Goal: Task Accomplishment & Management: Manage account settings

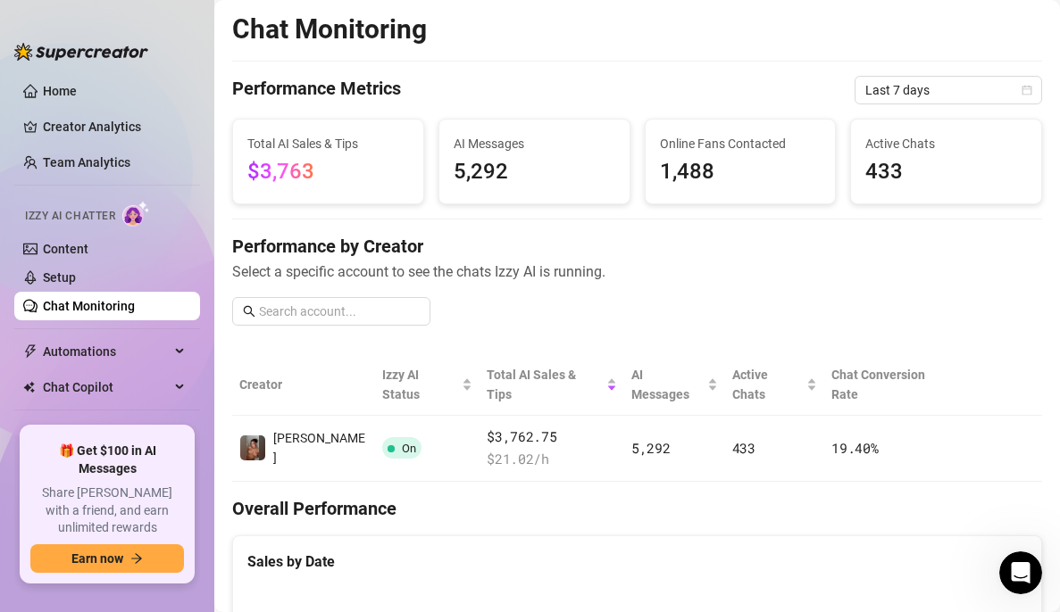
scroll to position [53, 0]
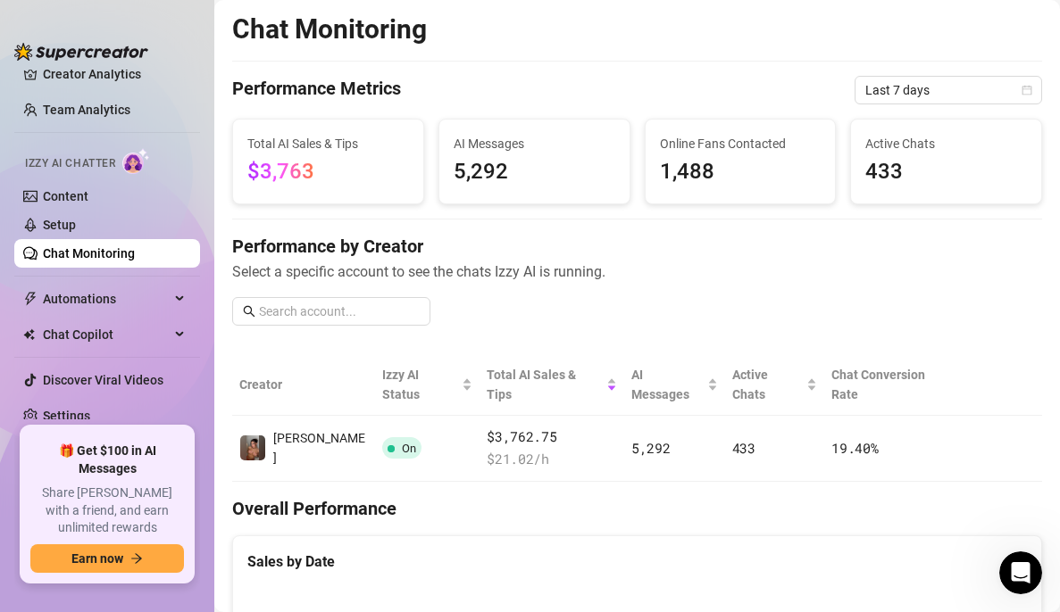
click at [68, 69] on div at bounding box center [81, 43] width 134 height 54
click at [74, 83] on link "Creator Analytics" at bounding box center [114, 74] width 143 height 29
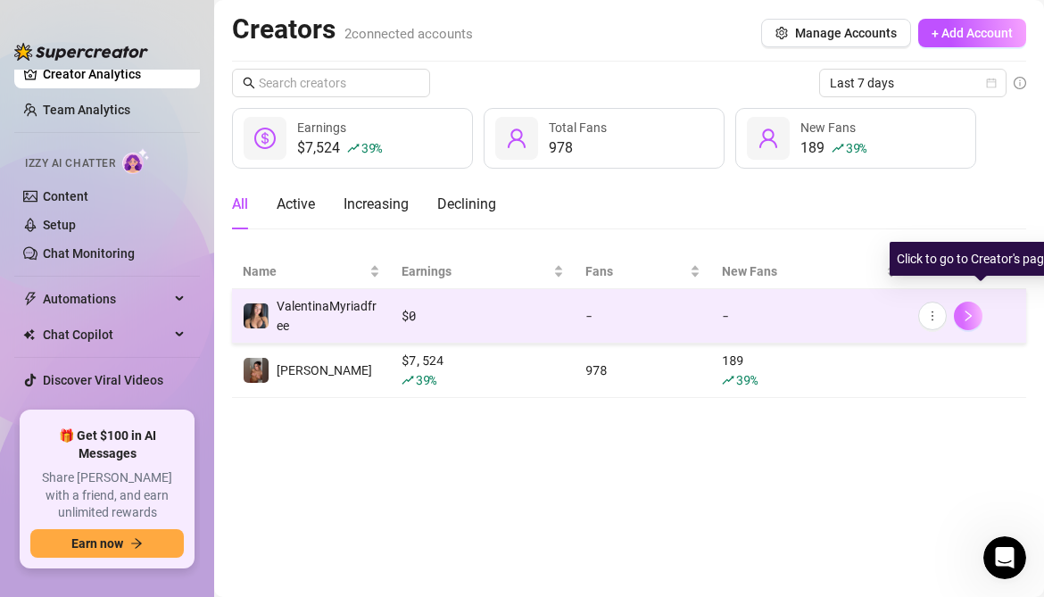
click at [983, 307] on link at bounding box center [968, 316] width 29 height 29
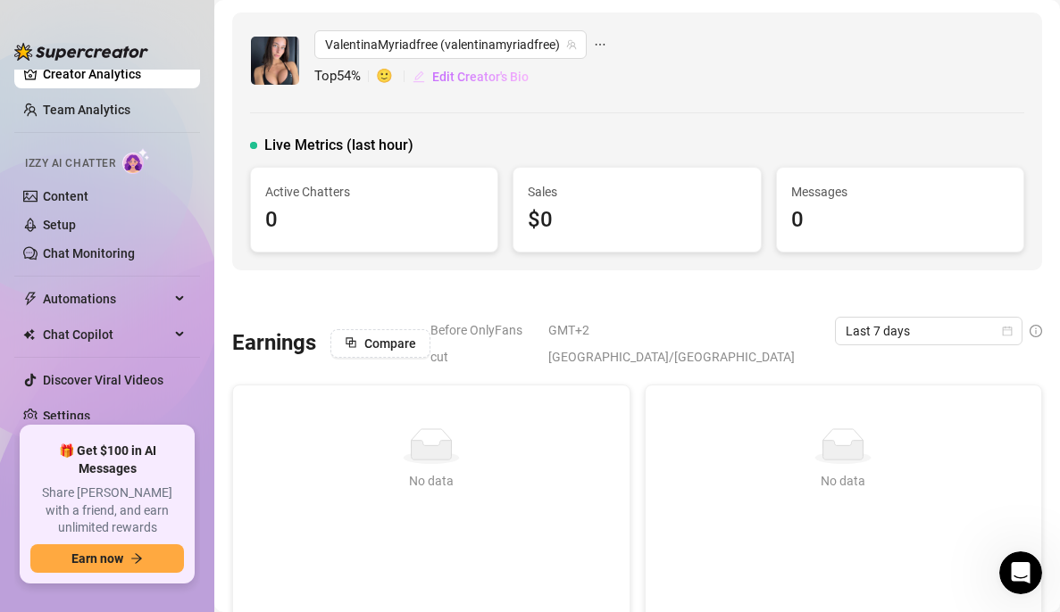
click at [455, 83] on span "Edit Creator's Bio" at bounding box center [480, 77] width 96 height 14
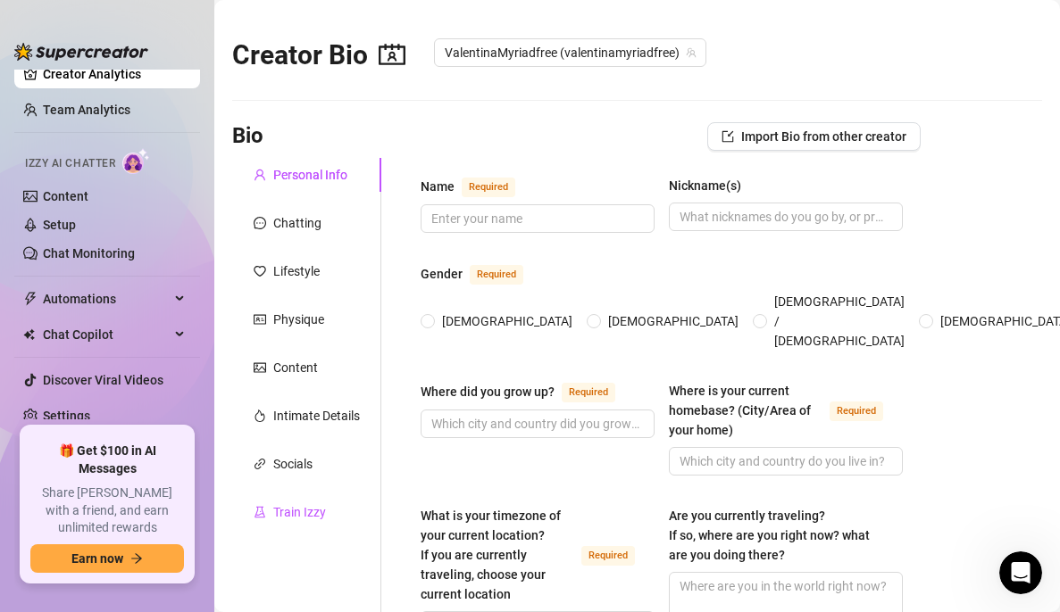
click at [309, 509] on div "Train Izzy" at bounding box center [299, 513] width 53 height 20
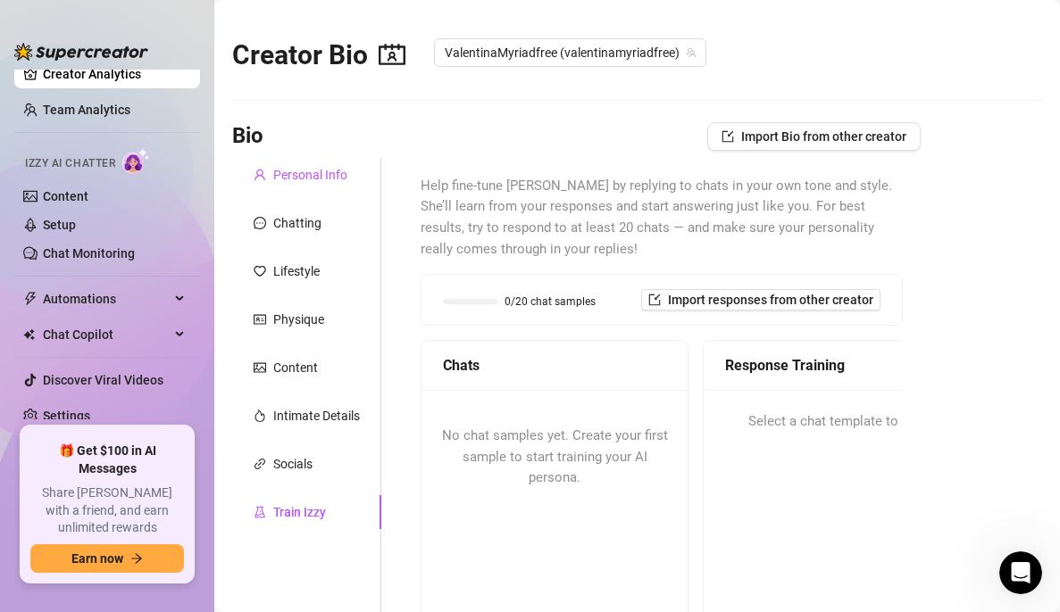
click at [297, 183] on div "Personal Info" at bounding box center [310, 175] width 74 height 20
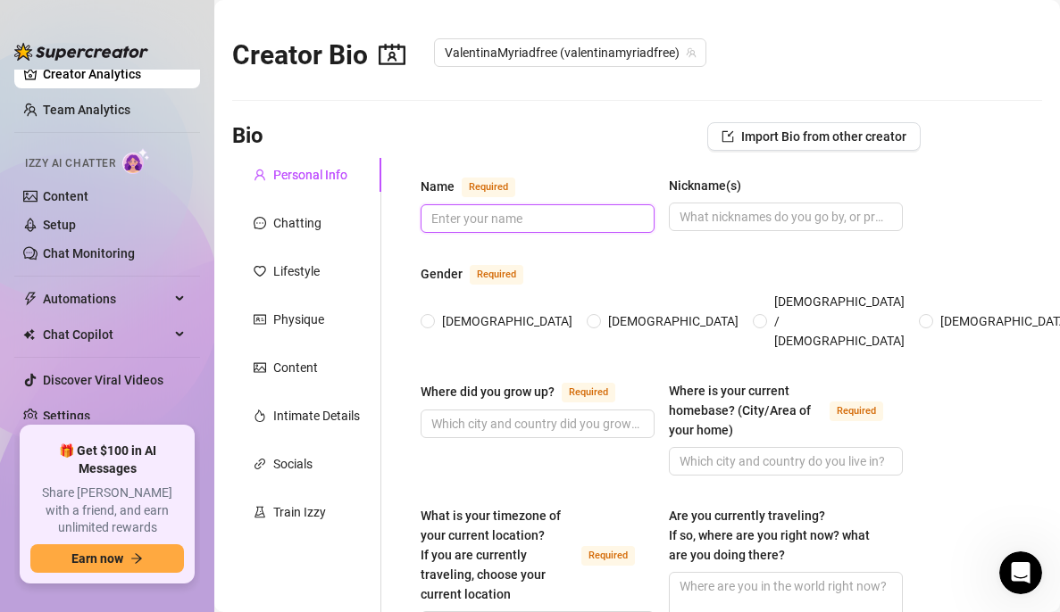
click at [535, 219] on input "Name Required" at bounding box center [535, 219] width 209 height 20
type input "[PERSON_NAME]"
click at [713, 222] on input "Nickname(s)" at bounding box center [783, 217] width 209 height 20
type input "Vally"
click at [438, 312] on span "[DEMOGRAPHIC_DATA]" at bounding box center [507, 322] width 145 height 20
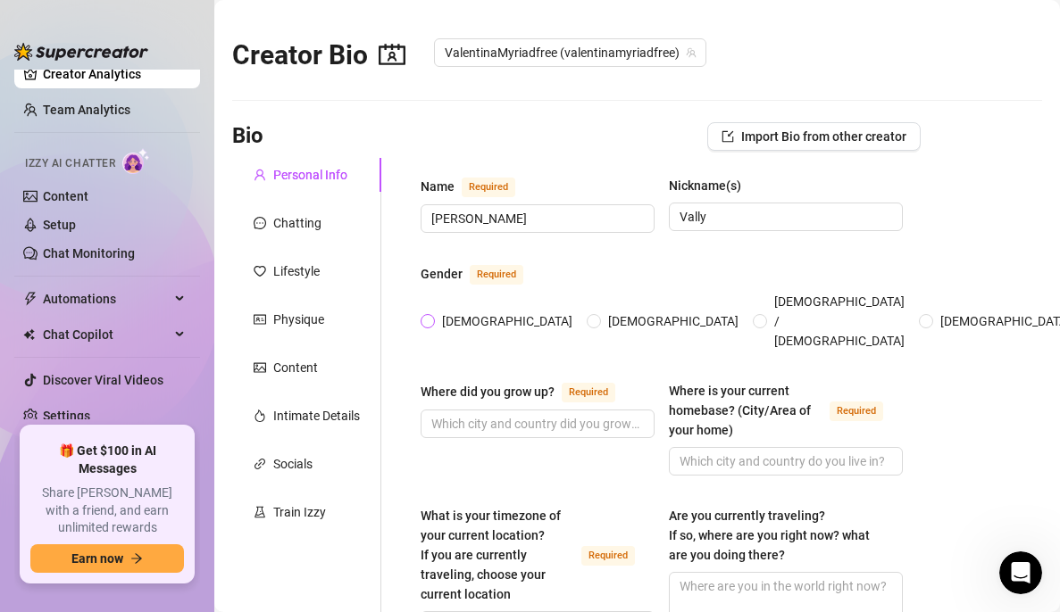
click at [432, 317] on input "[DEMOGRAPHIC_DATA]" at bounding box center [428, 323] width 7 height 12
radio input "true"
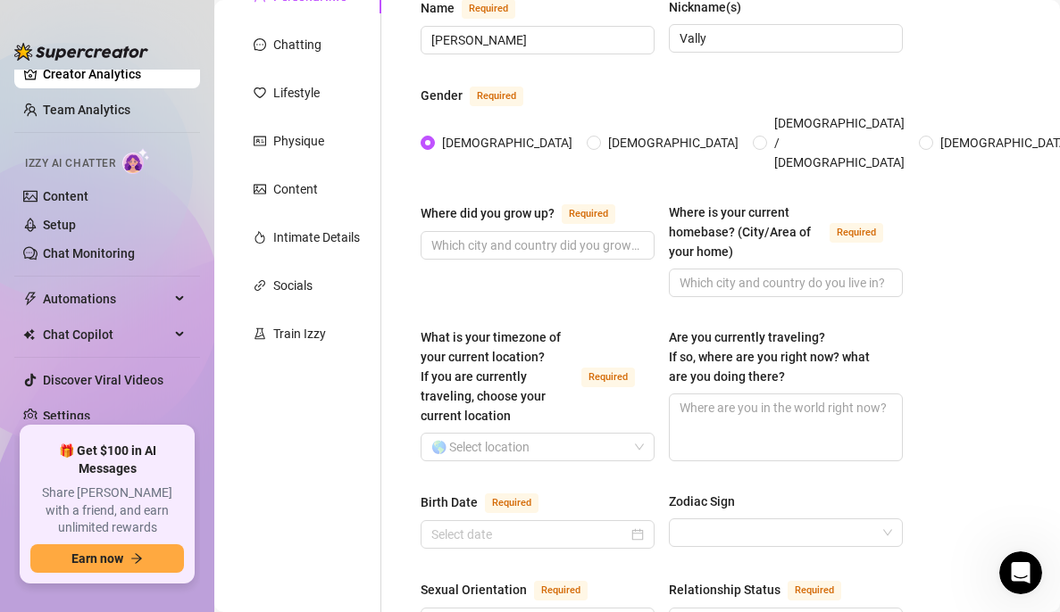
scroll to position [179, 0]
click at [447, 235] on input "Where did you grow up? Required" at bounding box center [535, 245] width 209 height 20
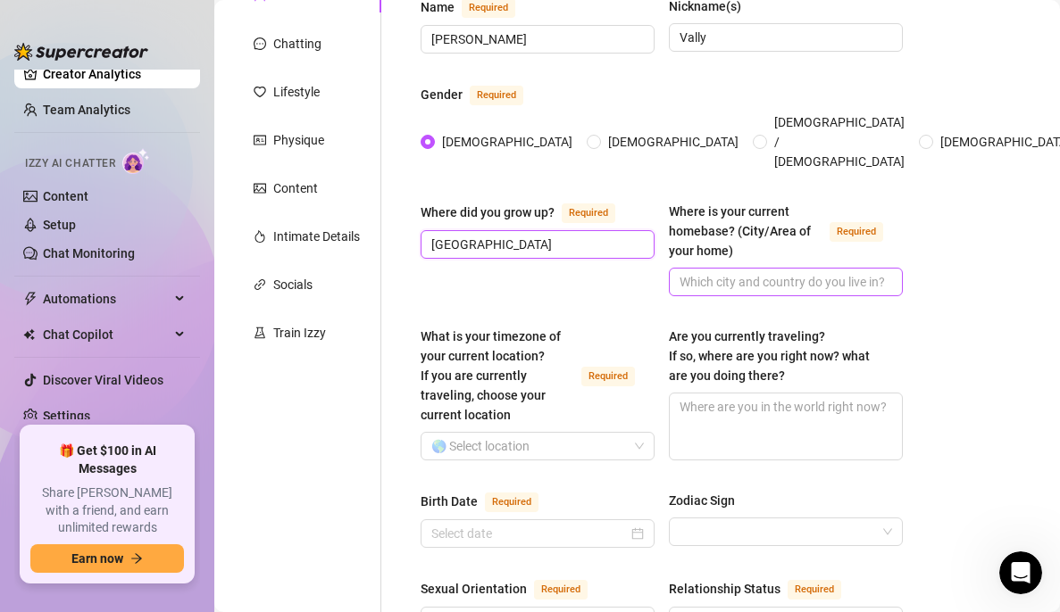
type input "[GEOGRAPHIC_DATA]"
click at [730, 272] on input "Where is your current homebase? (City/Area of your home) Required" at bounding box center [783, 282] width 209 height 20
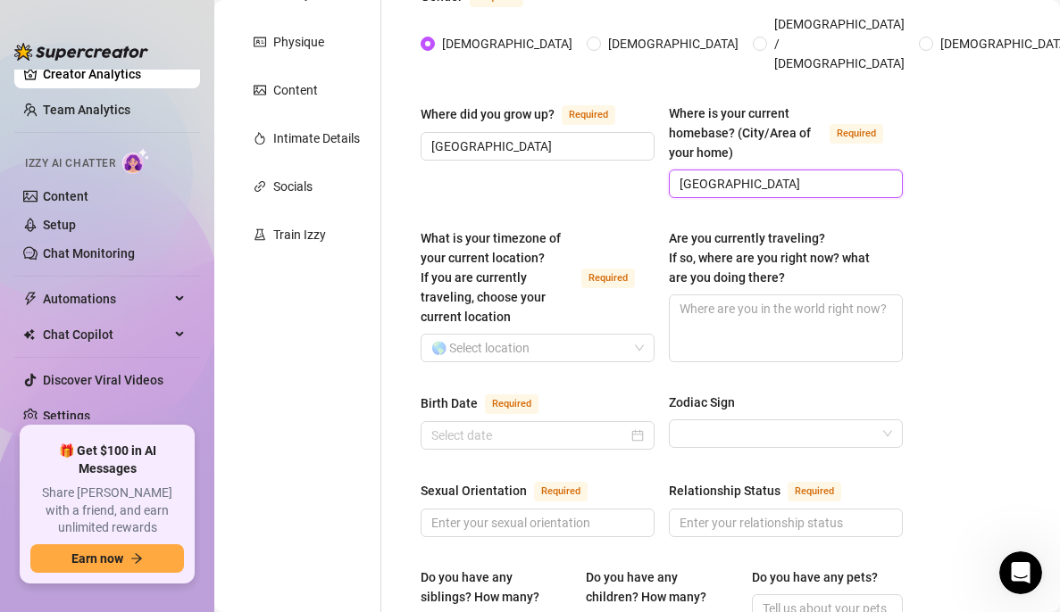
scroll to position [287, 0]
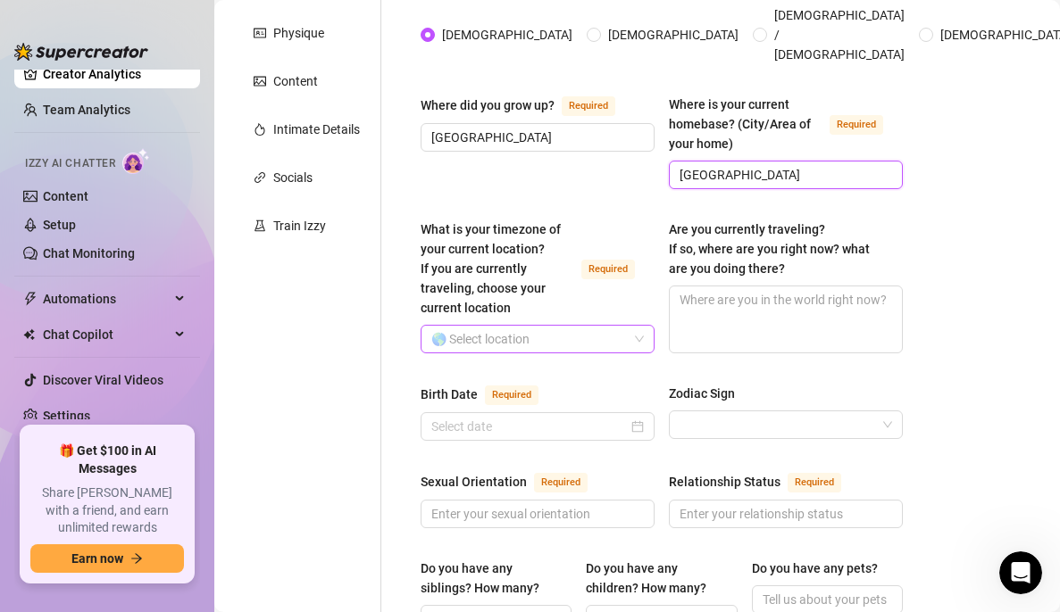
type input "[GEOGRAPHIC_DATA]"
click at [542, 326] on input "What is your timezone of your current location? If you are currently traveling,…" at bounding box center [529, 339] width 196 height 27
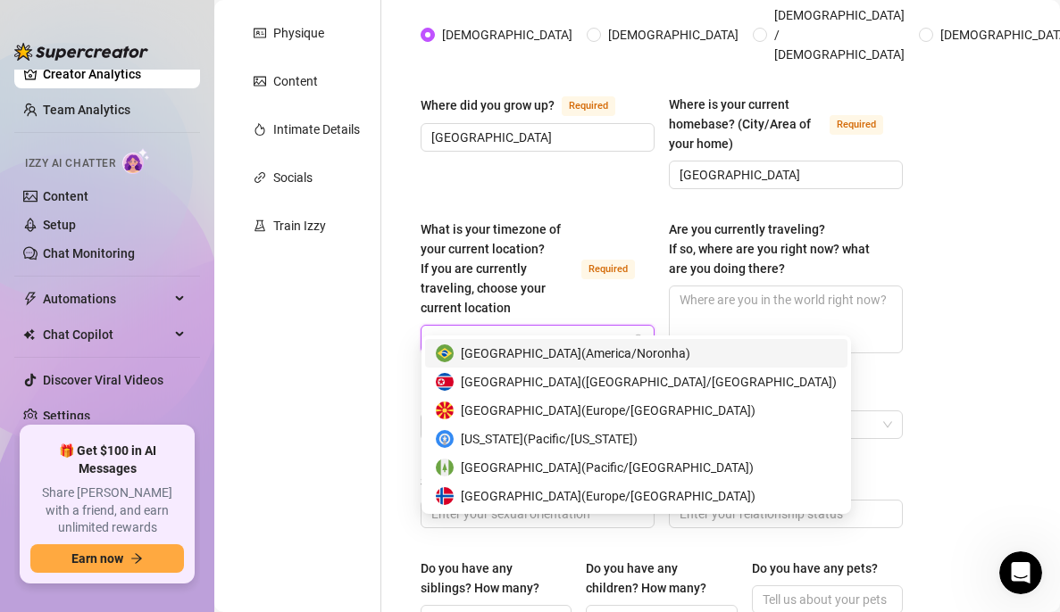
type input "norw"
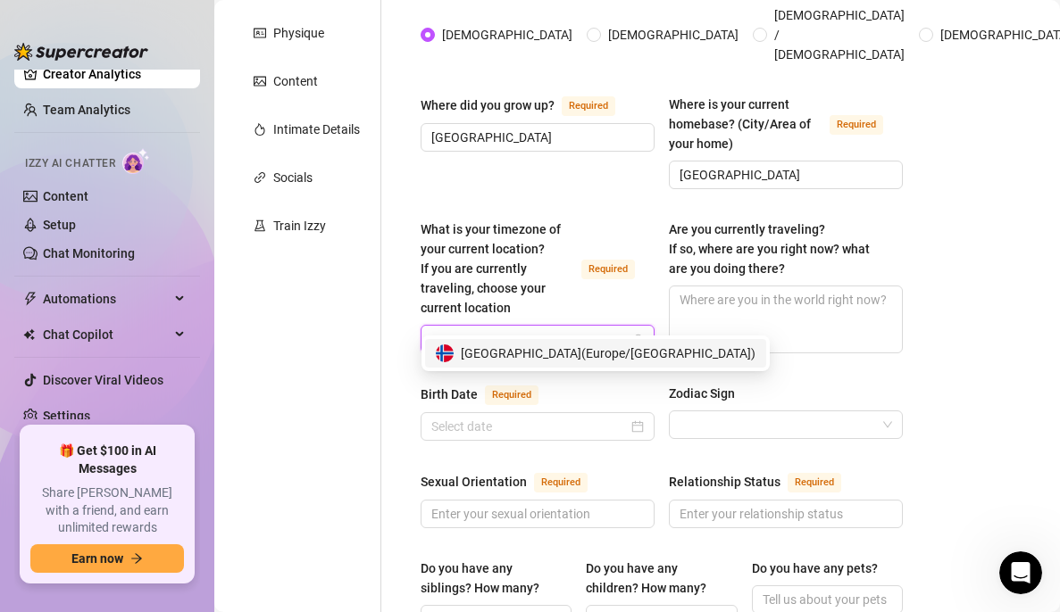
click at [542, 343] on div "[GEOGRAPHIC_DATA] ( [GEOGRAPHIC_DATA]/[GEOGRAPHIC_DATA] )" at bounding box center [595, 353] width 341 height 29
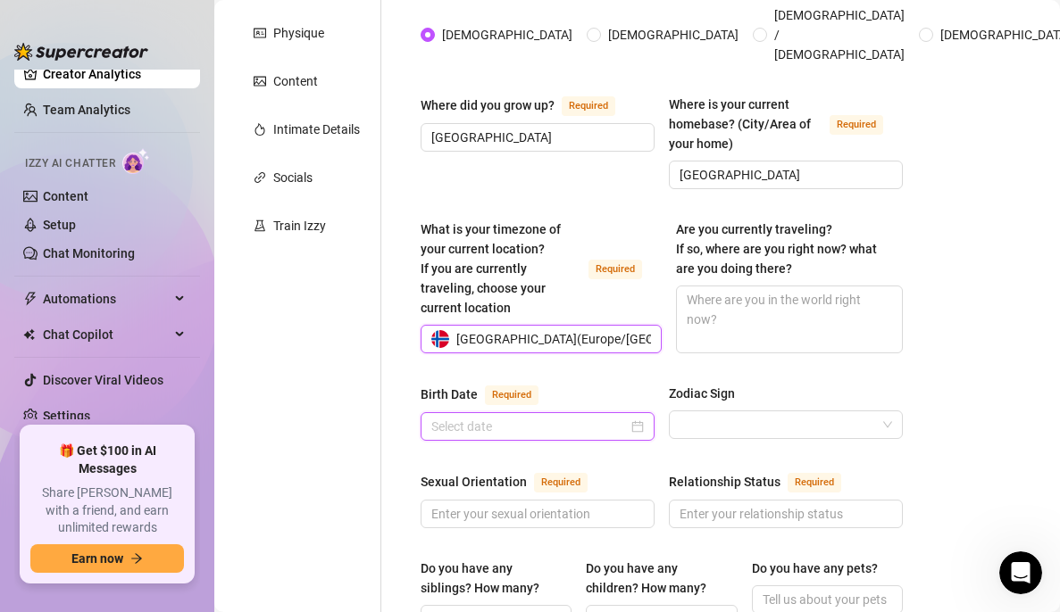
click at [503, 417] on input "Birth Date Required" at bounding box center [529, 427] width 196 height 20
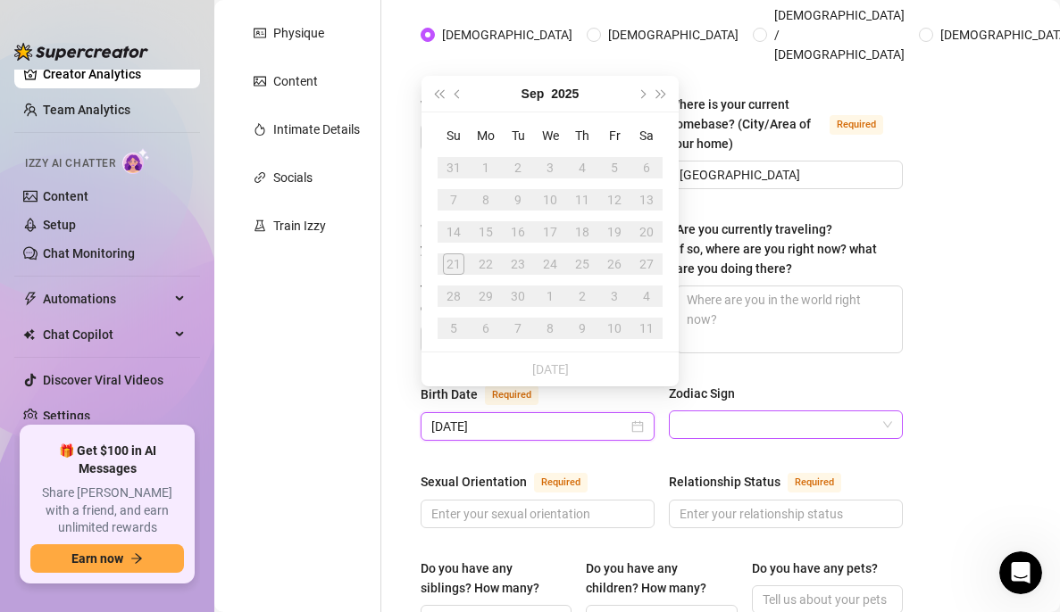
type input "[DATE]"
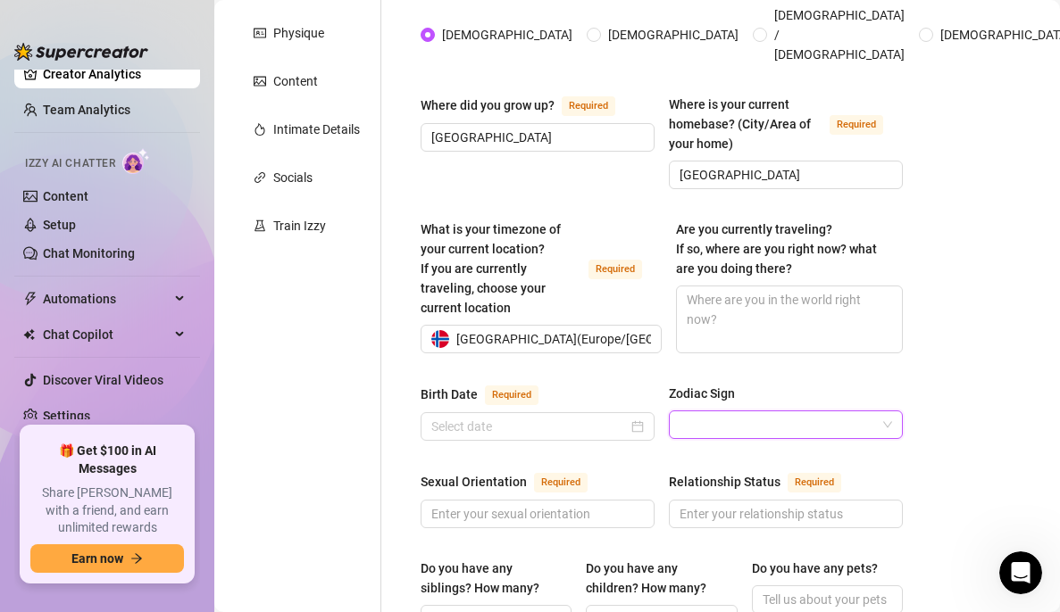
click at [783, 411] on input "Zodiac Sign" at bounding box center [777, 424] width 196 height 27
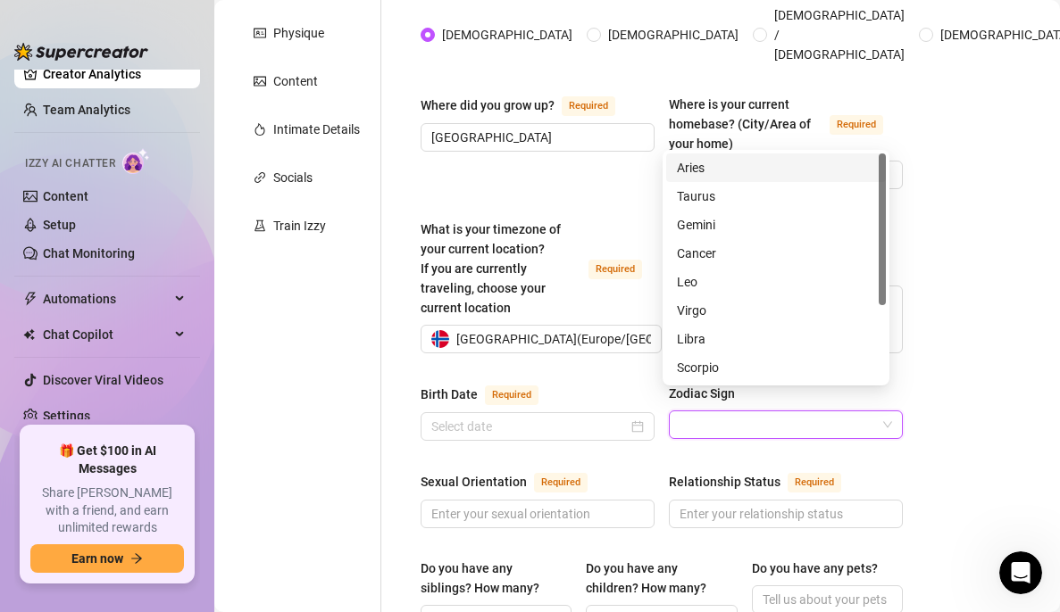
click at [750, 165] on div "Aries" at bounding box center [776, 168] width 198 height 20
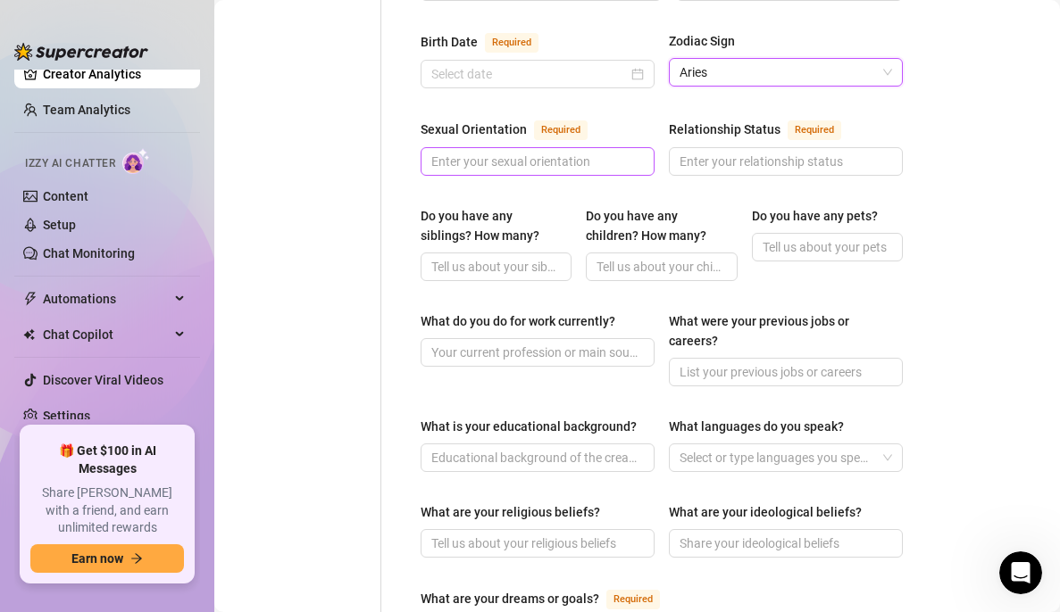
scroll to position [646, 0]
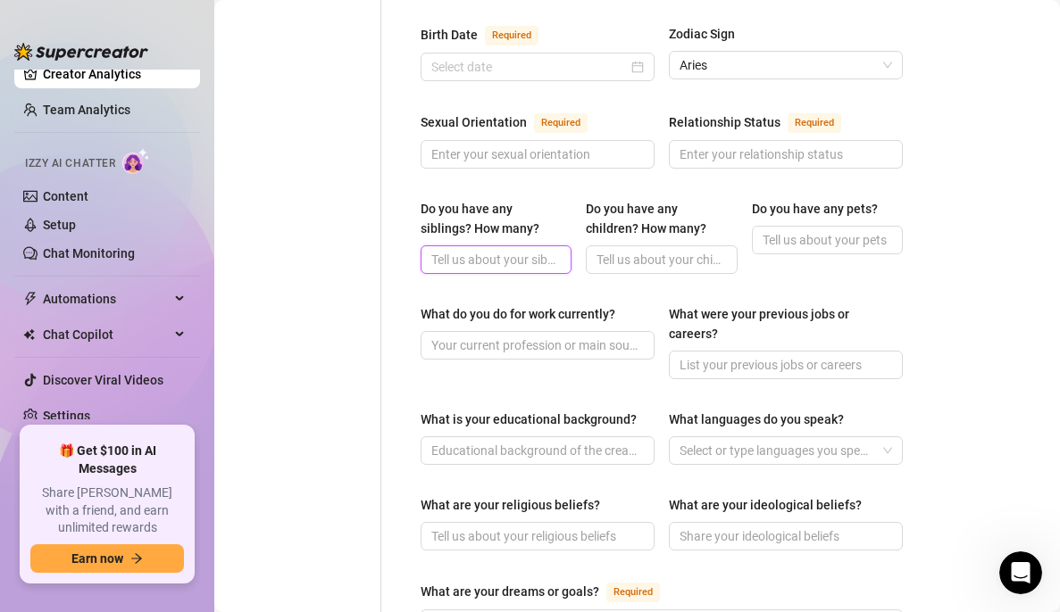
click at [489, 250] on input "Do you have any siblings? How many?" at bounding box center [494, 260] width 126 height 20
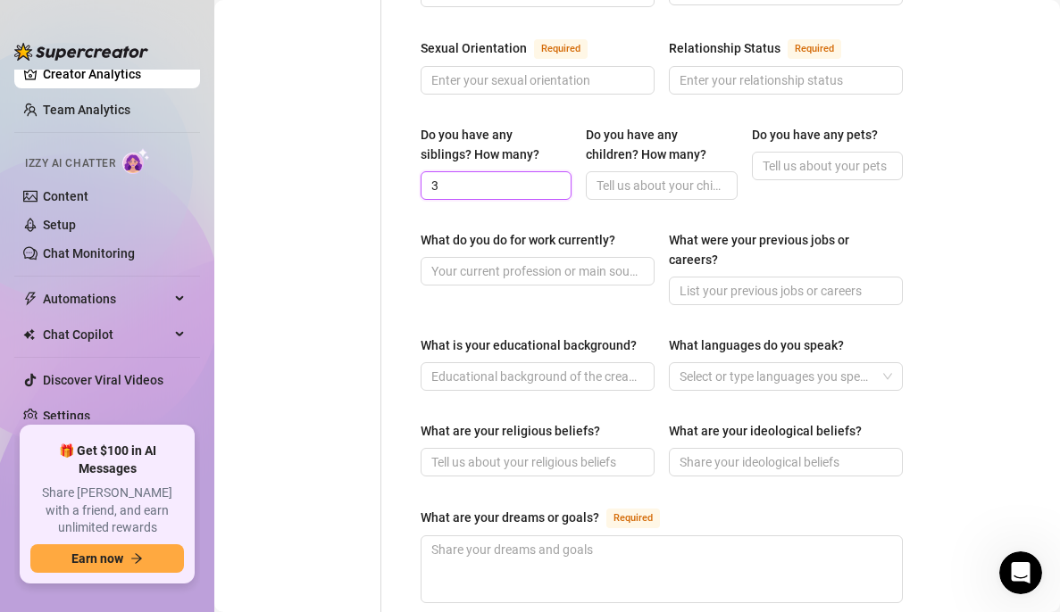
scroll to position [721, 0]
type input "3"
click at [807, 155] on input "Do you have any pets?" at bounding box center [825, 165] width 126 height 20
type input "2 katter"
click at [525, 261] on input "What do you do for work currently?" at bounding box center [535, 271] width 209 height 20
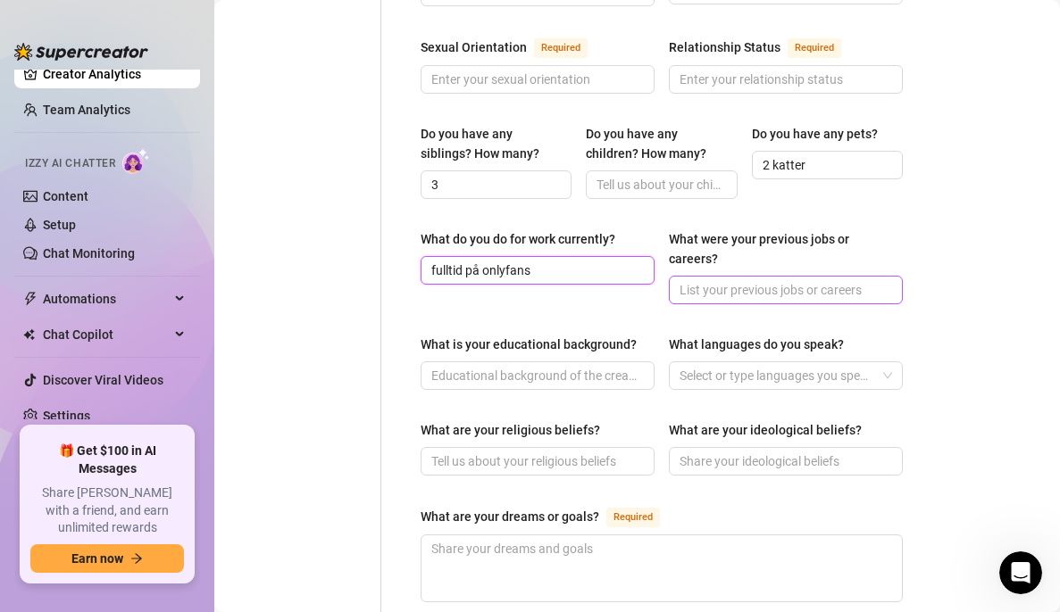
type input "fulltid på onlyfans"
click at [798, 280] on input "What were your previous jobs or careers?" at bounding box center [783, 290] width 209 height 20
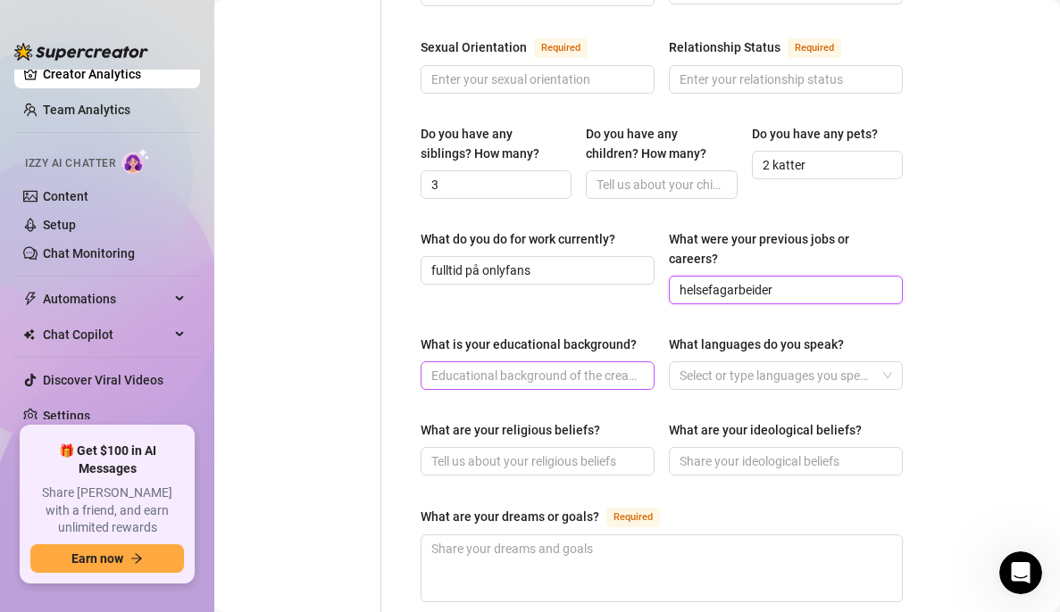
type input "helsefagarbeider"
click at [550, 366] on input "What is your educational background?" at bounding box center [535, 376] width 209 height 20
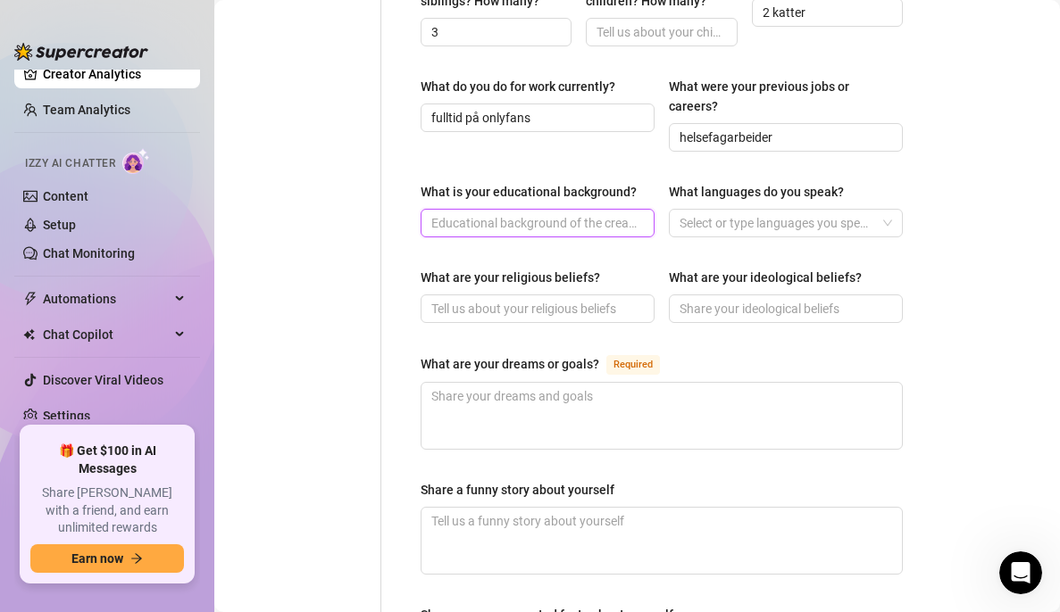
scroll to position [906, 0]
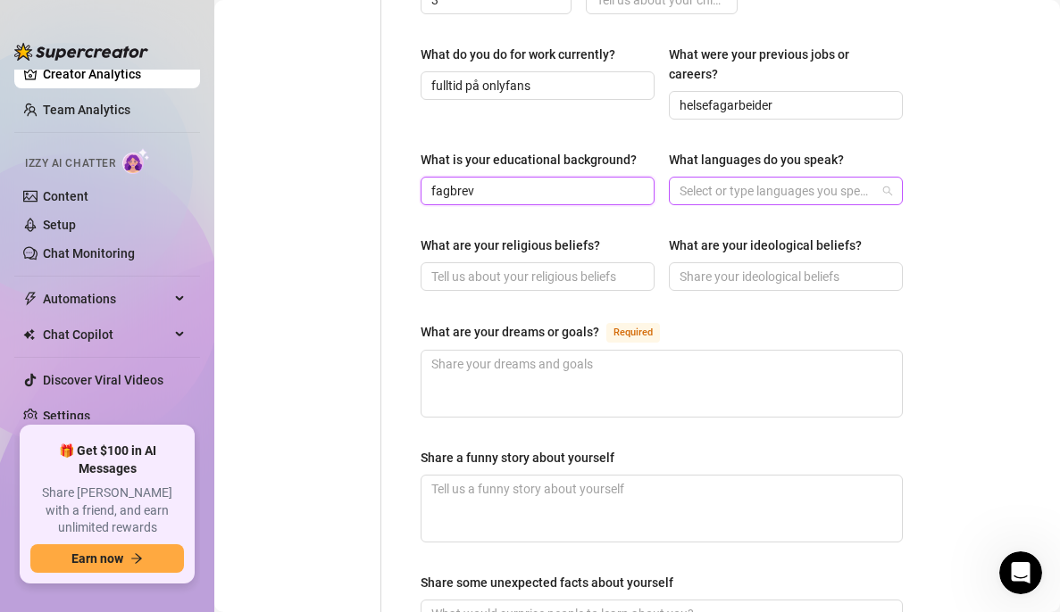
click at [738, 179] on div at bounding box center [776, 191] width 208 height 25
type input "fagbrev"
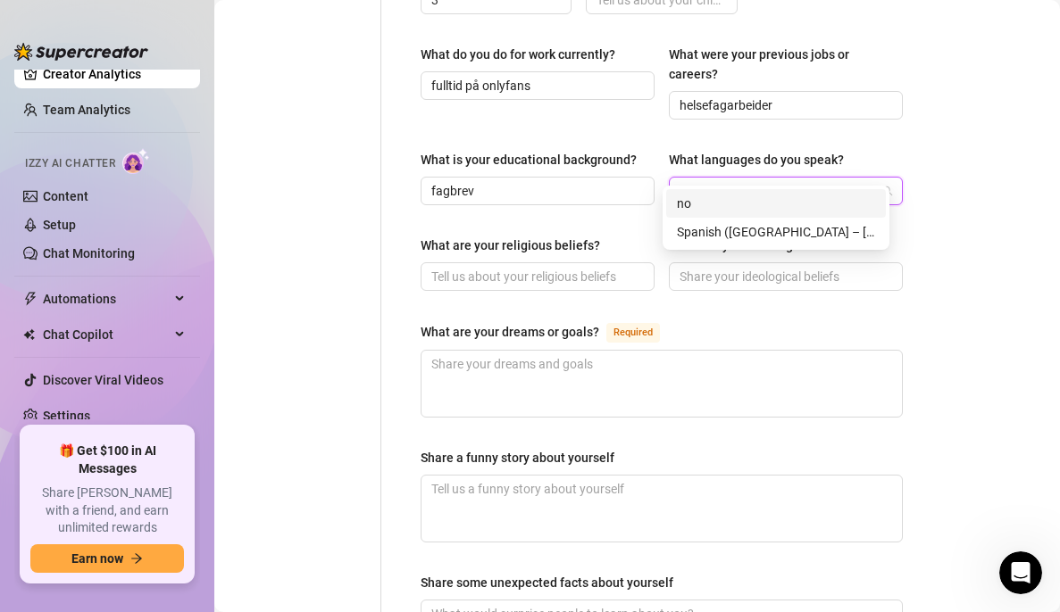
type input "n"
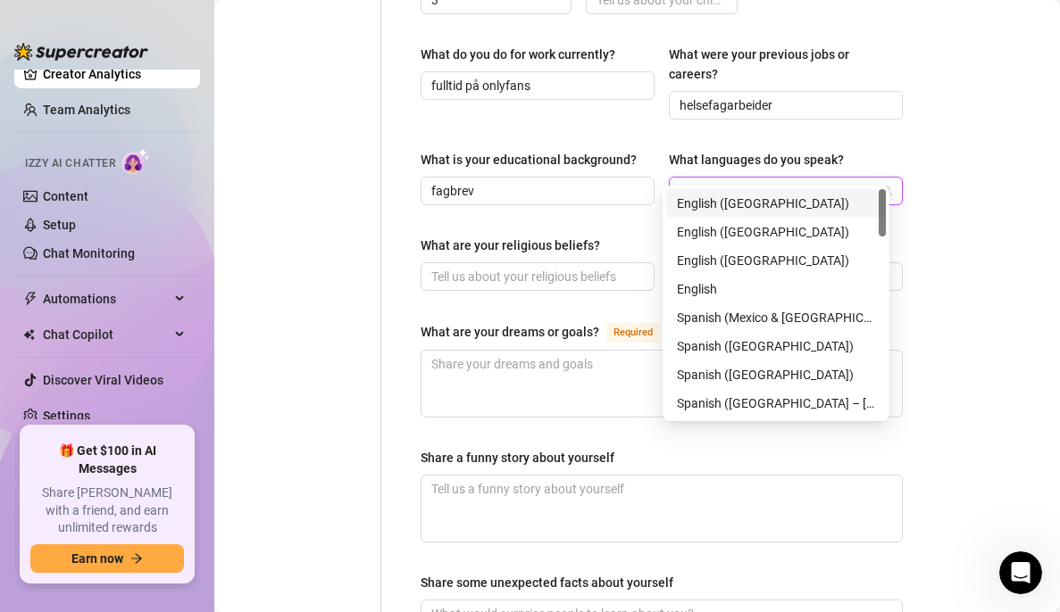
click at [736, 201] on div "English ([GEOGRAPHIC_DATA])" at bounding box center [776, 204] width 198 height 20
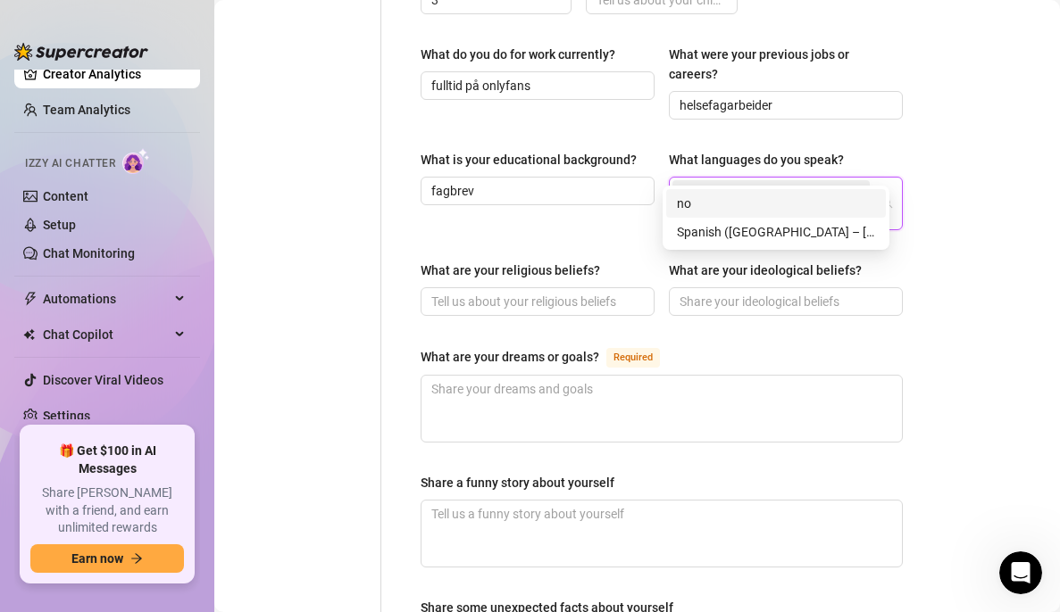
type input "n"
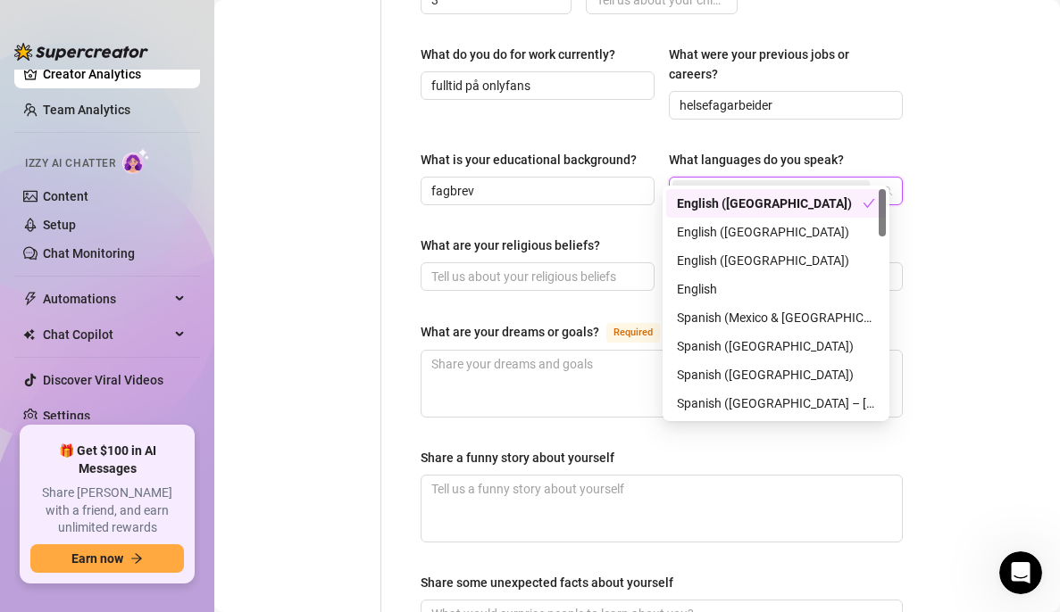
click at [1013, 78] on main "Creator Bio ValentinaMyriadfree (valentinamyriadfree) Bio Import Bio from other…" at bounding box center [636, 23] width 845 height 1859
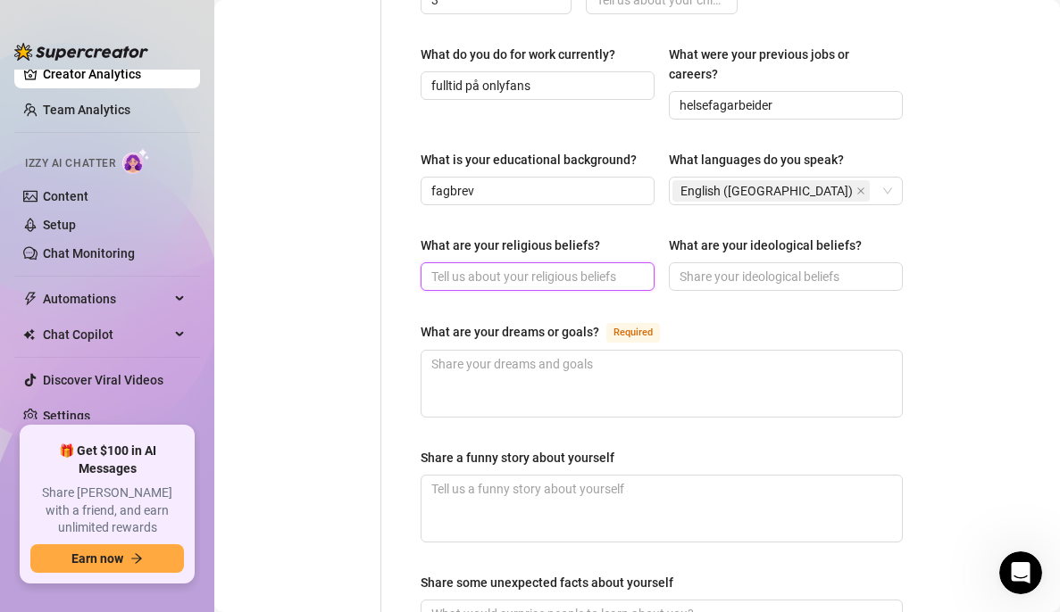
click at [530, 267] on input "What are your religious beliefs?" at bounding box center [535, 277] width 209 height 20
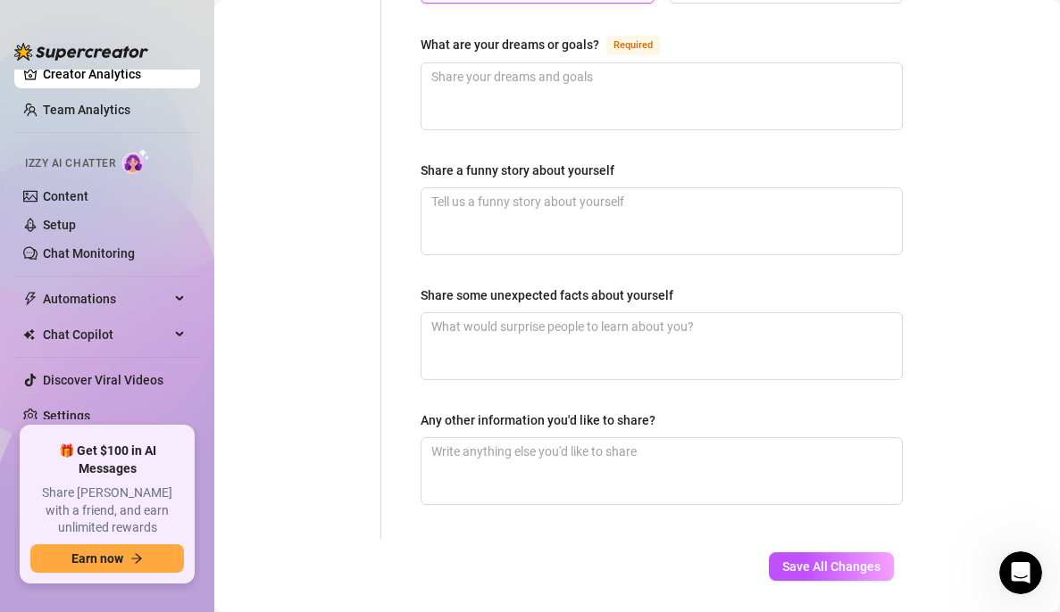
scroll to position [1194, 0]
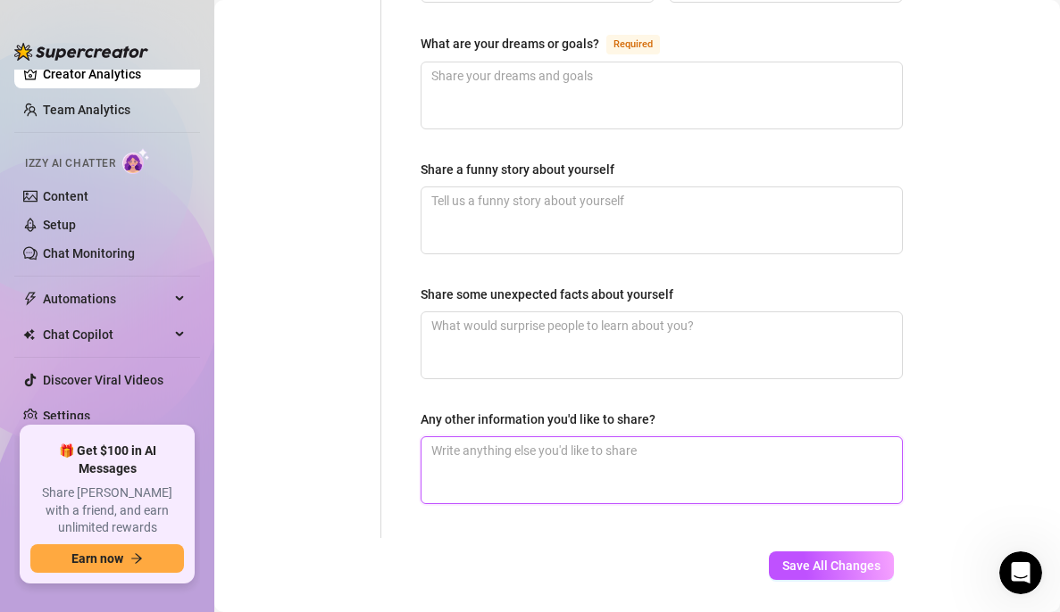
click at [502, 437] on textarea "Any other information you'd like to share?" at bounding box center [661, 470] width 480 height 66
type textarea "J"
type textarea "Je"
type textarea "Jeg"
type textarea "Jeg b"
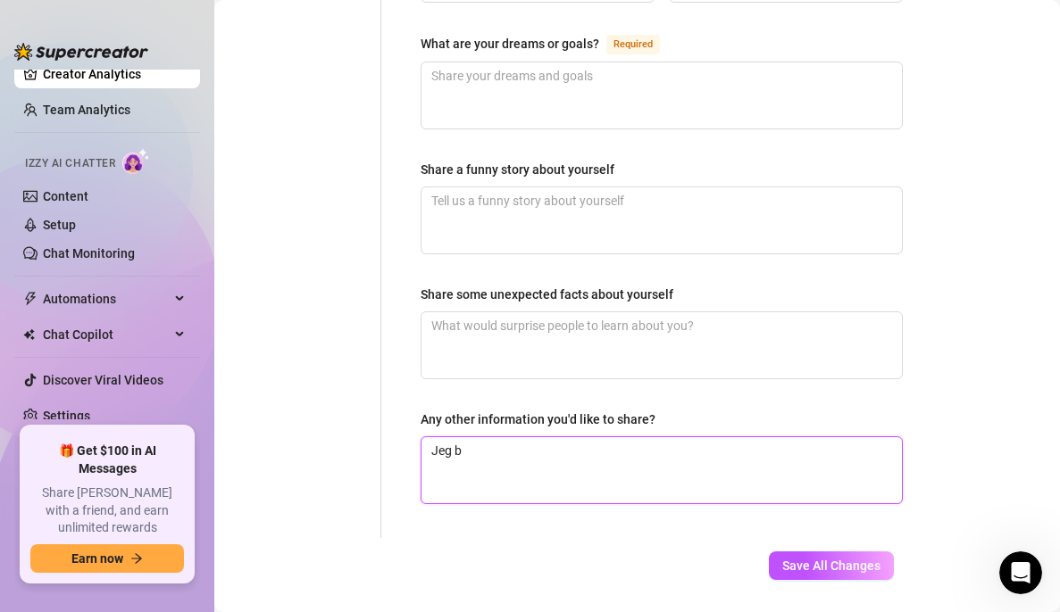
type textarea "Jeg br"
type textarea "Jeg bru"
type textarea "Jeg bruk"
type textarea "Jeg bruke"
type textarea "Jeg bruker"
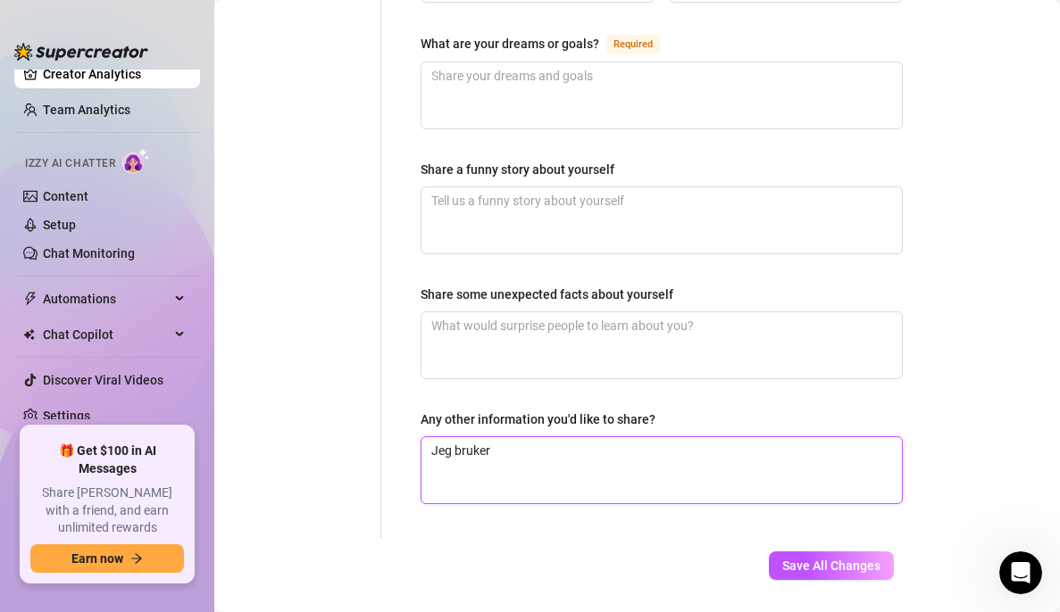
type textarea "Jeg bruker"
type textarea "Jeg bruker k"
type textarea "Jeg bruker ku"
type textarea "Jeg bruker kun"
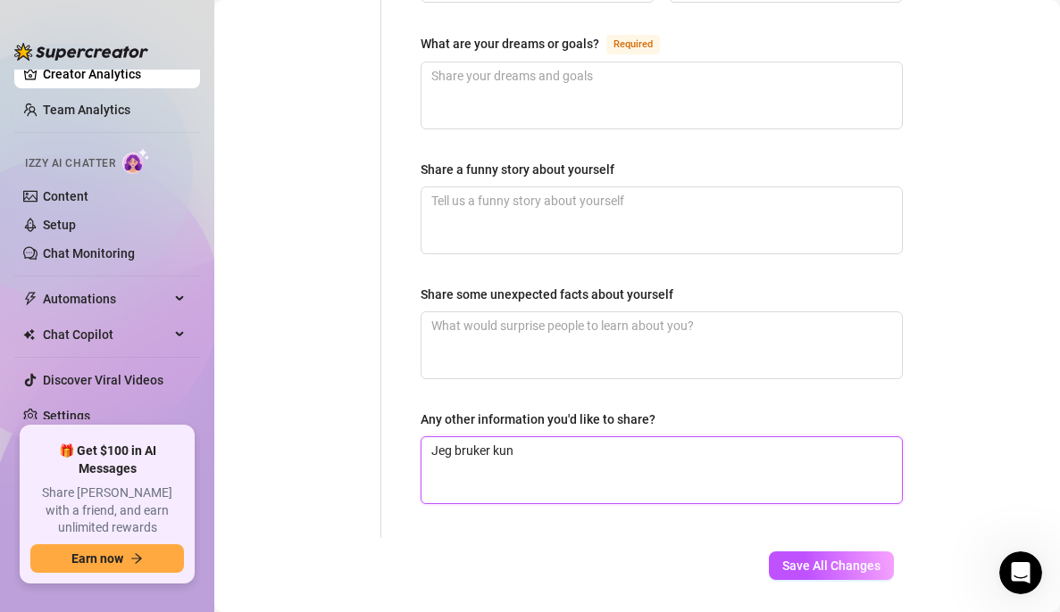
type textarea "Jeg bruker kun d"
type textarea "Jeg bruker kun de"
type textarea "Jeg bruker kun den"
type textarea "Jeg bruker kun denn"
type textarea "Jeg bruker kun denne"
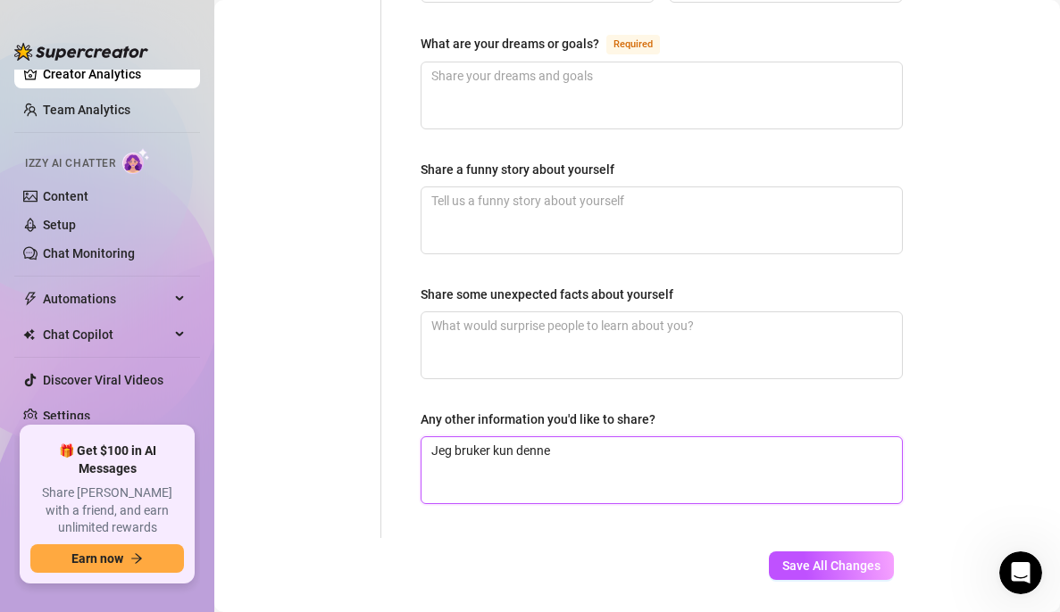
type textarea "Jeg bruker kun denne"
type textarea "Jeg bruker kun denne p"
type textarea "Jeg bruker kun denne pr"
type textarea "Jeg bruker kun denne pro"
type textarea "Jeg bruker kun denne prof"
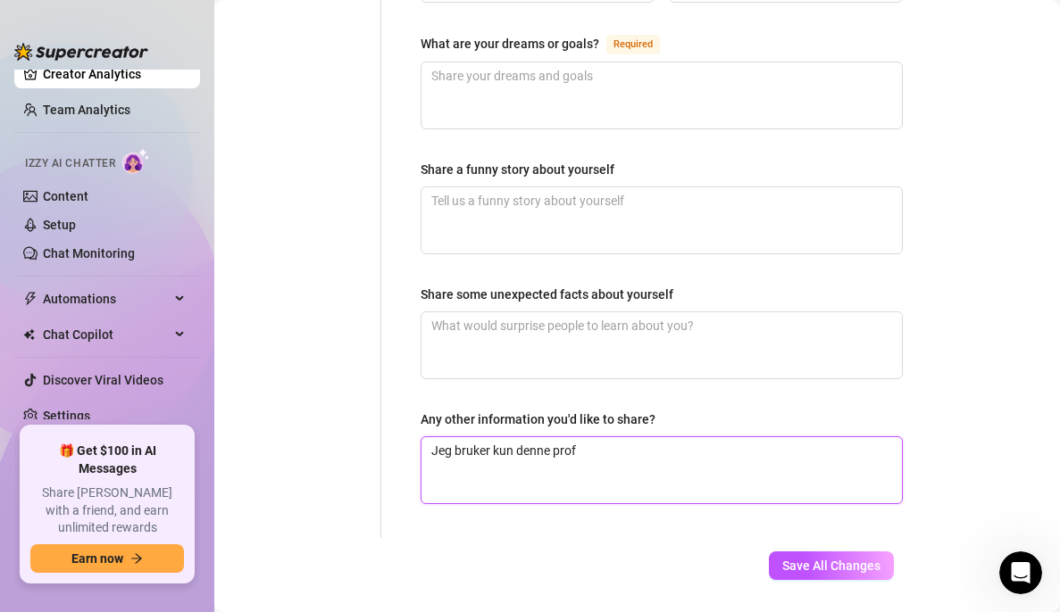
type textarea "Jeg bruker kun denne profi"
type textarea "Jeg bruker kun denne profil"
type textarea "Jeg bruker kun denne profile"
type textarea "Jeg bruker kun denne profilen"
type textarea "Jeg bruker kun denne profilen t"
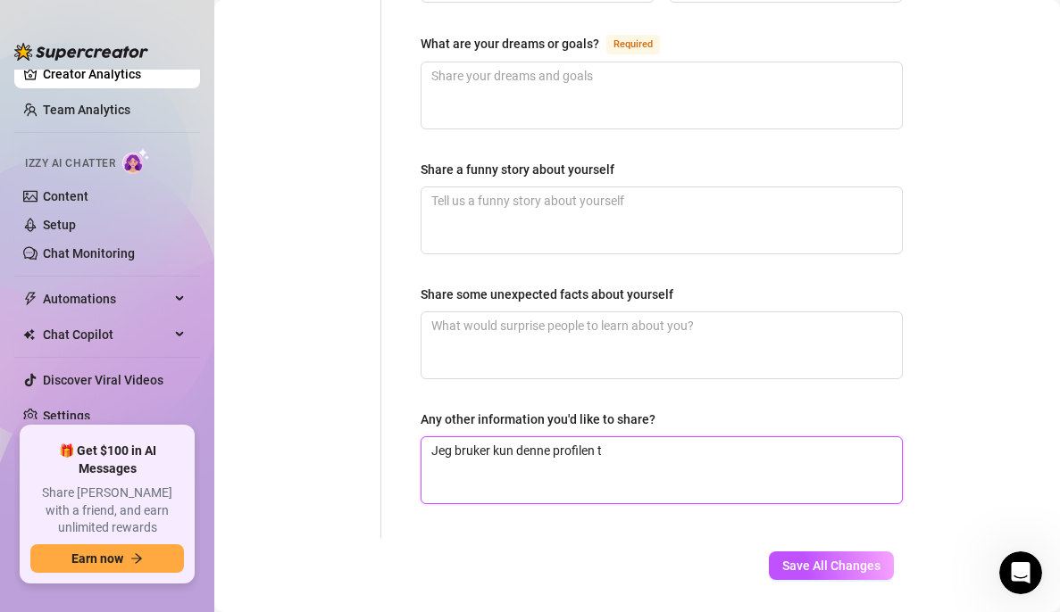
type textarea "Jeg bruker kun denne profilen ti"
type textarea "Jeg bruker kun denne profilen til"
type textarea "Jeg bruker kun denne profilen til å"
type textarea "Jeg bruker kun denne profilen til å p"
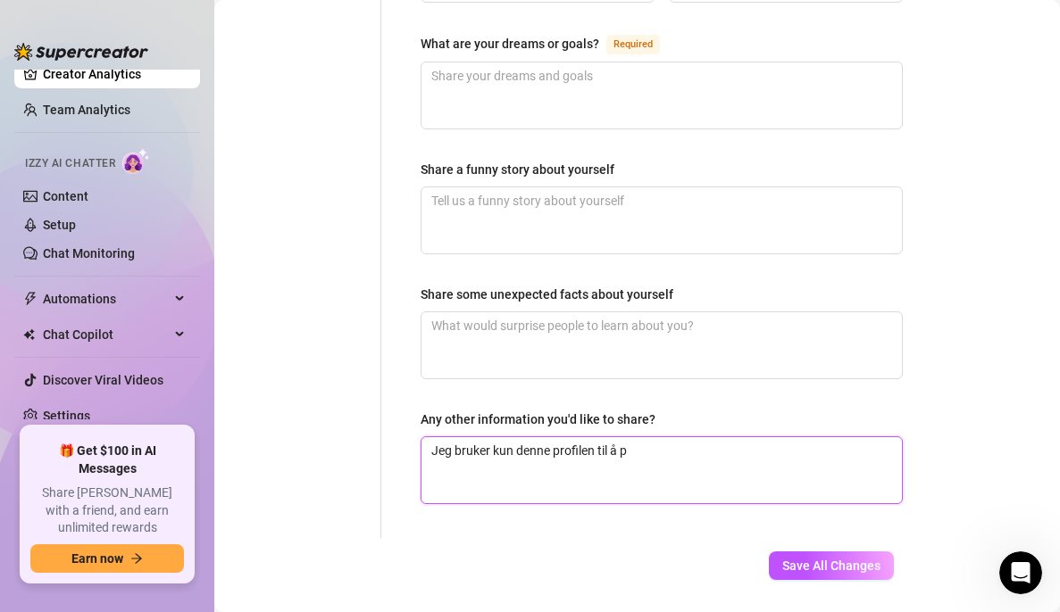
type textarea "Jeg bruker kun denne profilen til å pr"
type textarea "Jeg bruker kun denne profilen til å pro"
type textarea "Jeg bruker kun denne profilen til å prom"
type textarea "Jeg bruker kun denne profilen til å promo"
type textarea "Jeg bruker kun denne profilen til å promot"
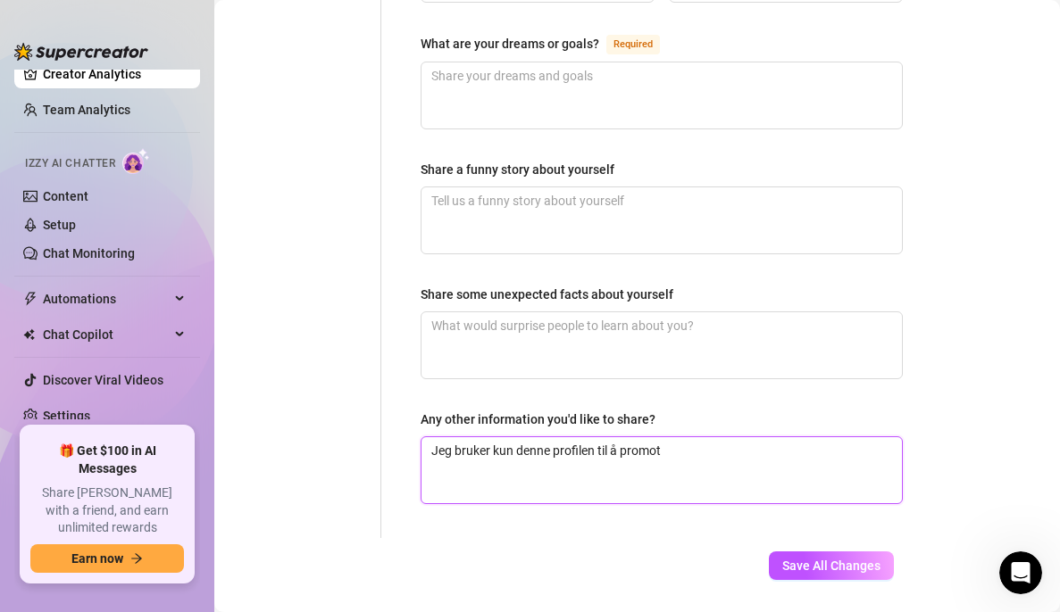
type textarea "Jeg bruker kun denne profilen til å promote"
type textarea "Jeg bruker kun denne profilen til å promoter"
type textarea "Jeg bruker kun denne profilen til å promotere"
type textarea "Jeg bruker kun denne profilen til å promotere f"
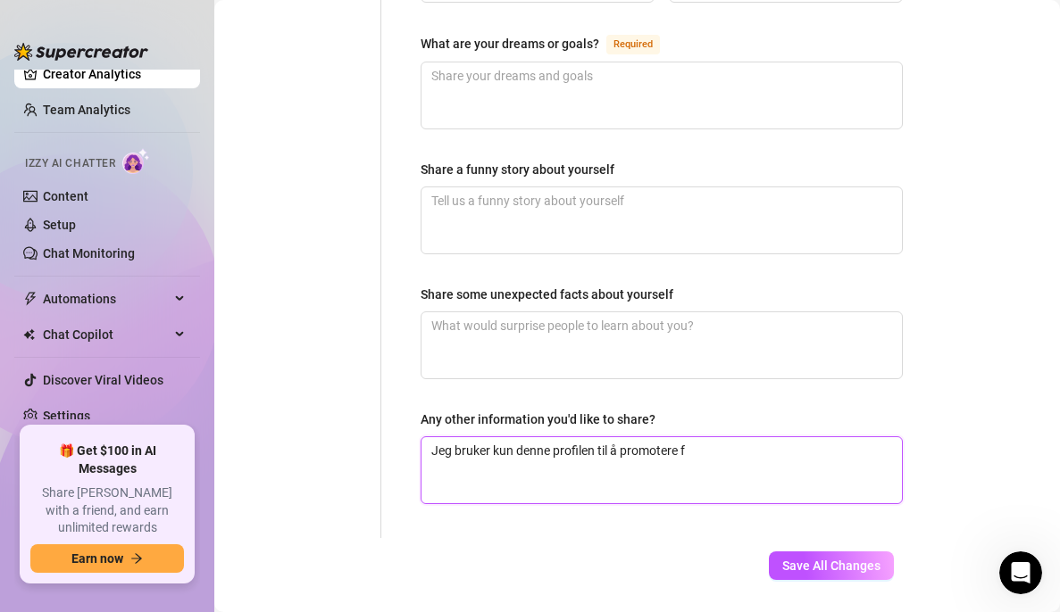
type textarea "Jeg bruker kun denne profilen til å promotere fo"
type textarea "Jeg bruker kun denne profilen til å promotere for"
type textarea "Jeg bruker kun denne profilen til å promotere for m"
type textarea "Jeg bruker kun denne profilen til å promotere for mi"
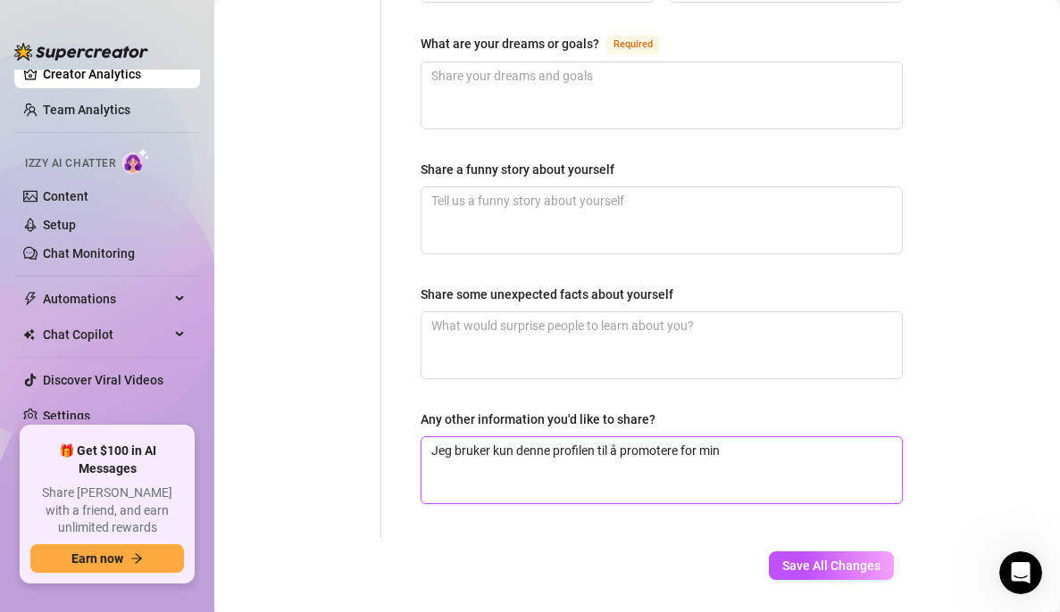
type textarea "Jeg bruker kun denne profilen til å promotere for min"
type textarea "Jeg bruker kun denne profilen til å promotere for min v"
type textarea "Jeg bruker kun denne profilen til å promotere for min vi"
type textarea "Jeg bruker kun denne profilen til å promotere for min vip"
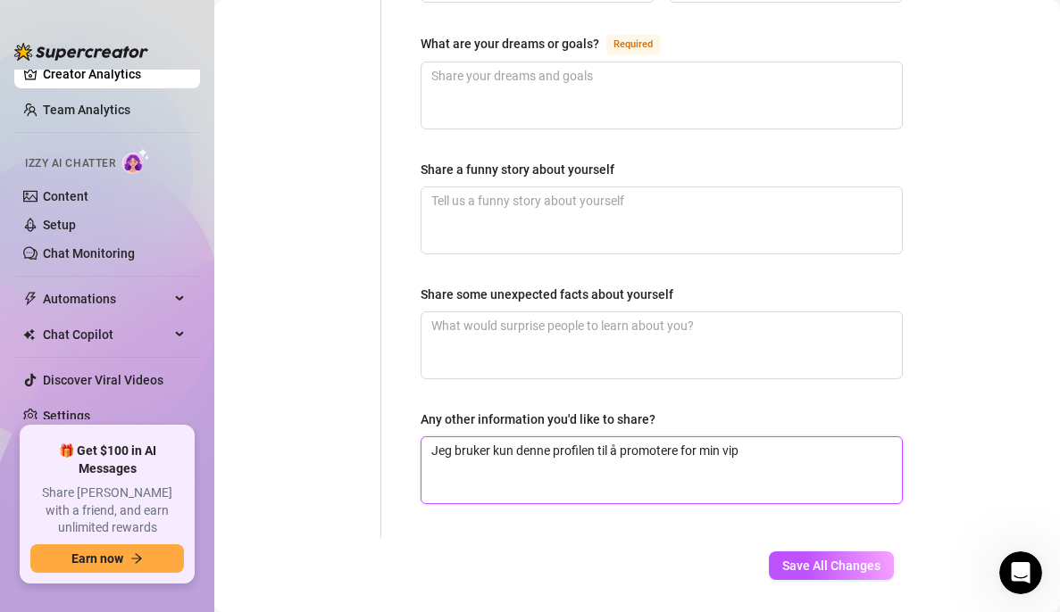
type textarea "Jeg bruker kun denne profilen til å promotere for min vip s"
type textarea "Jeg bruker kun denne profilen til å promotere for min vip si"
type textarea "Jeg bruker kun denne profilen til å promotere for min vip sid"
type textarea "Jeg bruker kun denne profilen til å promotere for min vip side"
type textarea "Jeg bruker kun denne profilen til å promotere for min vip side,"
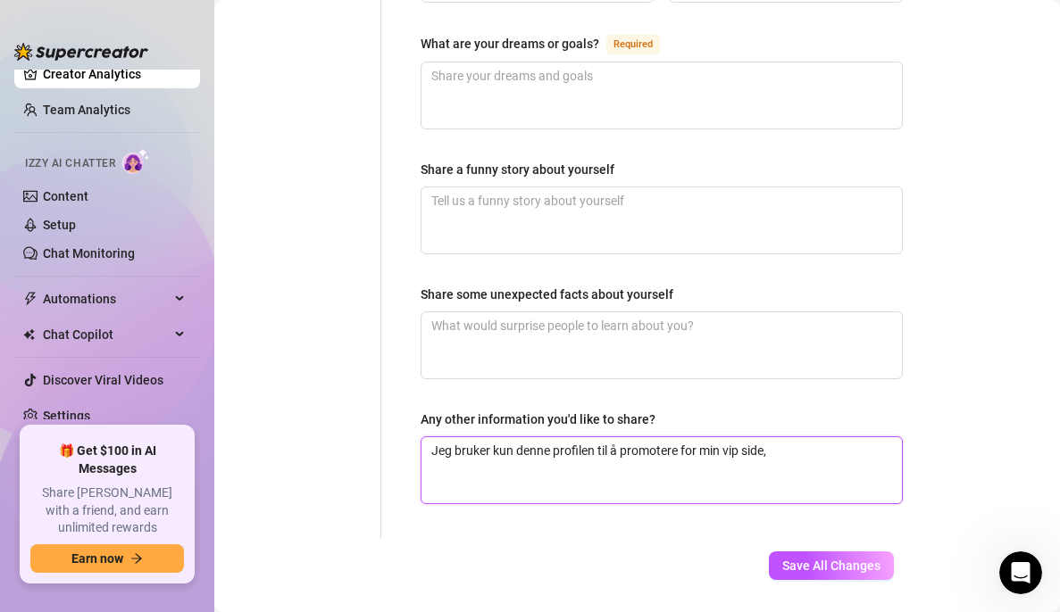
type textarea "Jeg bruker kun denne profilen til å promotere for min vip side,"
type textarea "Jeg bruker kun denne profilen til å promotere for min vip side, s"
type textarea "Jeg bruker kun denne profilen til å promotere for min vip side, så"
type textarea "Jeg bruker kun denne profilen til å promotere for min vip side, så m"
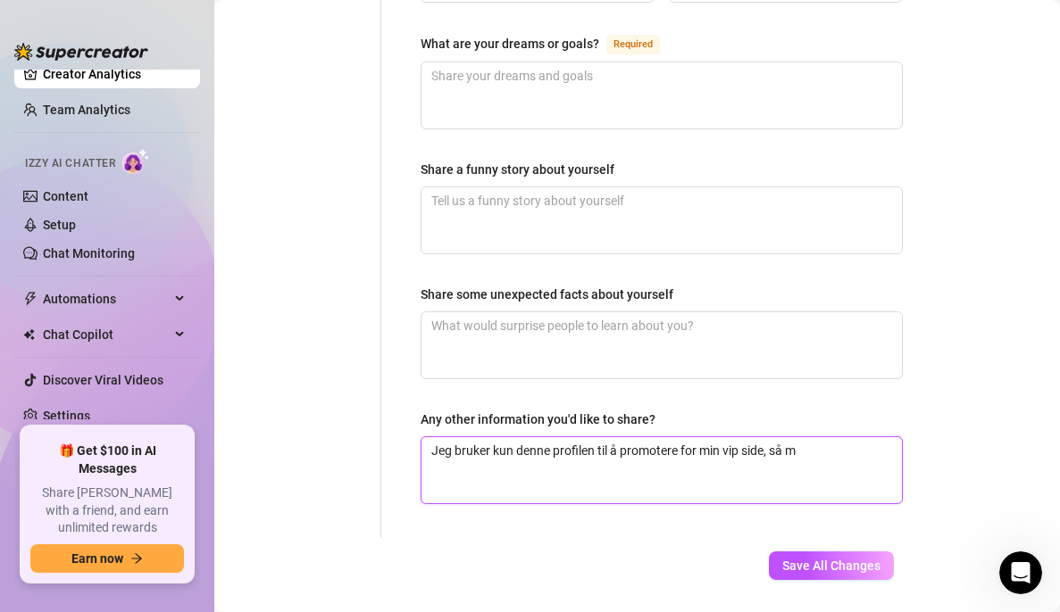
type textarea "Jeg bruker kun denne profilen til å promotere for min vip side, så m"
type textarea "Jeg bruker kun denne profilen til å promotere for min vip side, så m d"
type textarea "Jeg bruker kun denne profilen til å promotere for min vip side, så m du"
type textarea "Jeg bruker kun denne profilen til å promotere for min vip side, så m du ø"
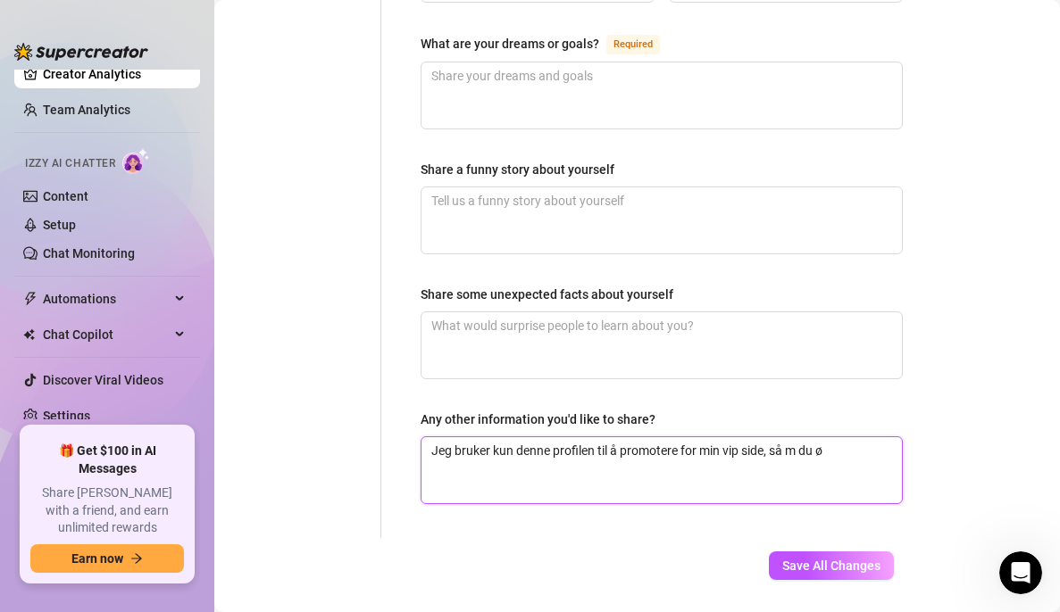
type textarea "Jeg bruker kun denne profilen til å promotere for min vip side, så m du øn"
type textarea "Jeg bruker kun denne profilen til å promotere for min vip side, så m du øns"
type textarea "Jeg bruker kun denne profilen til å promotere for min vip side, så m du ønsk"
type textarea "Jeg bruker kun denne profilen til å promotere for min vip side, så m du ønske"
type textarea "Jeg bruker kun denne profilen til å promotere for min vip side, så m du ønsker"
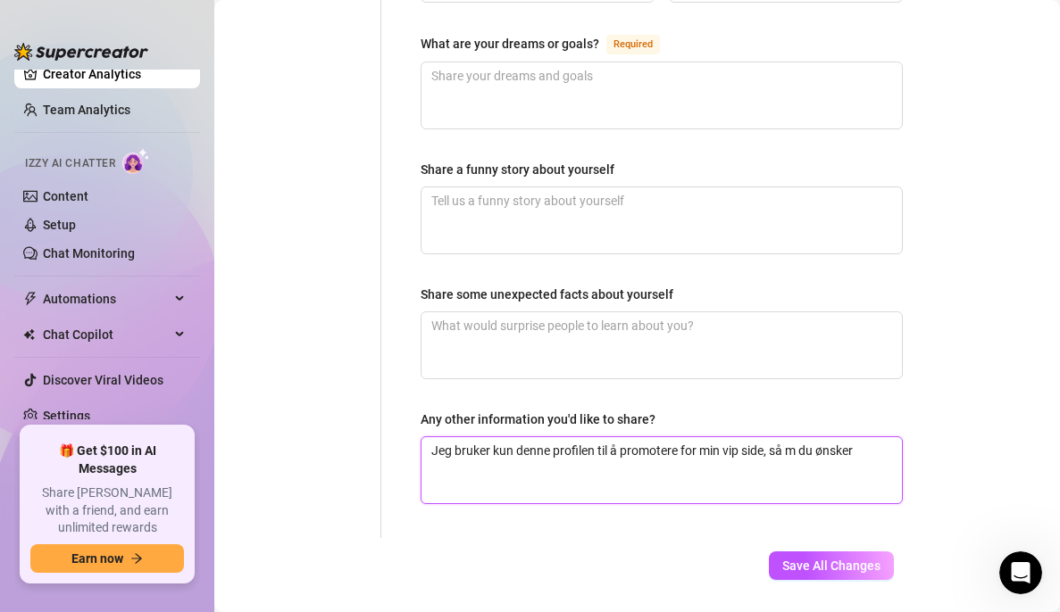
type textarea "Jeg bruker kun denne profilen til å promotere for min vip side, så m du ønsker"
type textarea "Jeg bruker kun denne profilen til å promotere for min vip side, så m du ønsker s"
type textarea "Jeg bruker kun denne profilen til å promotere for min vip side, så m du ønsker …"
type textarea "Jeg bruker kun denne profilen til å promotere for min vip side, så m du ønsker s"
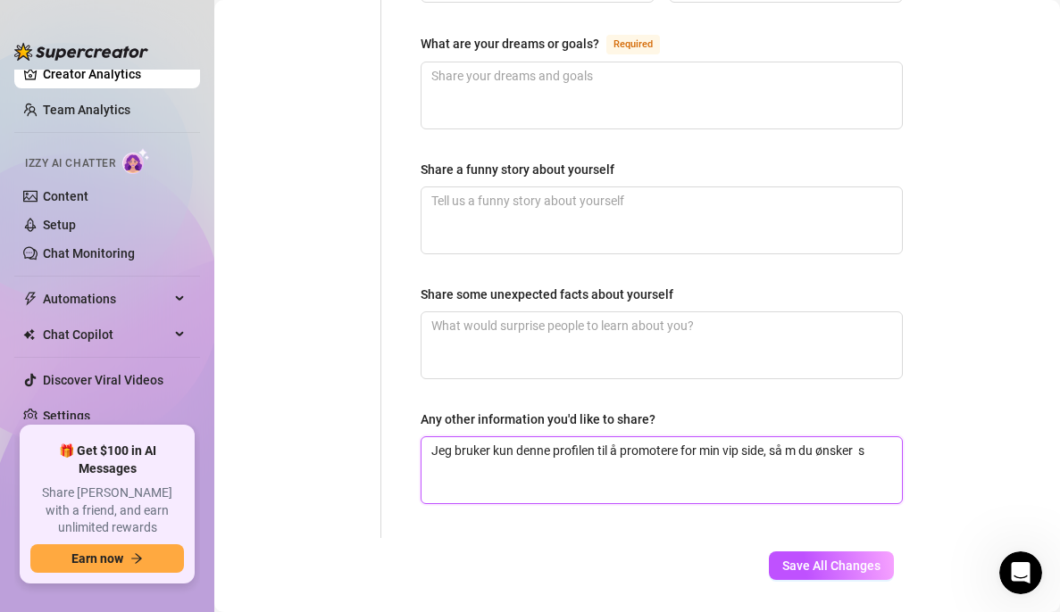
type textarea "Jeg bruker kun denne profilen til å promotere for min vip side, så m du ønsker"
type textarea "Jeg bruker kun denne profilen til å promotere for min vip side, så m du ønsker å"
type textarea "Jeg bruker kun denne profilen til å promotere for min vip side, så m du ønsker …"
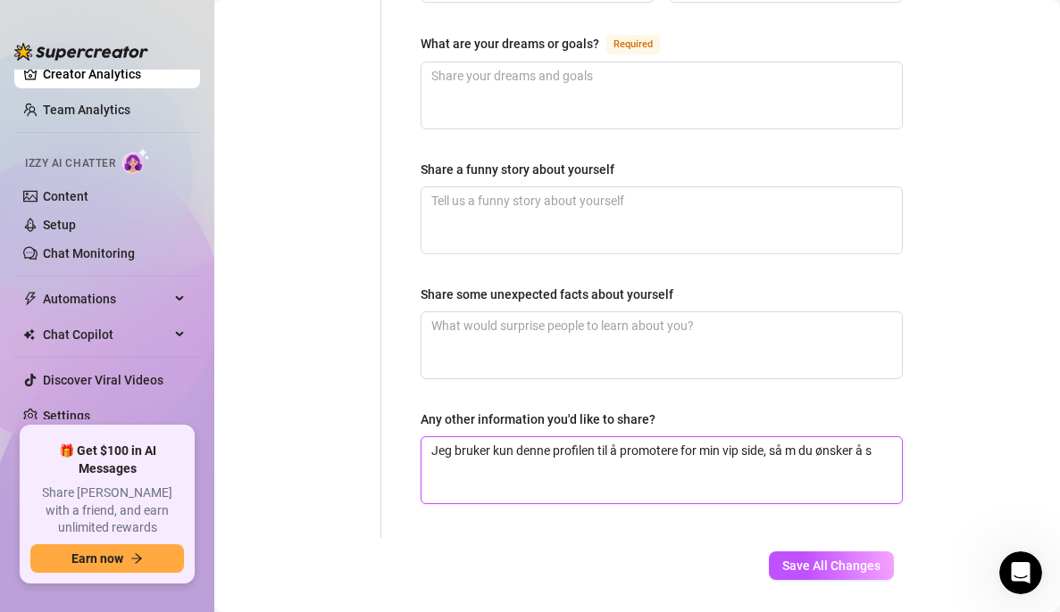
type textarea "Jeg bruker kun denne profilen til å promotere for min vip side, så m du ønsker …"
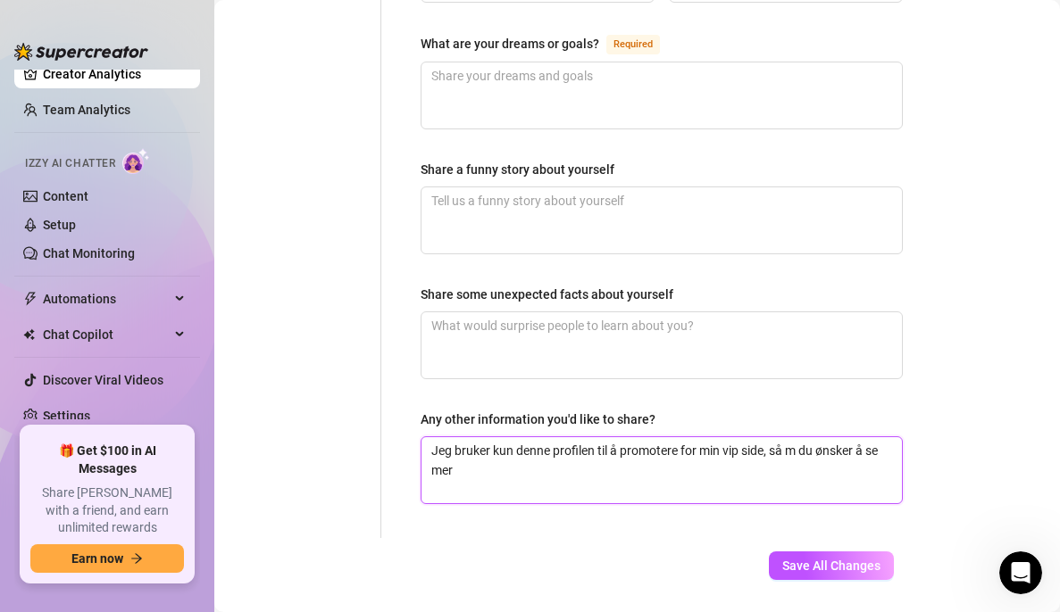
type textarea "Jeg bruker kun denne profilen til å promotere for min vip side, så m du ønsker …"
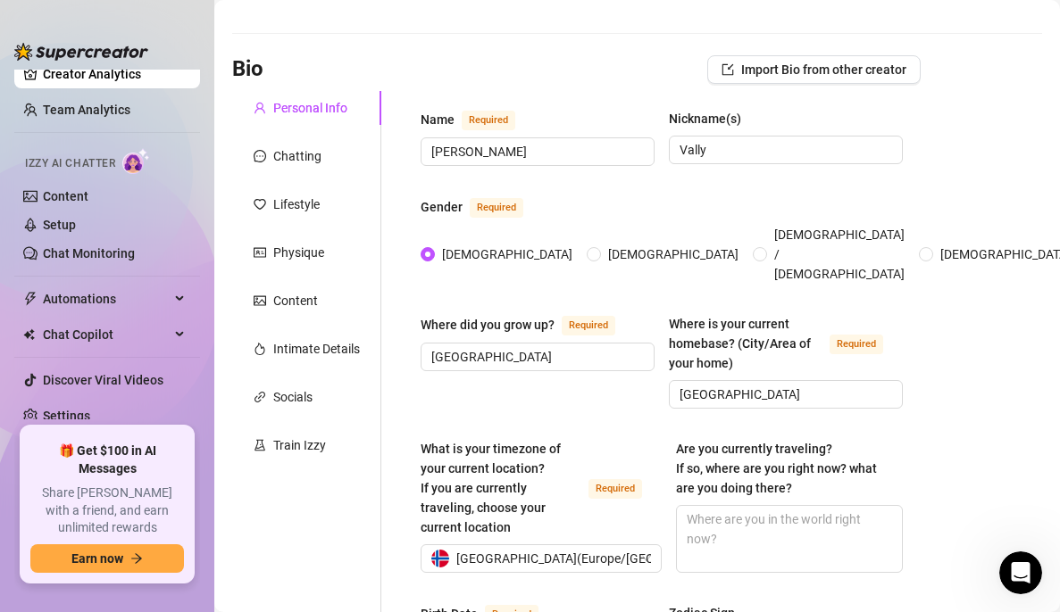
scroll to position [66, 0]
click at [330, 154] on div "Chatting" at bounding box center [306, 157] width 149 height 34
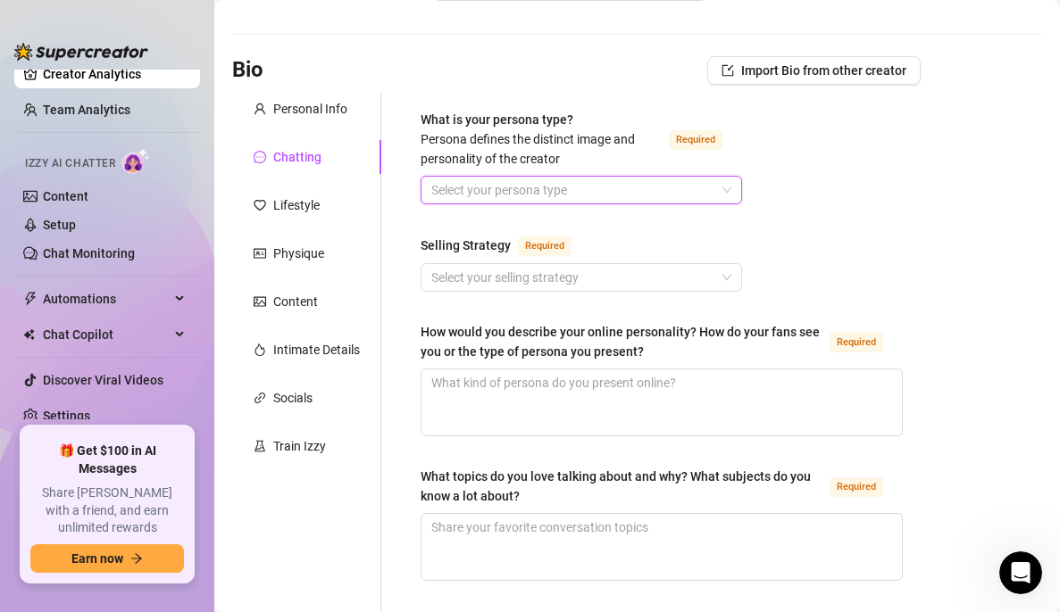
click at [554, 193] on input "What is your persona type? [PERSON_NAME] defines the distinct image and persona…" at bounding box center [573, 190] width 284 height 27
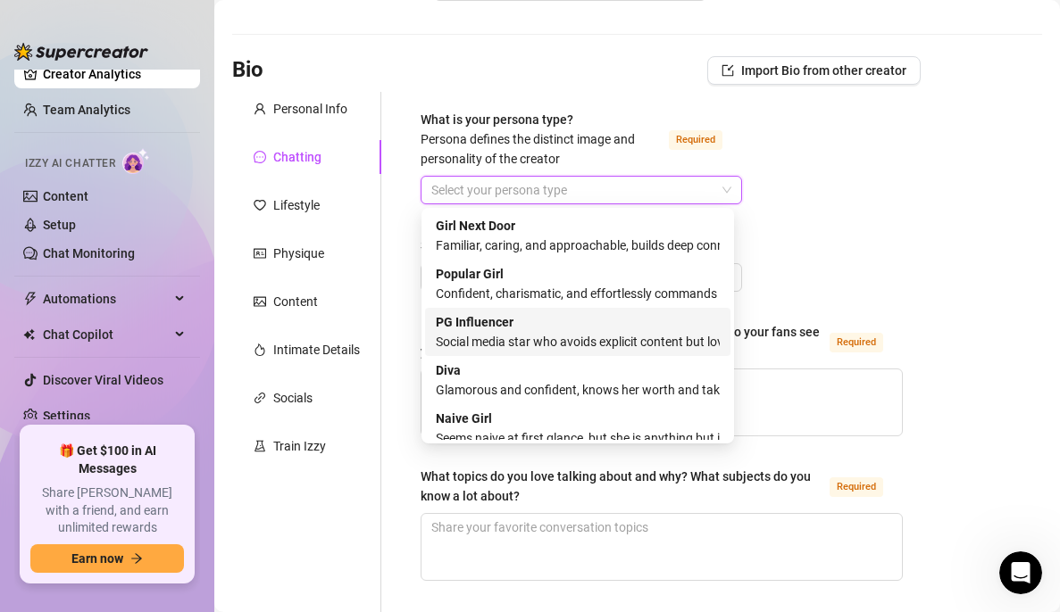
scroll to position [61, 0]
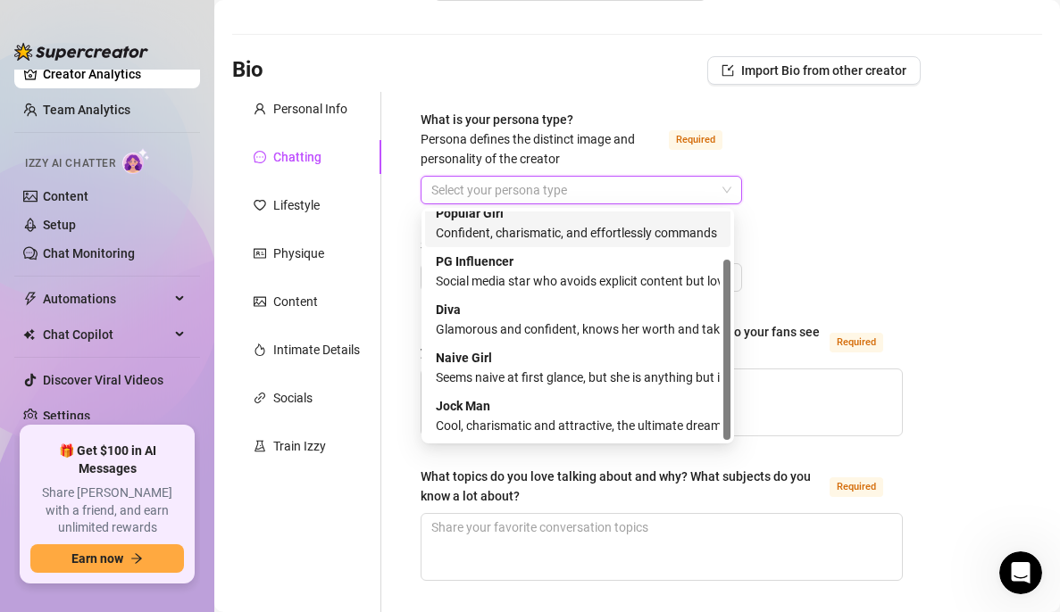
click at [558, 234] on div "Confident, charismatic, and effortlessly commands attention" at bounding box center [578, 233] width 284 height 20
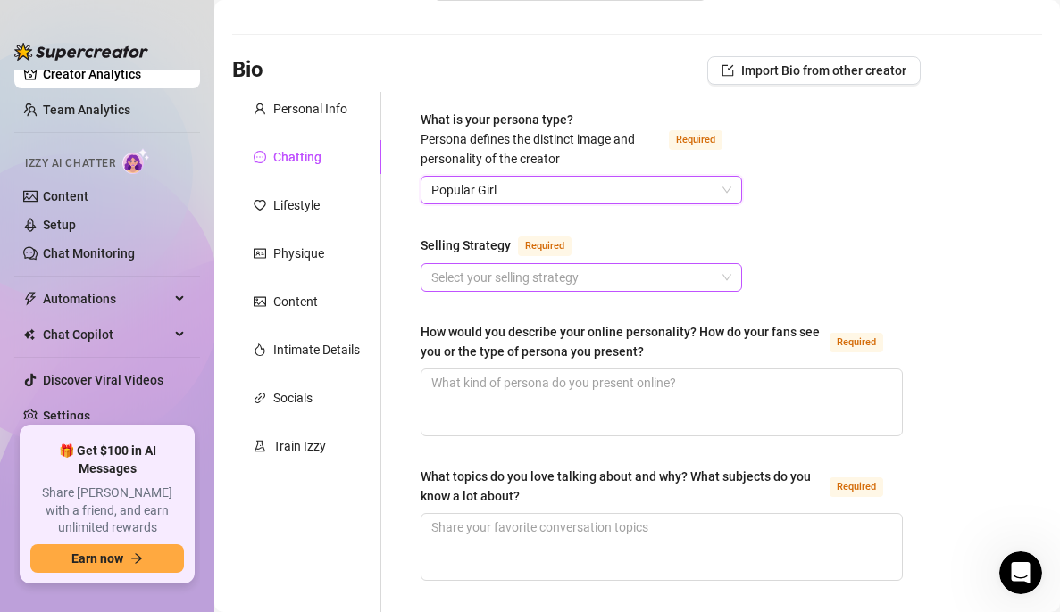
click at [655, 280] on input "Selling Strategy Required" at bounding box center [573, 277] width 284 height 27
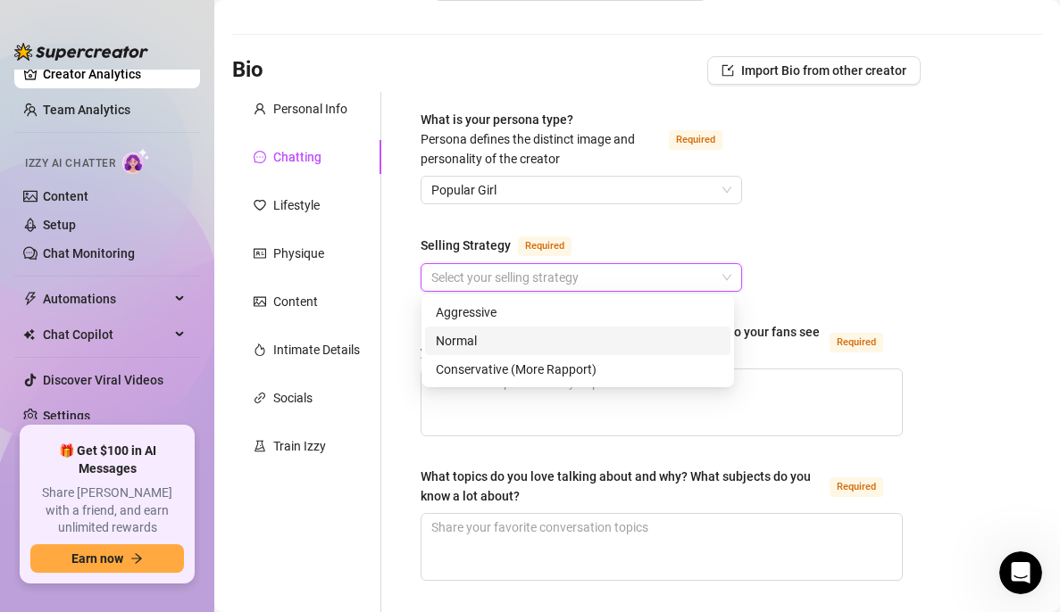
click at [540, 333] on div "Normal" at bounding box center [578, 341] width 284 height 20
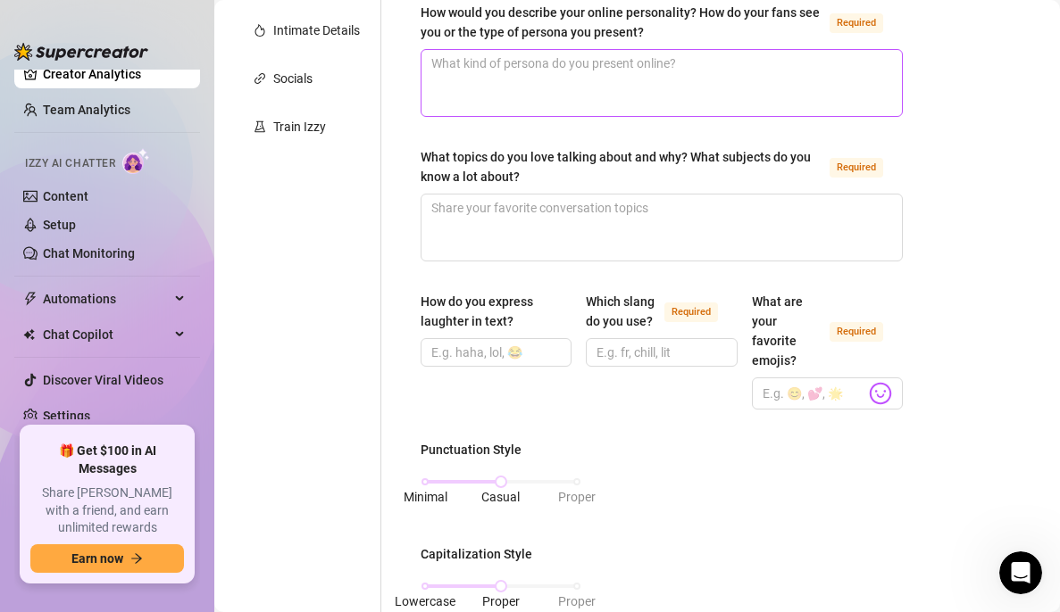
scroll to position [388, 0]
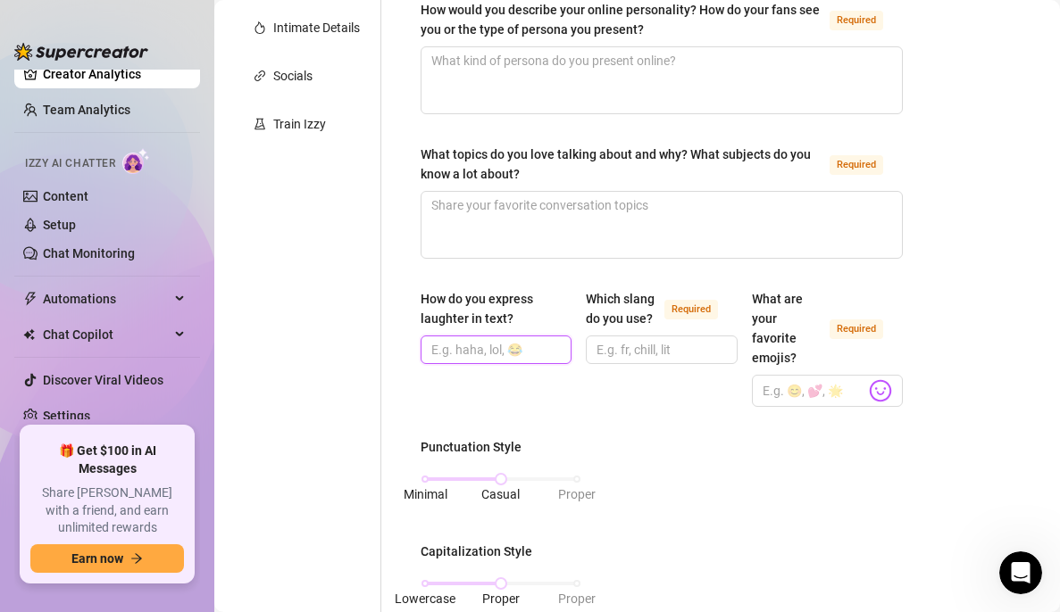
click at [504, 341] on input "How do you express laughter in text?" at bounding box center [494, 350] width 126 height 20
click at [609, 360] on input "Which slang do you use? Required" at bounding box center [659, 350] width 126 height 20
click at [802, 399] on input "What are your favorite emojis? Required" at bounding box center [813, 390] width 103 height 23
click at [857, 395] on body "Home Creator Analytics Team Analytics Izzy AI Chatter Content Setup Chat Monito…" at bounding box center [530, 306] width 1060 height 612
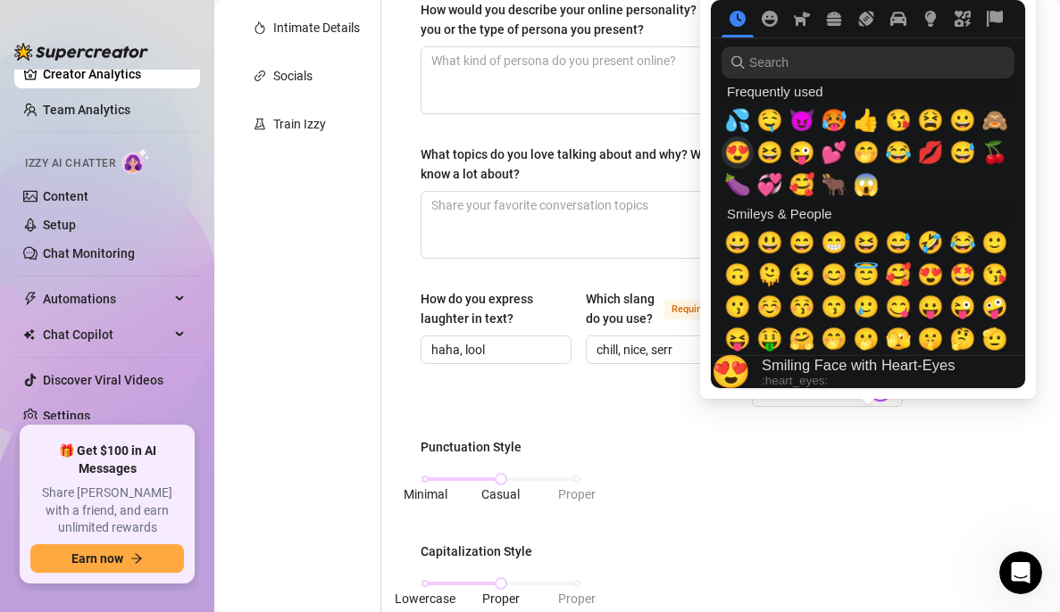
click at [739, 144] on span "😍" at bounding box center [737, 152] width 27 height 25
click at [836, 146] on span "💕" at bounding box center [833, 152] width 27 height 25
click at [801, 115] on span "😈" at bounding box center [801, 120] width 27 height 25
click at [777, 175] on span "💞" at bounding box center [769, 184] width 27 height 25
click at [802, 181] on span "🥰" at bounding box center [801, 184] width 27 height 25
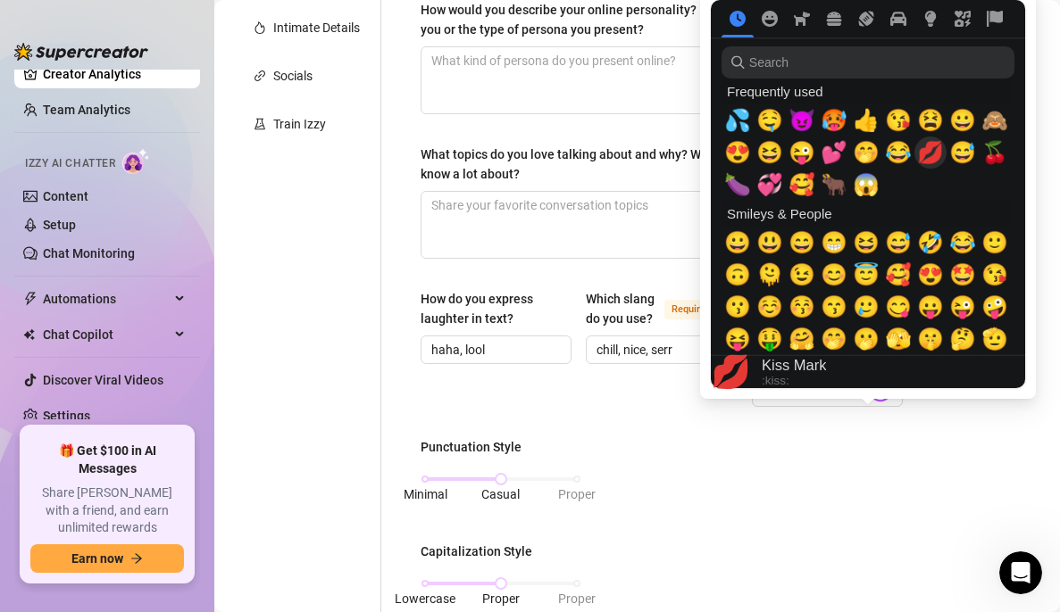
click at [939, 150] on span "💋" at bounding box center [930, 152] width 27 height 25
click at [1003, 125] on span "🙈" at bounding box center [994, 120] width 27 height 25
click at [891, 119] on span "😘" at bounding box center [898, 120] width 27 height 25
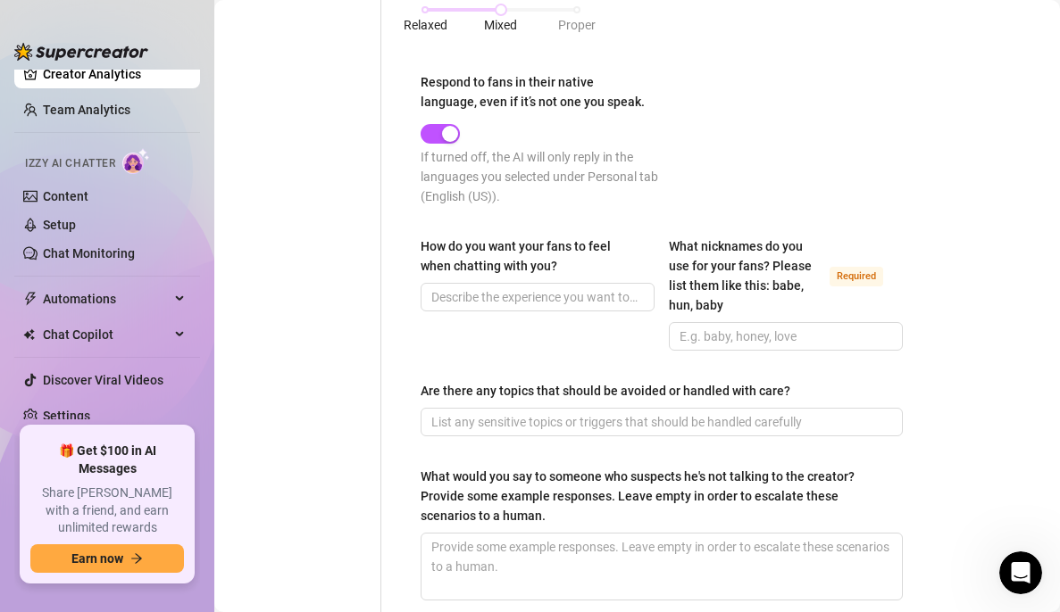
scroll to position [1068, 0]
click at [714, 333] on input "What nicknames do you use for your fans? Please list them like this: babe, hun,…" at bounding box center [783, 336] width 209 height 20
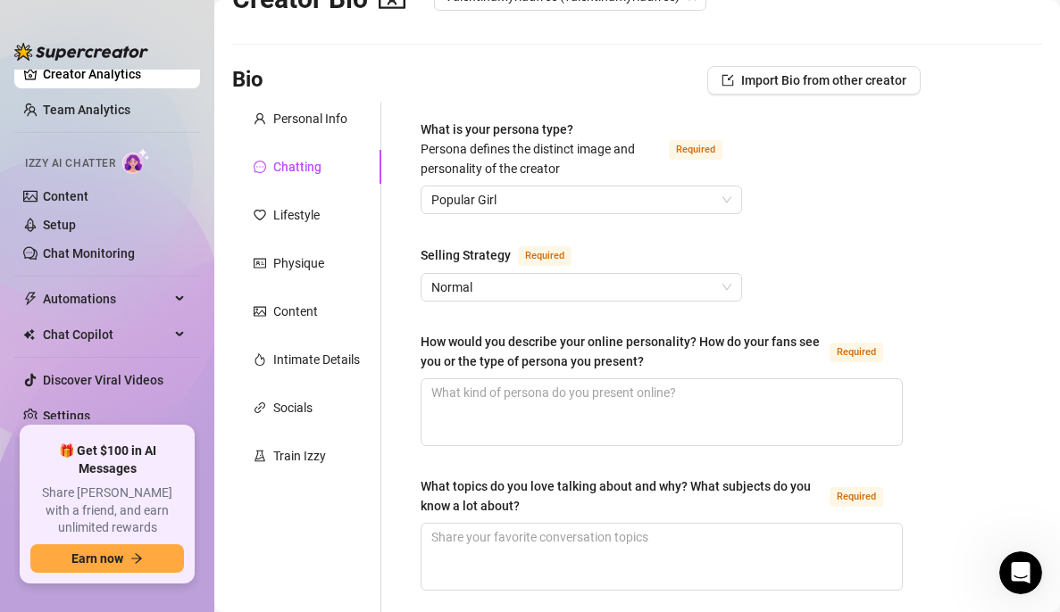
scroll to position [0, 0]
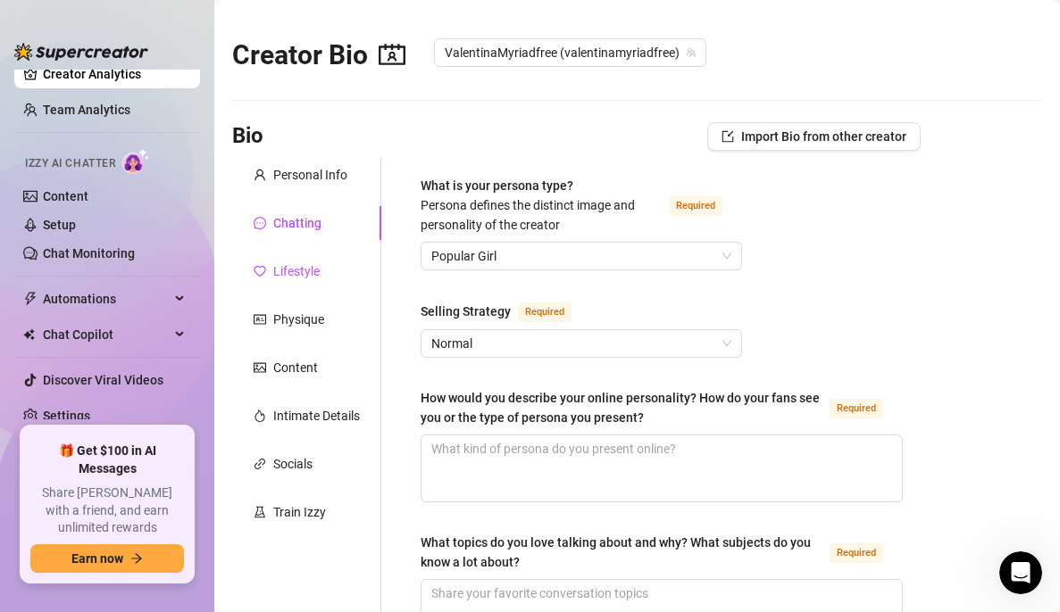
click at [291, 262] on div "Lifestyle" at bounding box center [296, 272] width 46 height 20
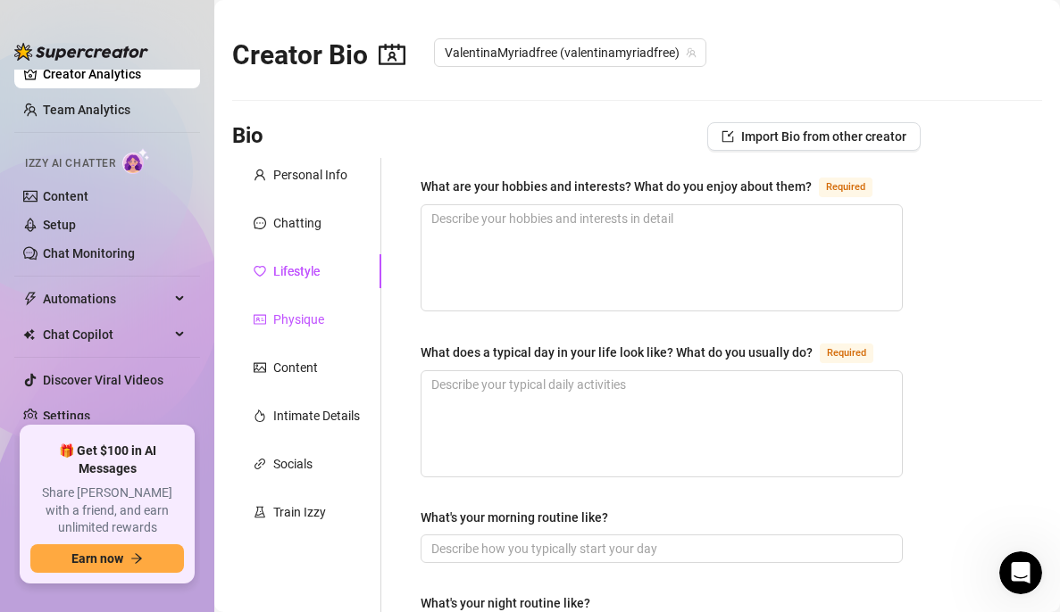
click at [293, 312] on div "Physique" at bounding box center [298, 320] width 51 height 20
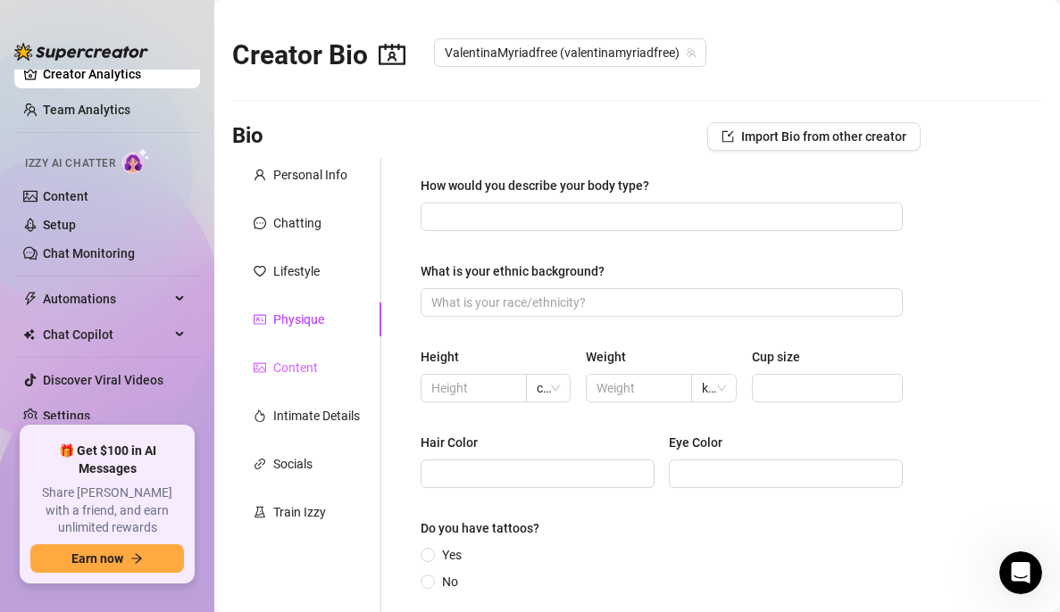
click at [287, 357] on div "Content" at bounding box center [306, 368] width 149 height 34
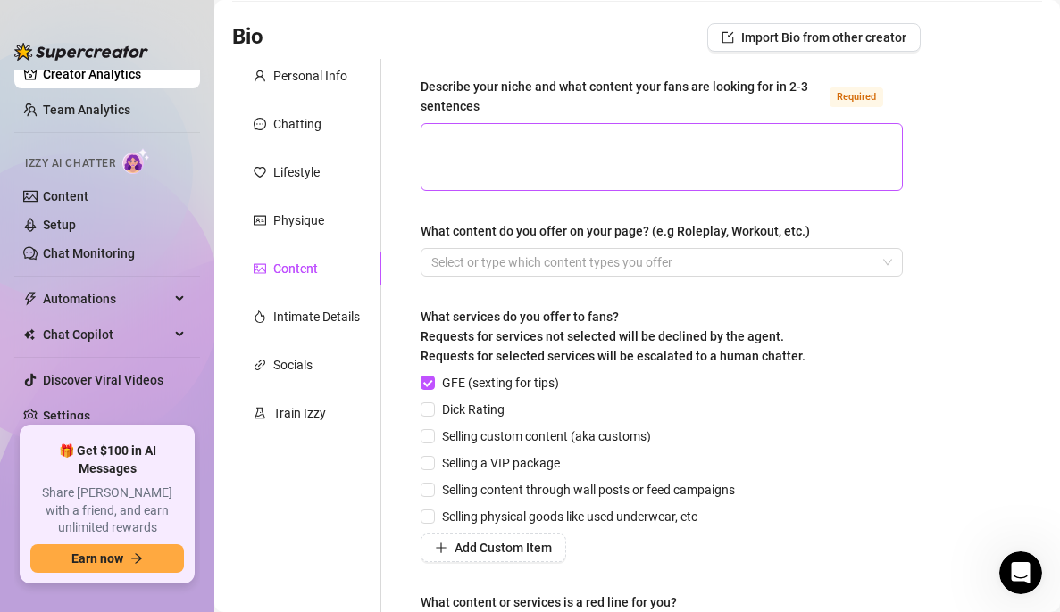
scroll to position [100, 0]
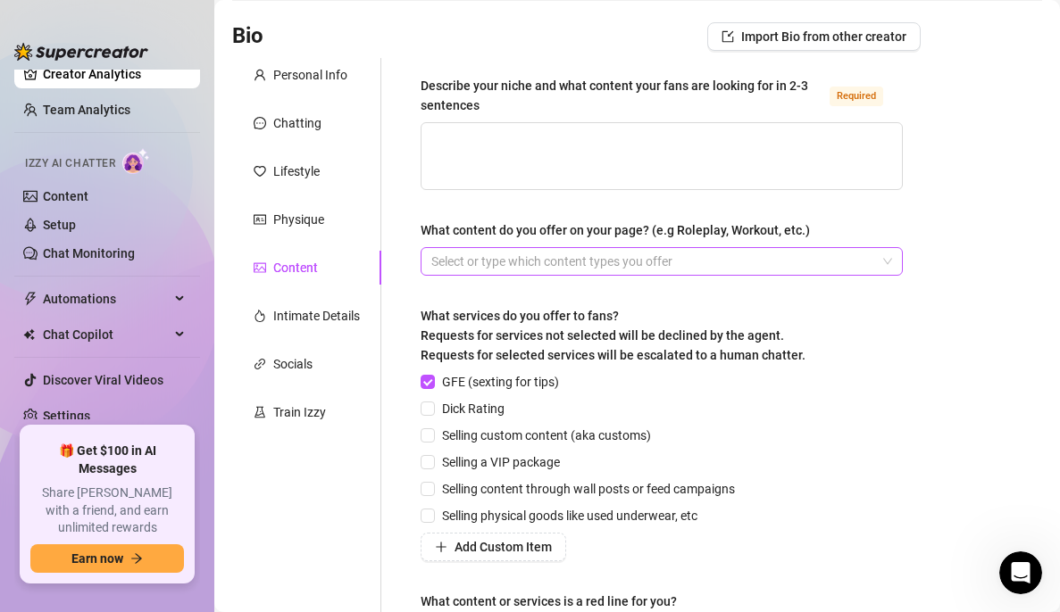
click at [579, 262] on div at bounding box center [652, 261] width 456 height 25
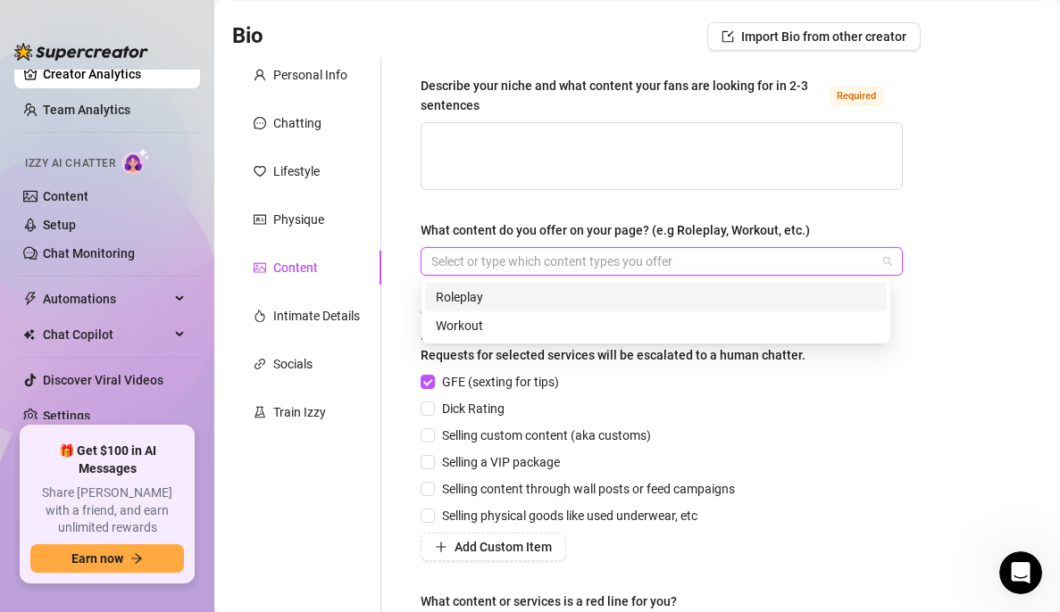
click at [400, 303] on div "Describe your niche and what content your fans are looking for in 2-3 sentences…" at bounding box center [650, 369] width 539 height 623
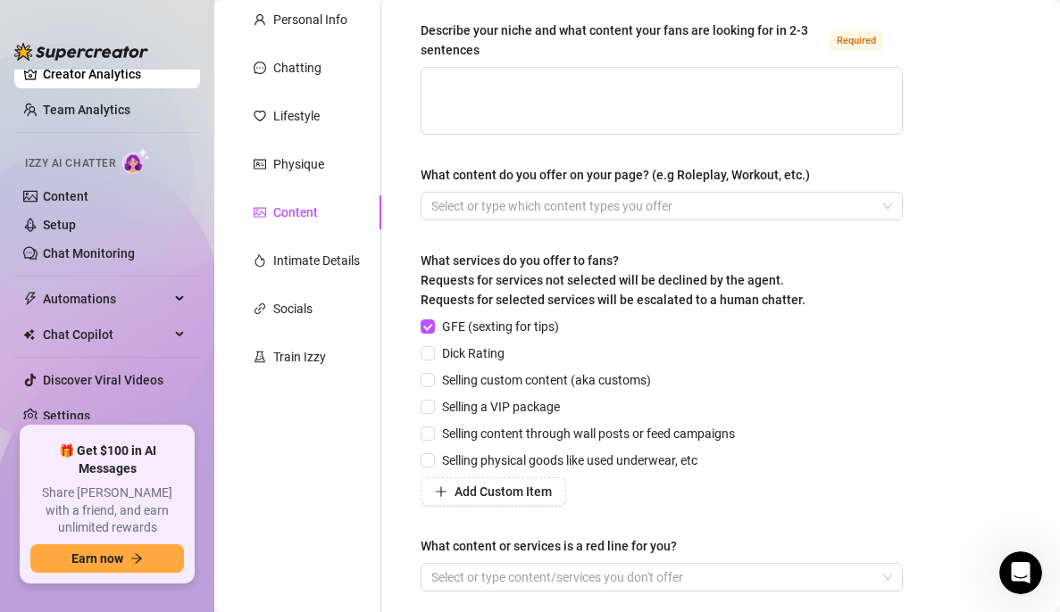
scroll to position [158, 0]
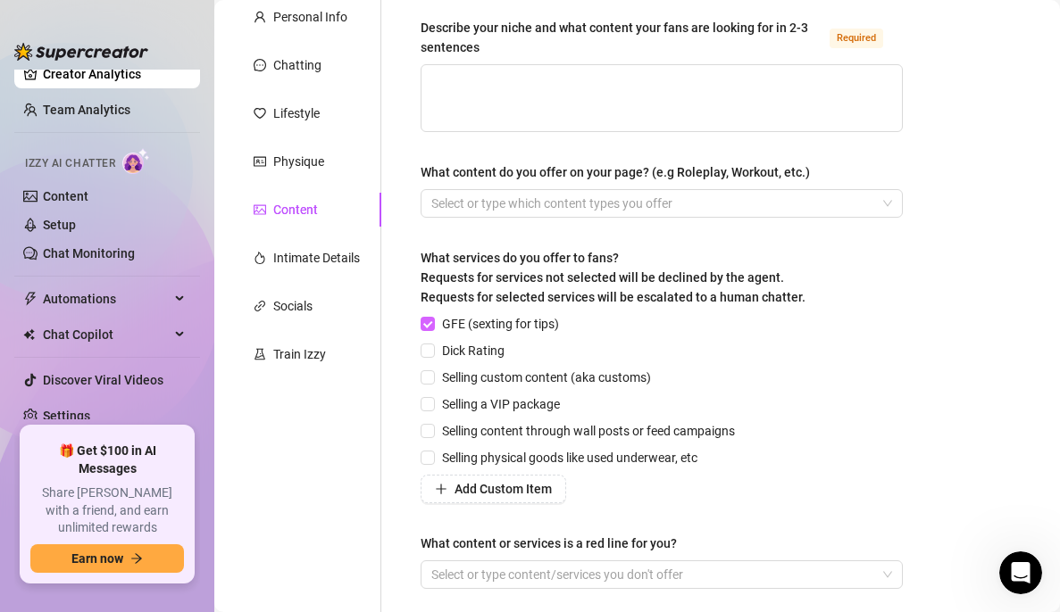
click at [428, 314] on label "GFE (sexting for tips)" at bounding box center [492, 324] width 145 height 20
click at [428, 317] on input "GFE (sexting for tips)" at bounding box center [426, 323] width 12 height 12
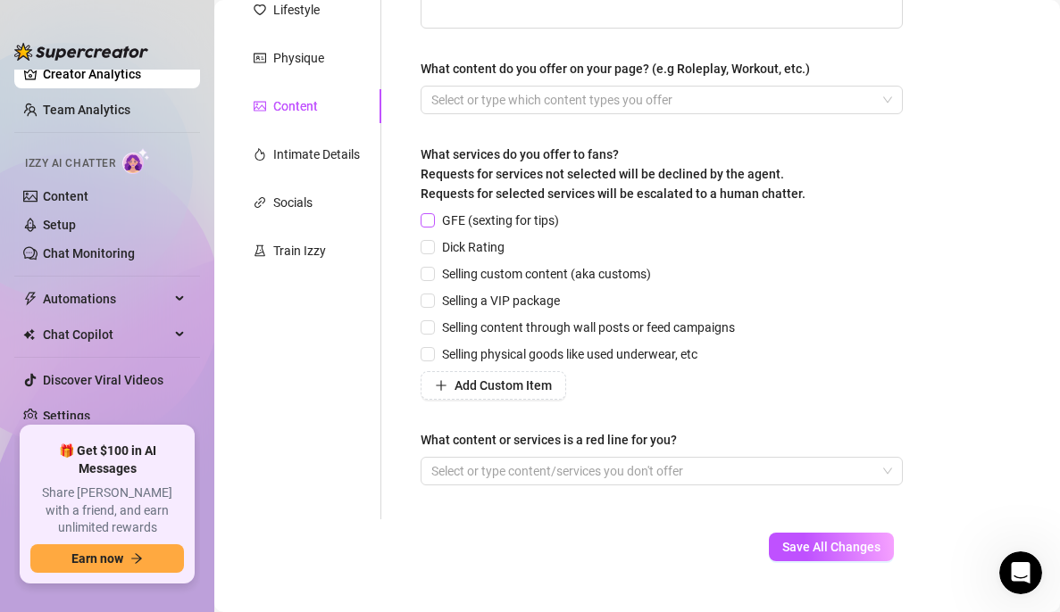
scroll to position [262, 0]
click at [307, 151] on div "Intimate Details" at bounding box center [316, 154] width 87 height 20
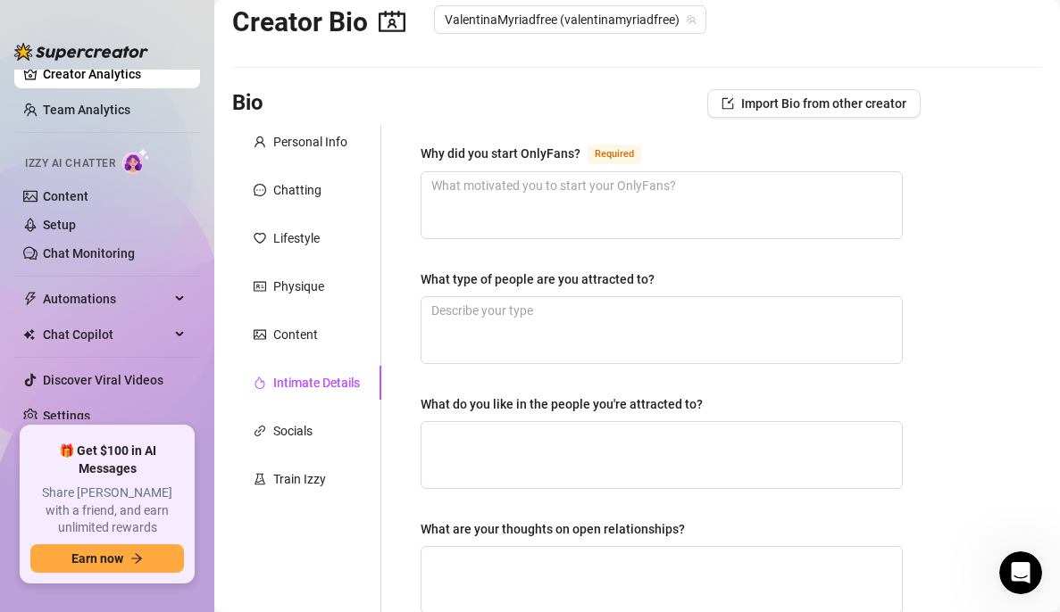
scroll to position [34, 0]
click at [260, 430] on icon "link" at bounding box center [259, 430] width 12 height 12
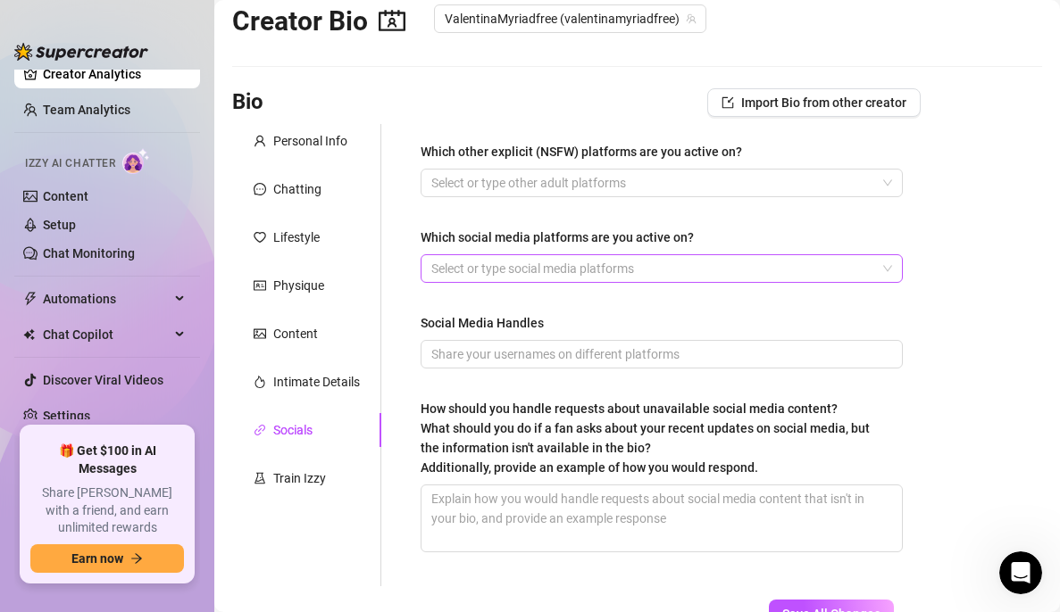
click at [589, 263] on div at bounding box center [652, 268] width 456 height 25
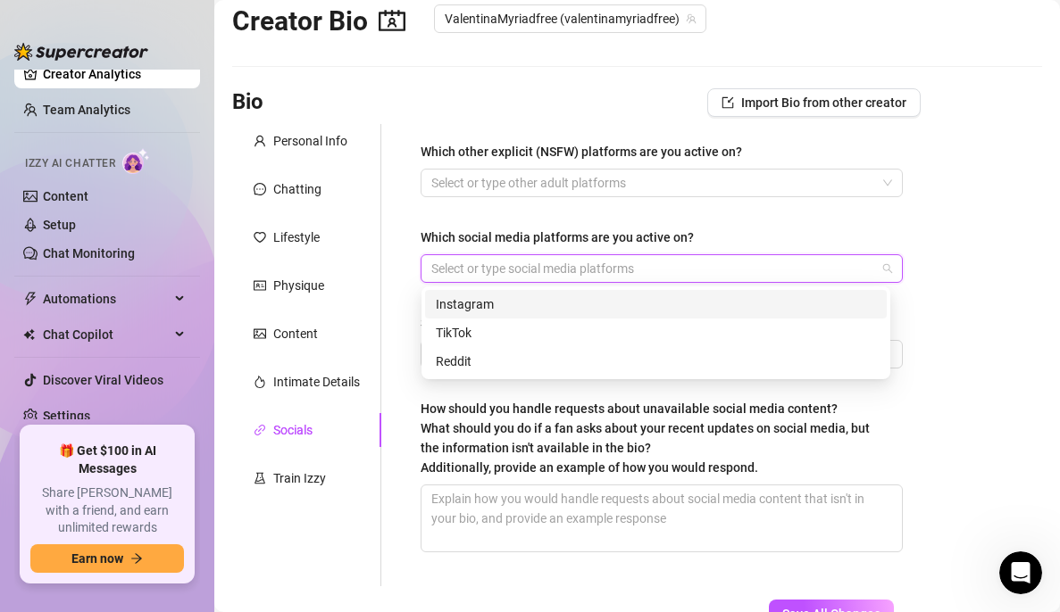
click at [513, 312] on div "Instagram" at bounding box center [656, 305] width 440 height 20
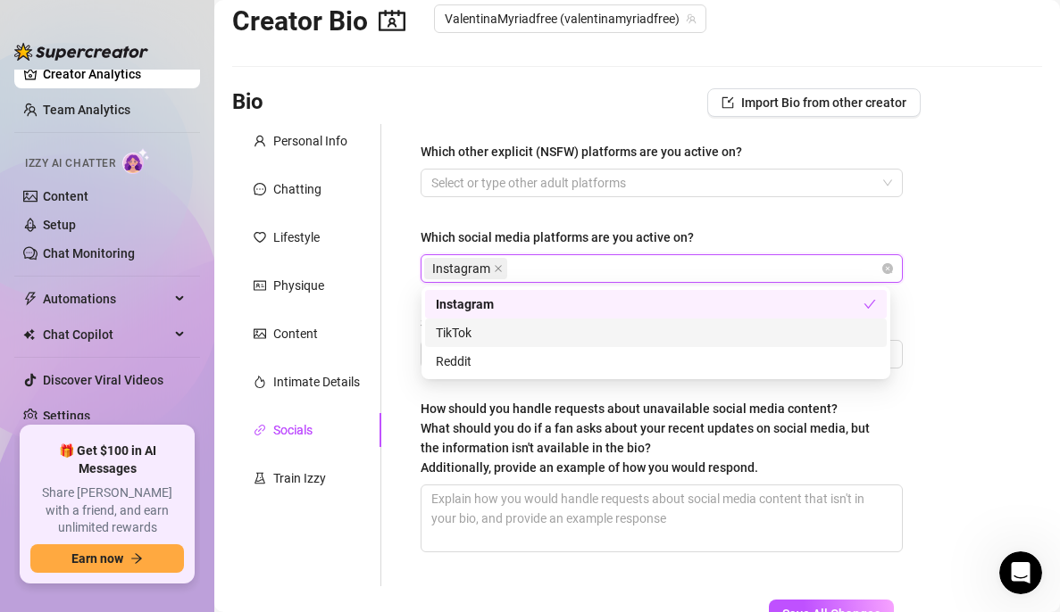
click at [490, 324] on div "TikTok" at bounding box center [656, 333] width 440 height 20
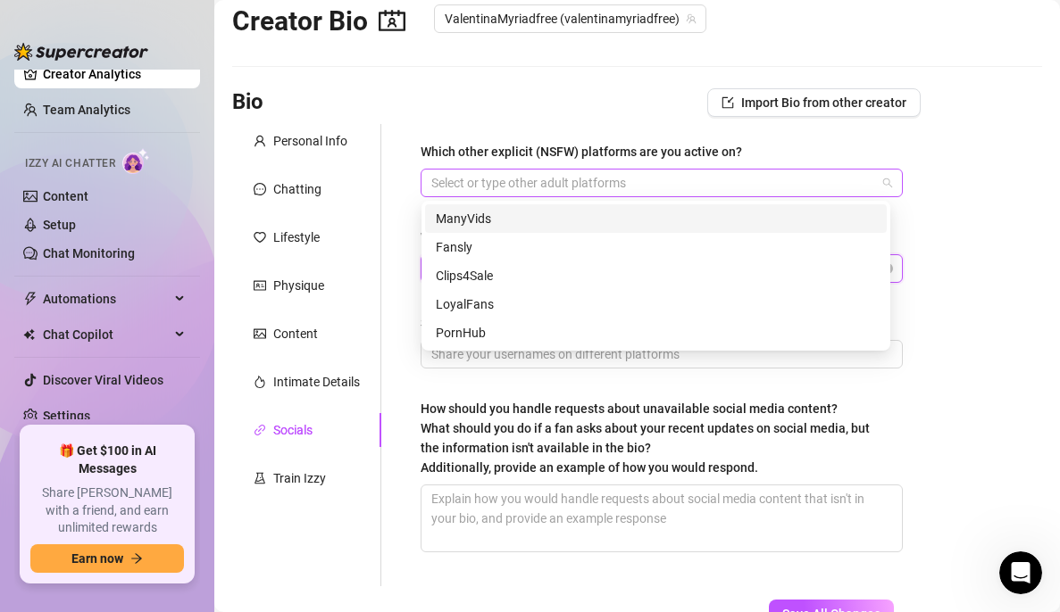
click at [699, 175] on div at bounding box center [652, 182] width 456 height 25
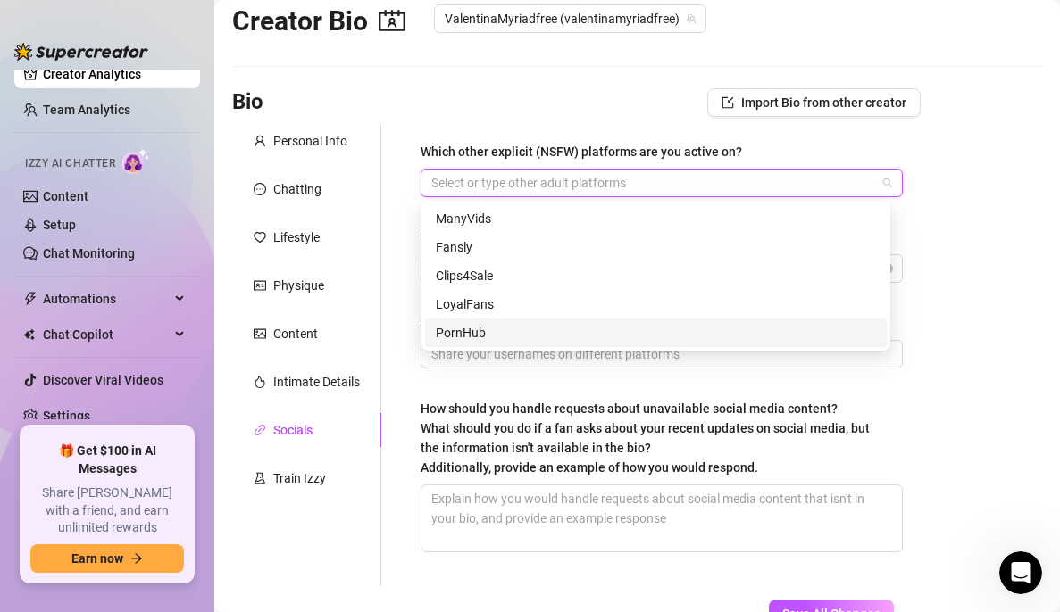
click at [566, 328] on div "PornHub" at bounding box center [656, 333] width 440 height 20
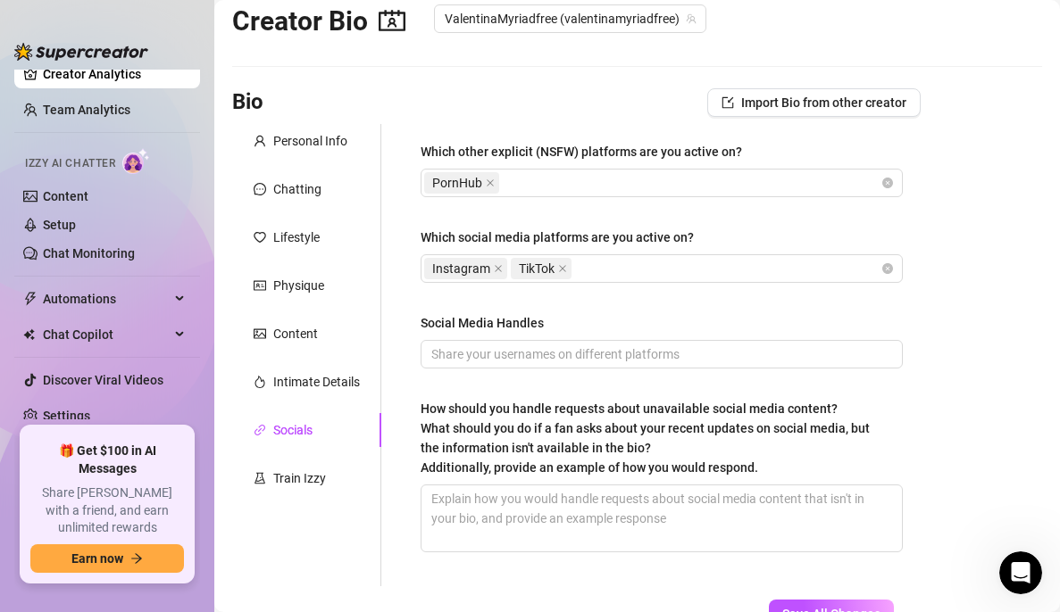
click at [945, 225] on main "Creator Bio ValentinaMyriadfree (valentinamyriadfree) Bio Import Bio from other…" at bounding box center [636, 339] width 845 height 747
click at [621, 356] on input "Social Media Handles" at bounding box center [659, 355] width 457 height 20
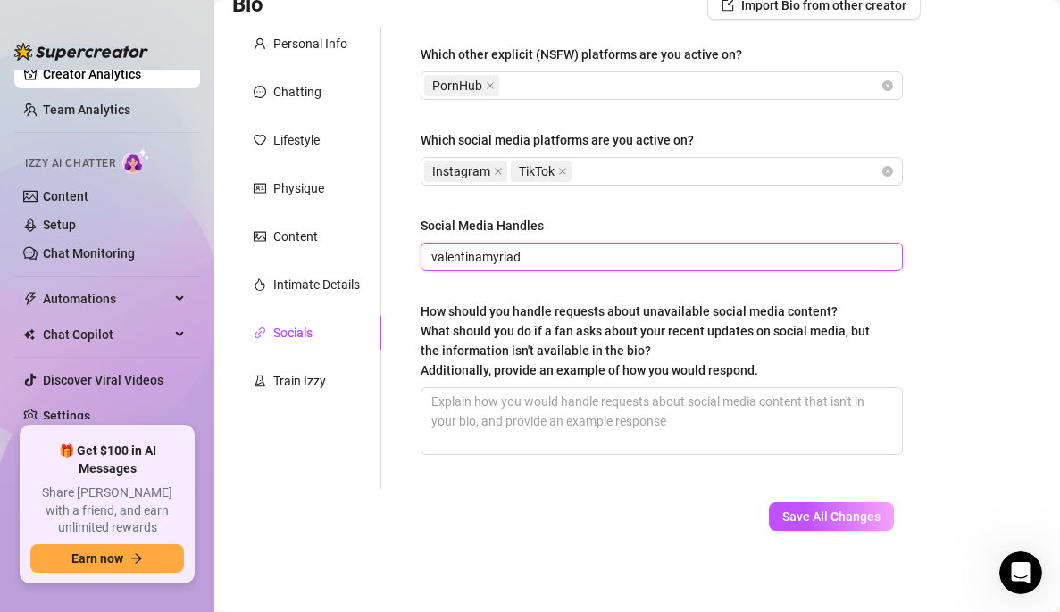
scroll to position [0, 0]
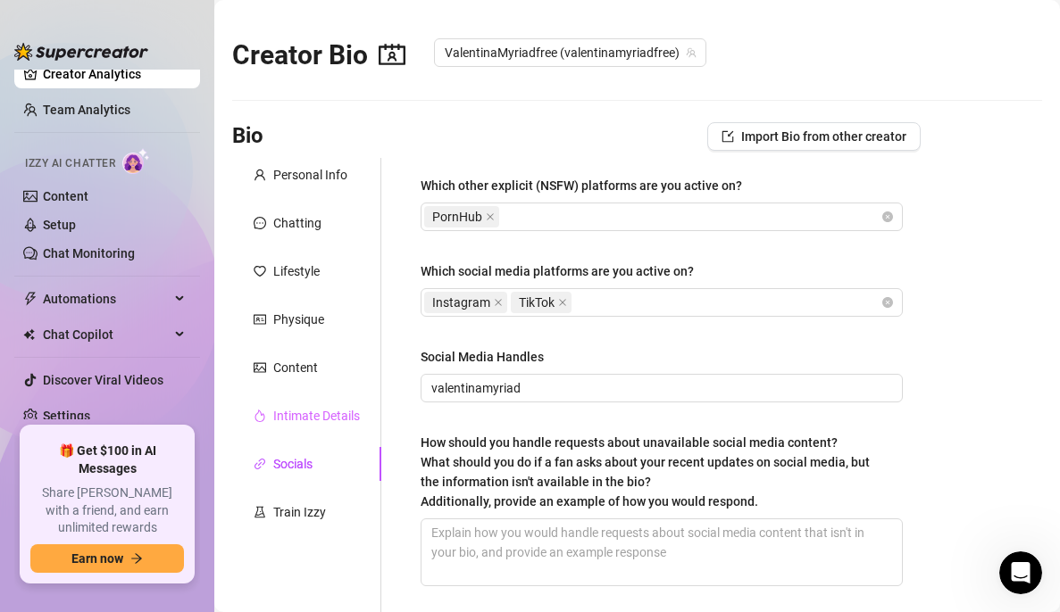
click at [329, 405] on div "Intimate Details" at bounding box center [306, 416] width 149 height 34
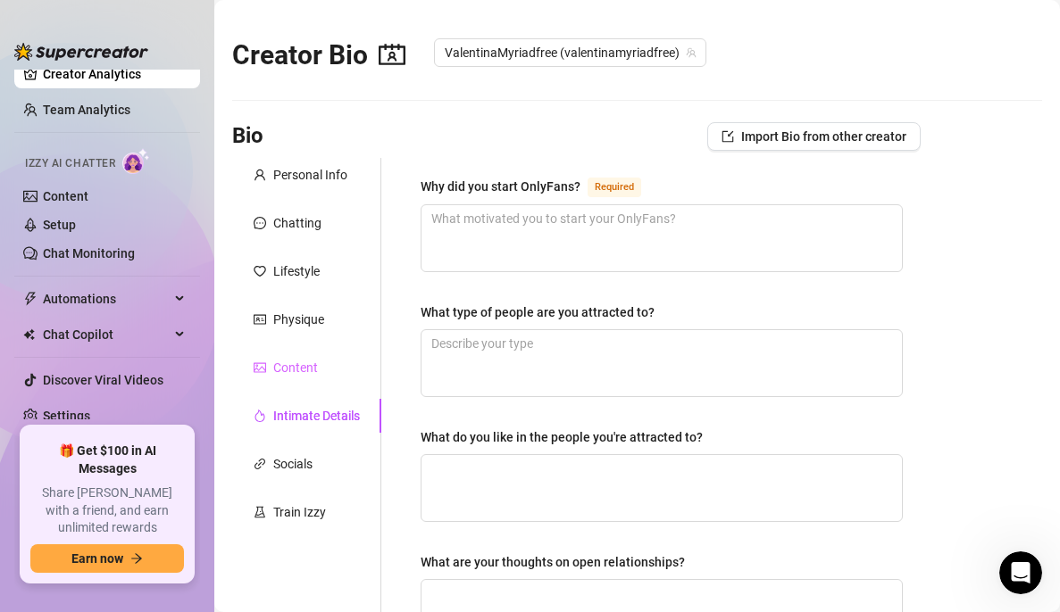
click at [321, 353] on div "Content" at bounding box center [306, 368] width 149 height 34
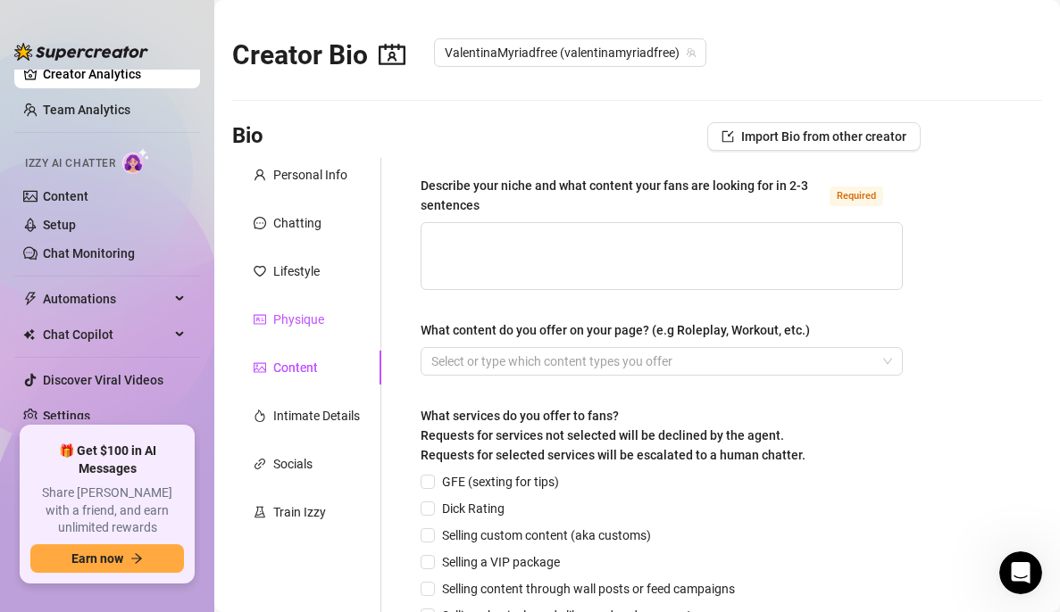
click at [321, 320] on div "Physique" at bounding box center [298, 320] width 51 height 20
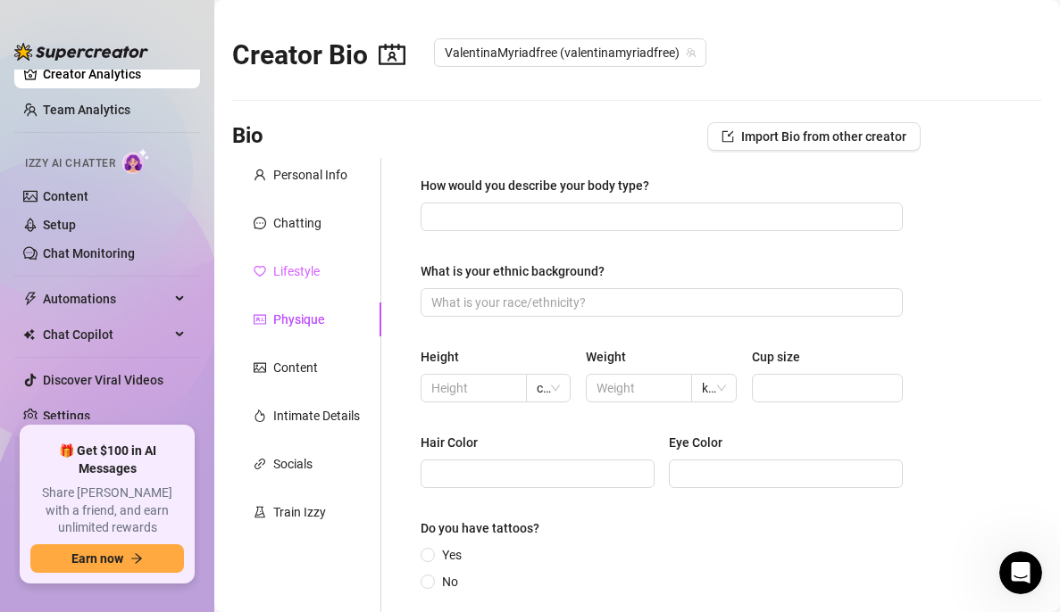
click at [307, 286] on div "Lifestyle" at bounding box center [306, 271] width 149 height 34
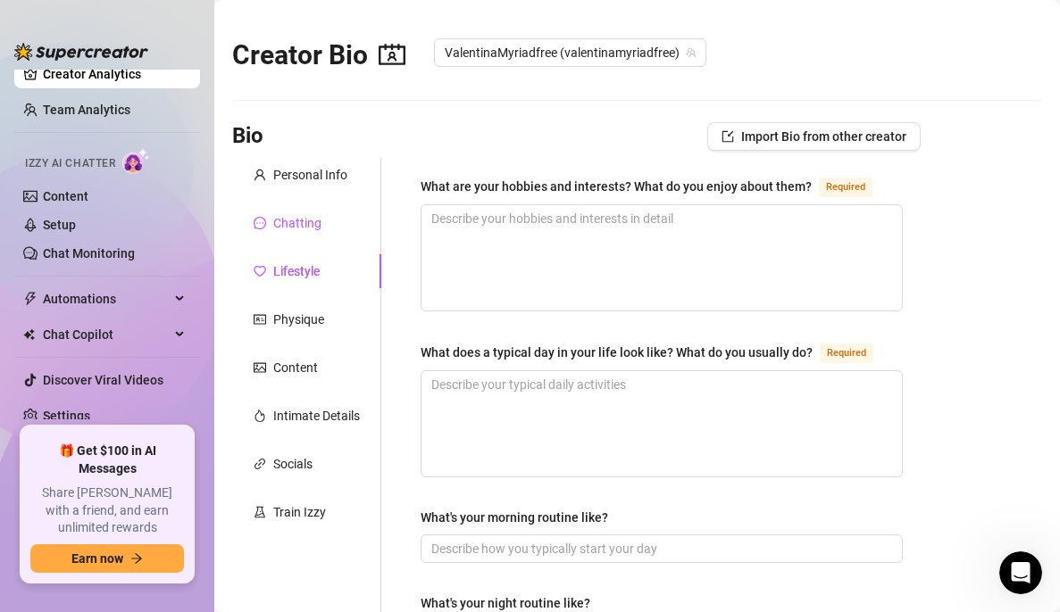
click at [313, 219] on div "Chatting" at bounding box center [297, 223] width 48 height 20
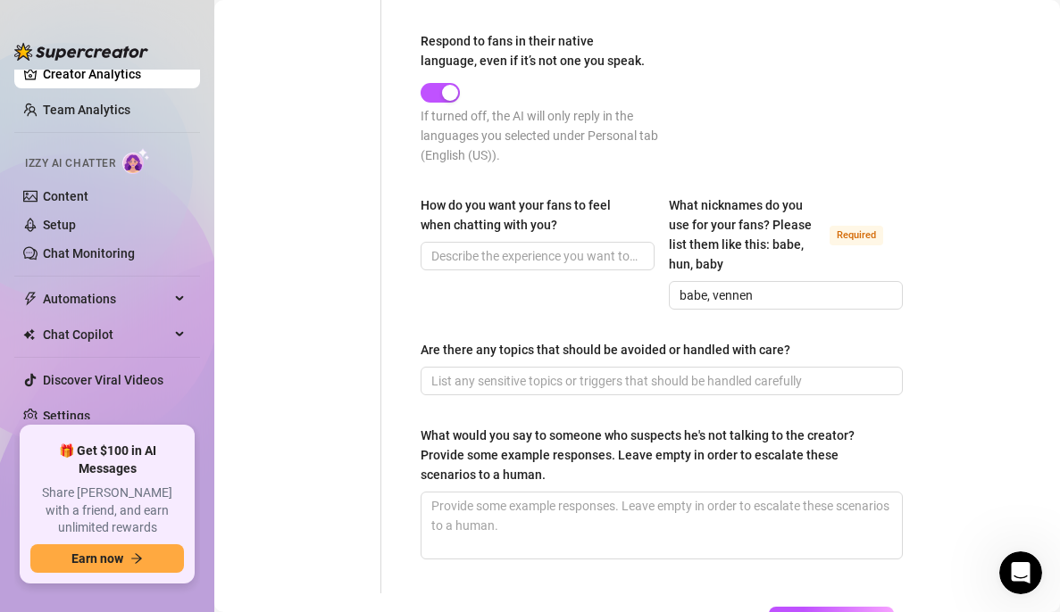
scroll to position [1215, 0]
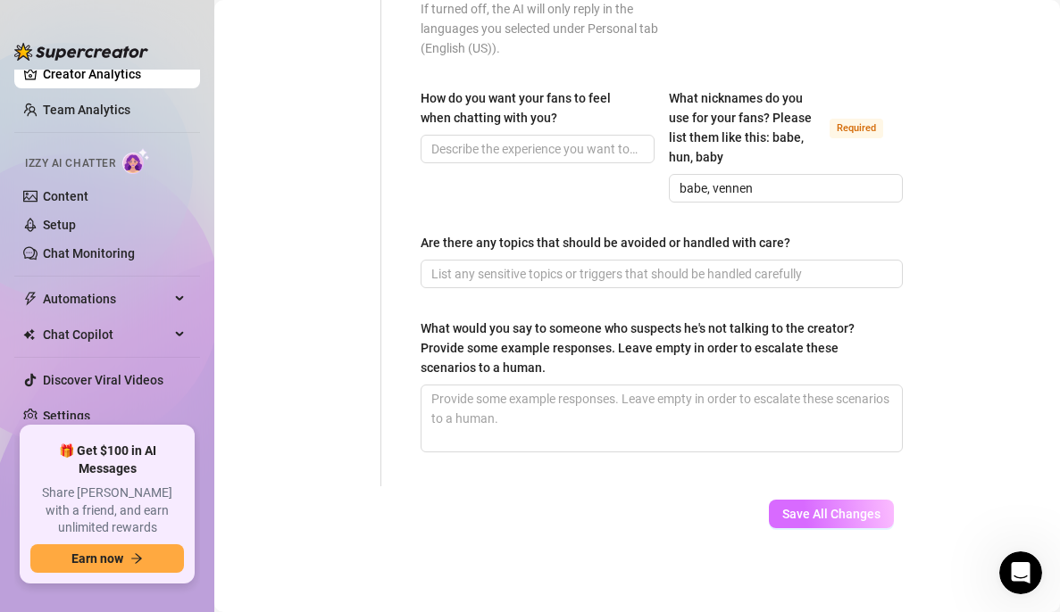
click at [834, 507] on span "Save All Changes" at bounding box center [831, 514] width 98 height 14
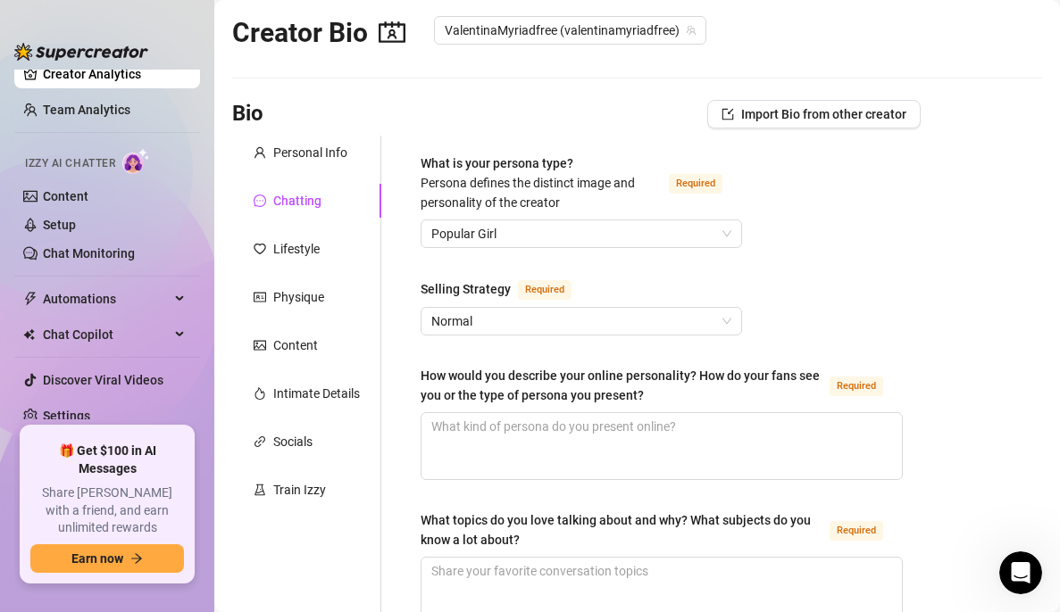
scroll to position [0, 0]
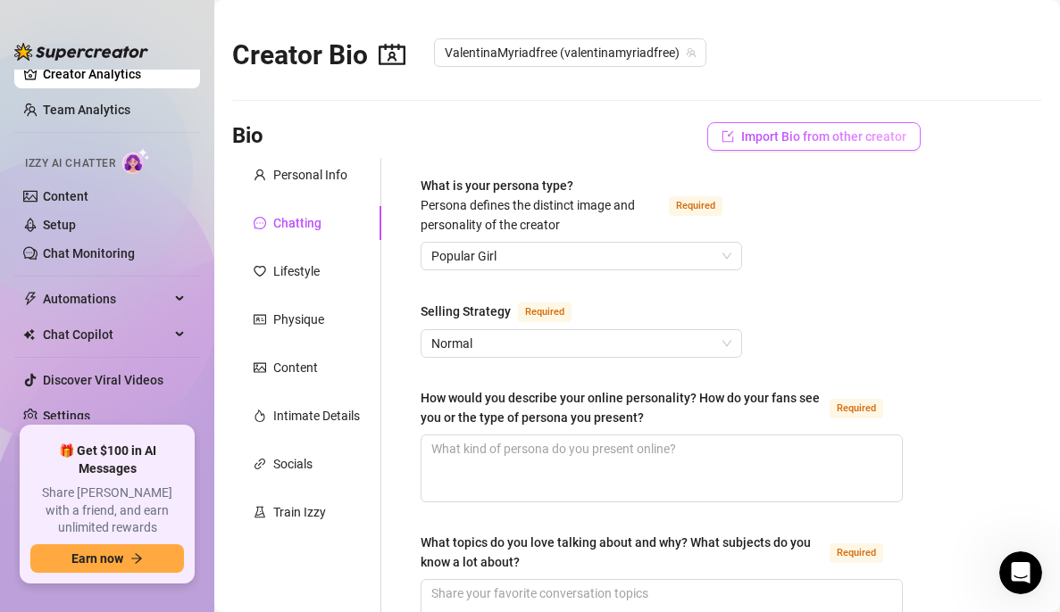
click at [771, 141] on span "Import Bio from other creator" at bounding box center [823, 136] width 165 height 14
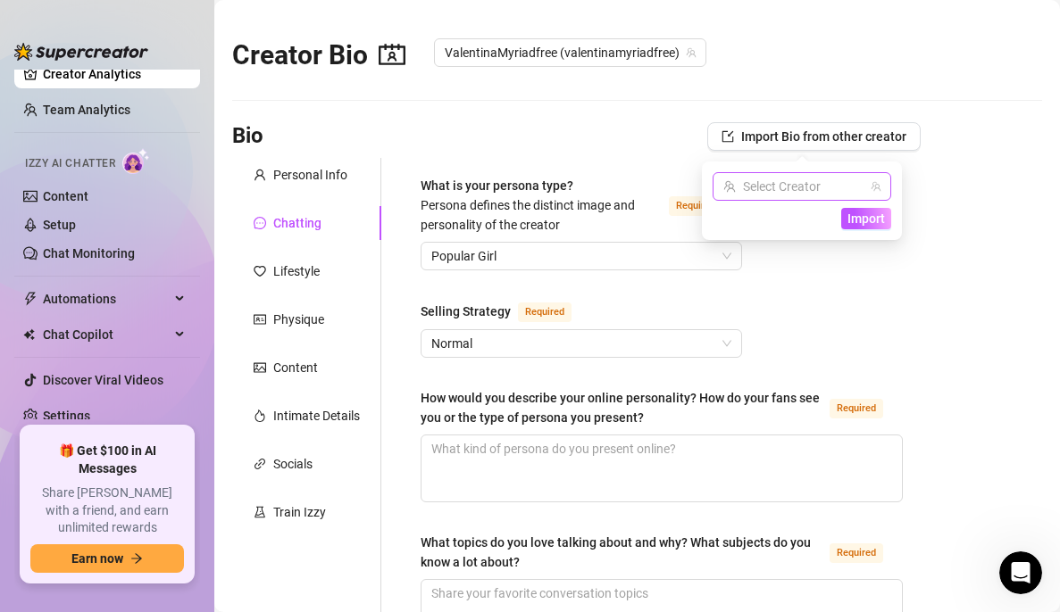
click at [785, 182] on input "search" at bounding box center [793, 186] width 141 height 27
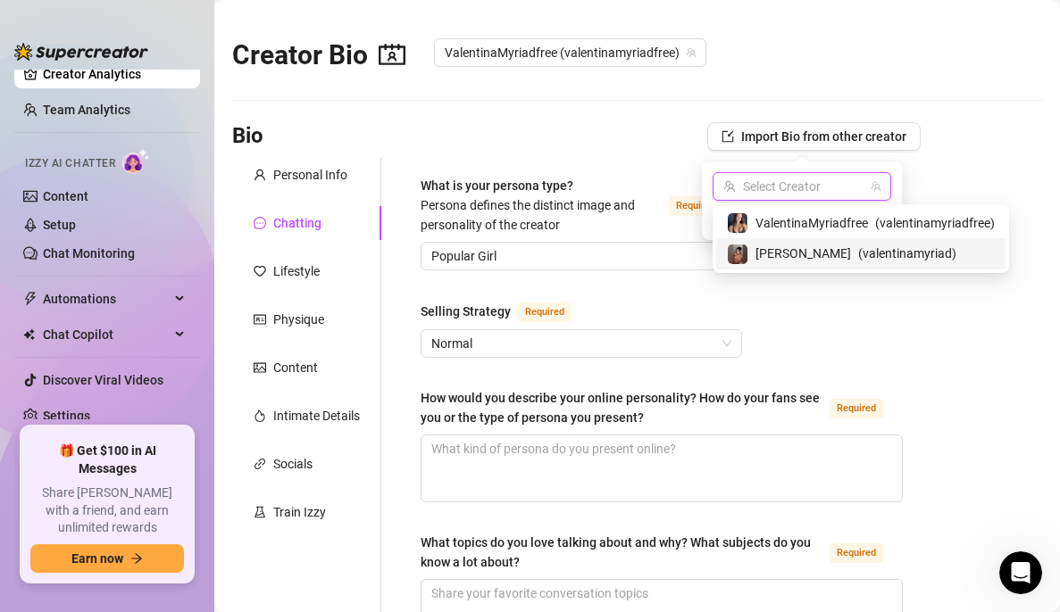
click at [794, 241] on div "[PERSON_NAME] ( [PERSON_NAME] )" at bounding box center [860, 253] width 289 height 30
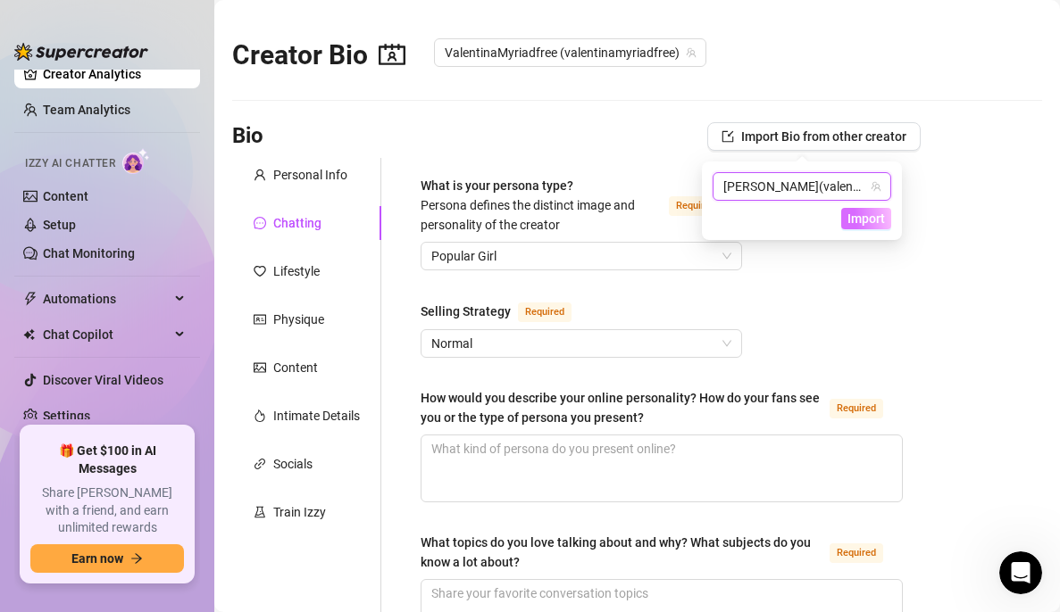
click at [857, 217] on span "Import" at bounding box center [865, 219] width 37 height 14
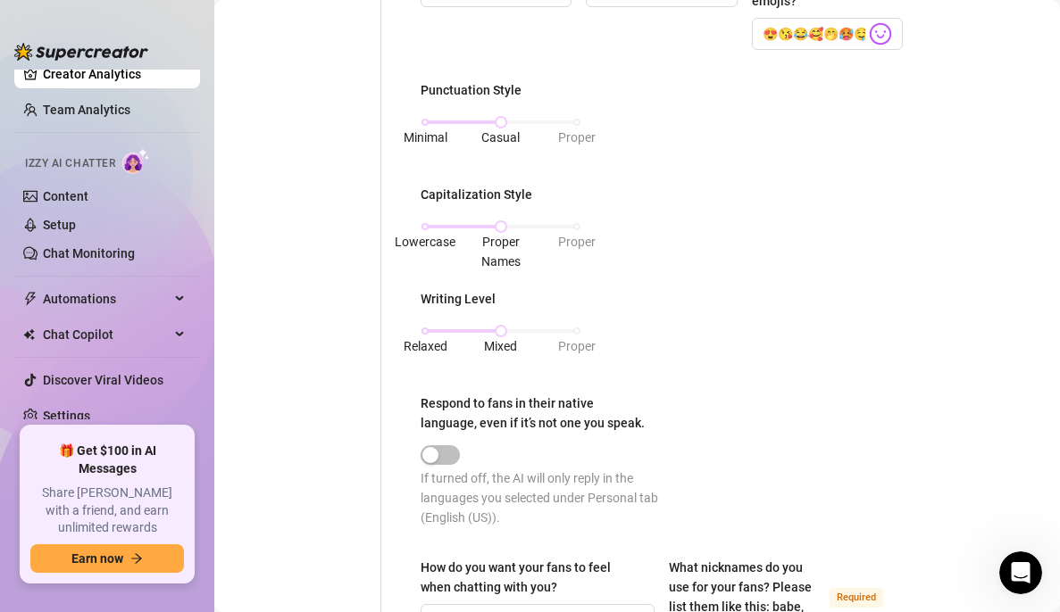
scroll to position [949, 0]
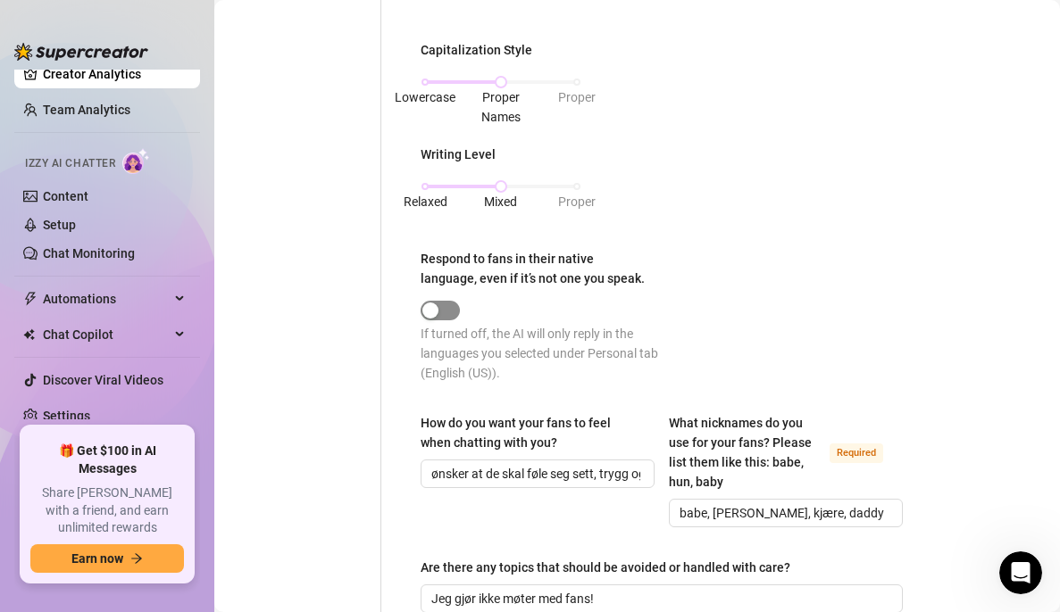
click at [438, 305] on div "button" at bounding box center [430, 311] width 16 height 16
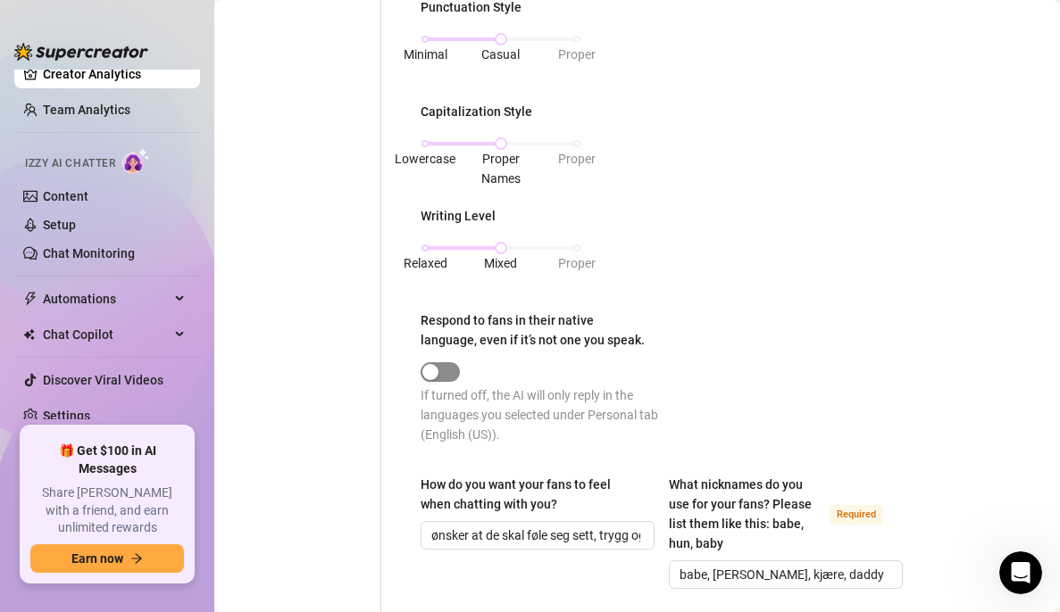
scroll to position [875, 0]
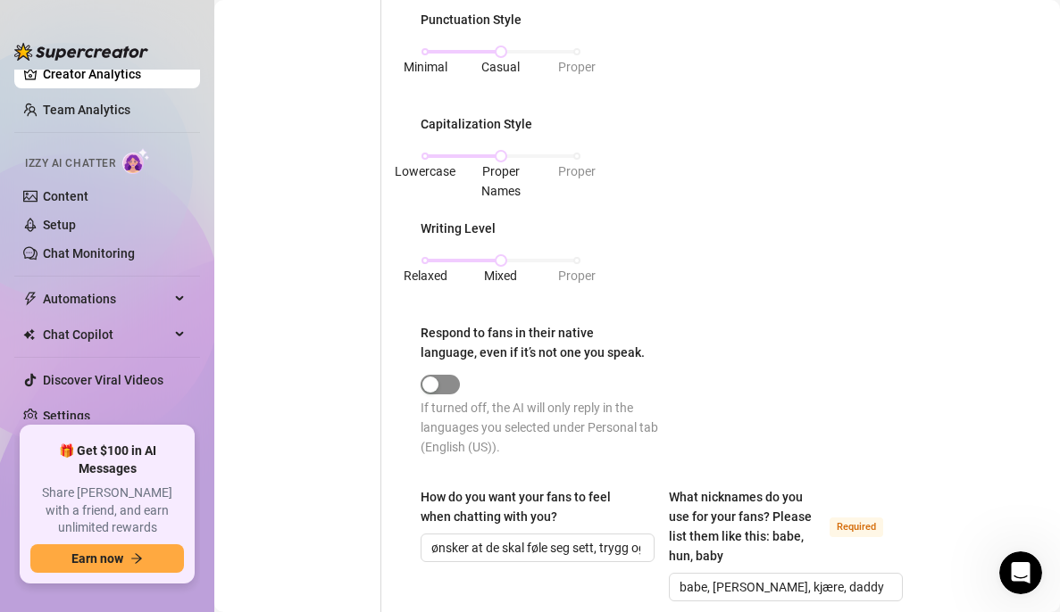
click at [434, 387] on div "button" at bounding box center [430, 385] width 16 height 16
drag, startPoint x: 434, startPoint y: 387, endPoint x: 500, endPoint y: 392, distance: 66.2
click at [500, 392] on div at bounding box center [540, 383] width 241 height 21
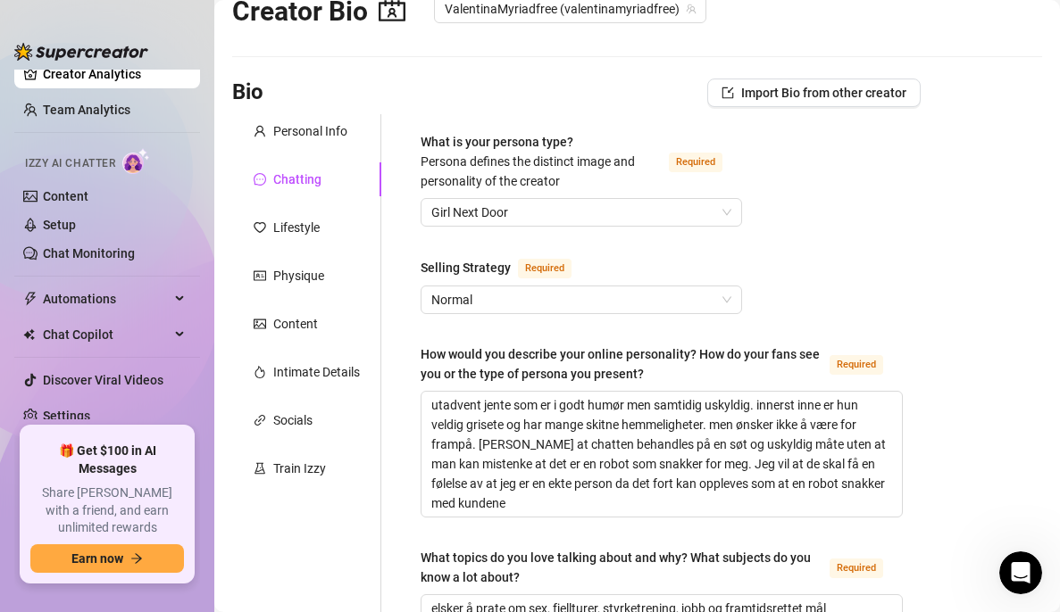
scroll to position [28, 0]
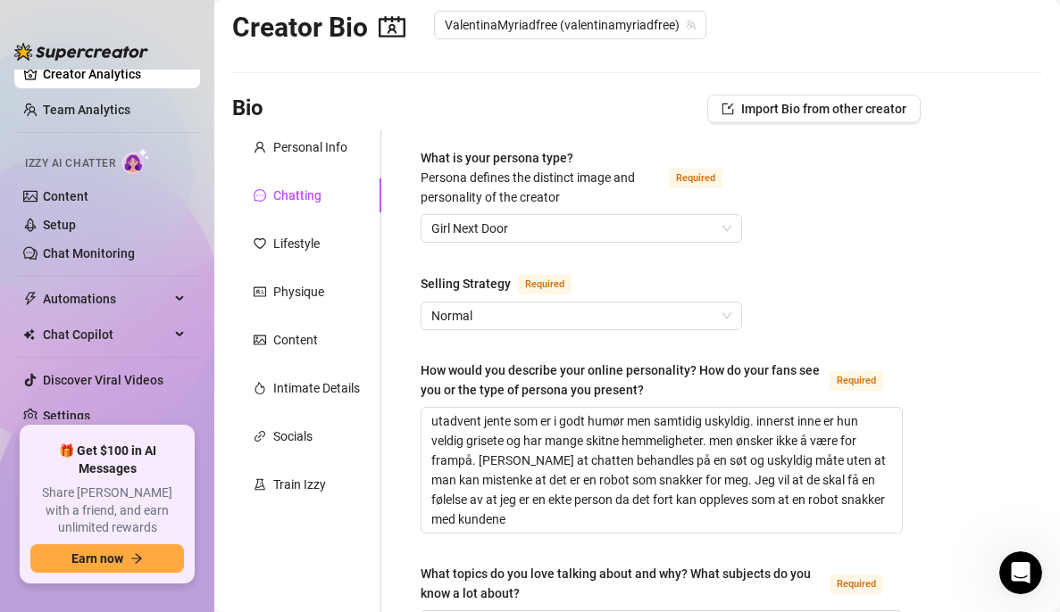
click at [330, 238] on div "Lifestyle" at bounding box center [306, 244] width 149 height 34
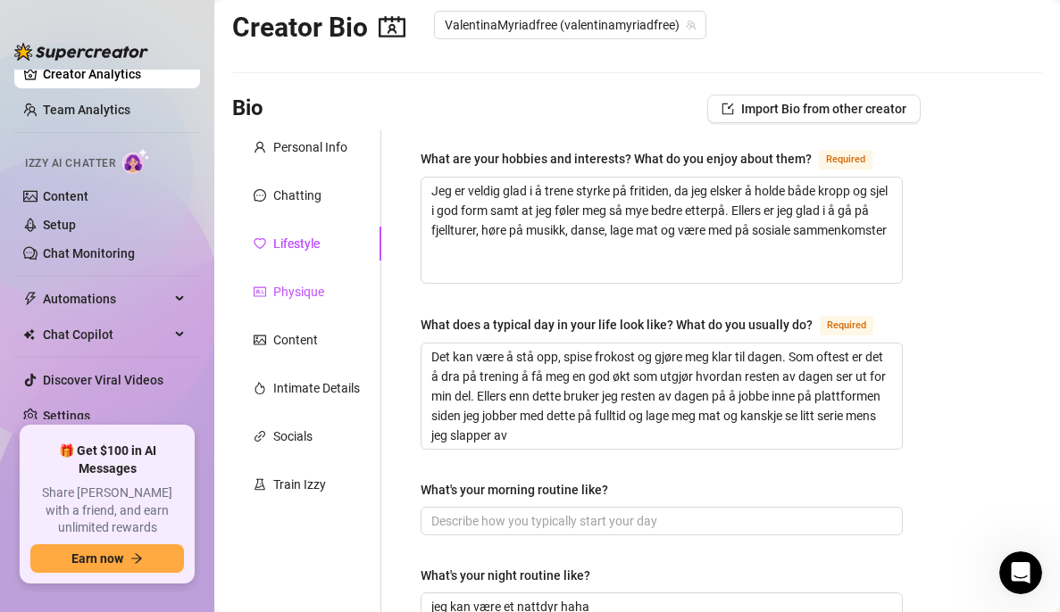
click at [304, 294] on div "Physique" at bounding box center [298, 292] width 51 height 20
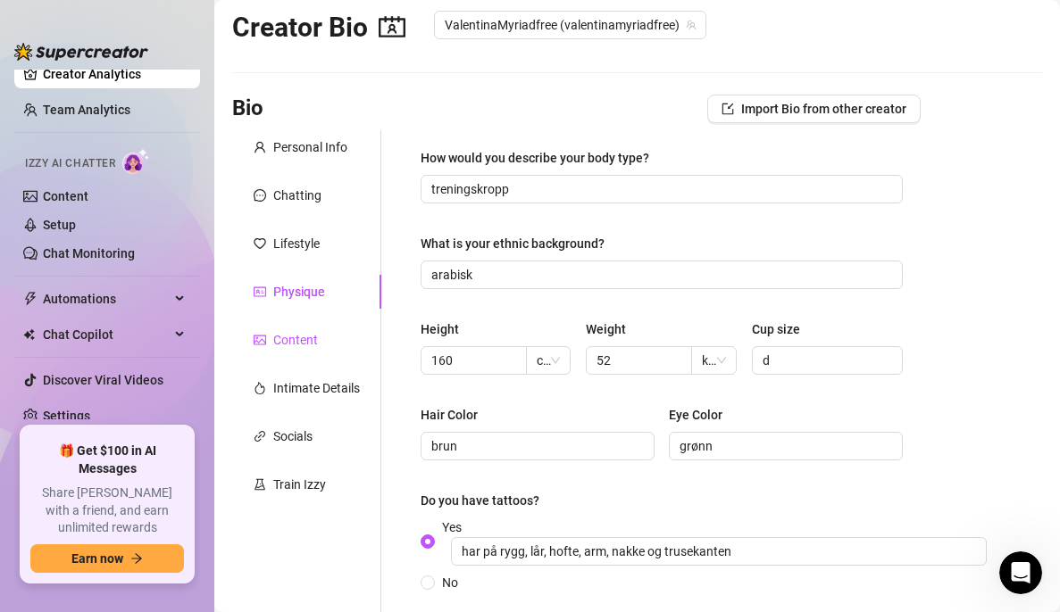
click at [296, 336] on div "Content" at bounding box center [295, 340] width 45 height 20
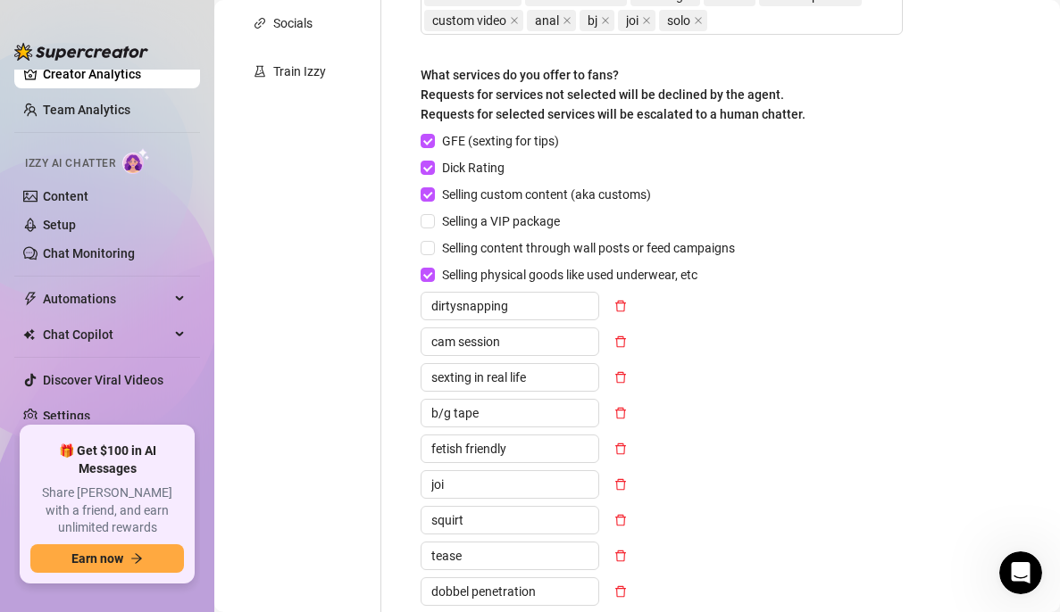
scroll to position [370, 0]
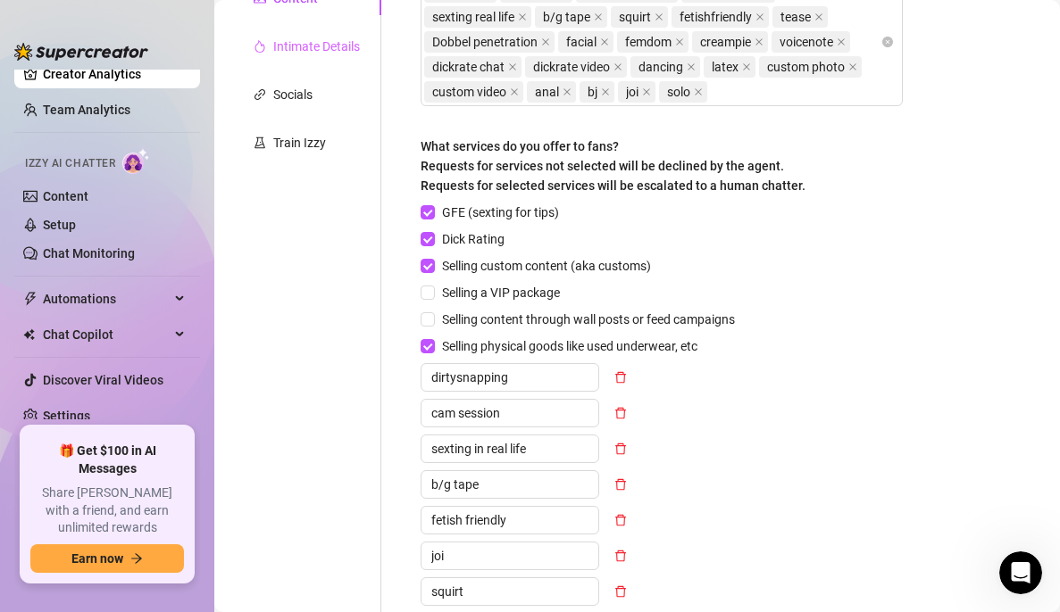
click at [303, 386] on div "Personal Info Chatting Lifestyle Physique Content Intimate Details Socials Trai…" at bounding box center [306, 435] width 149 height 1294
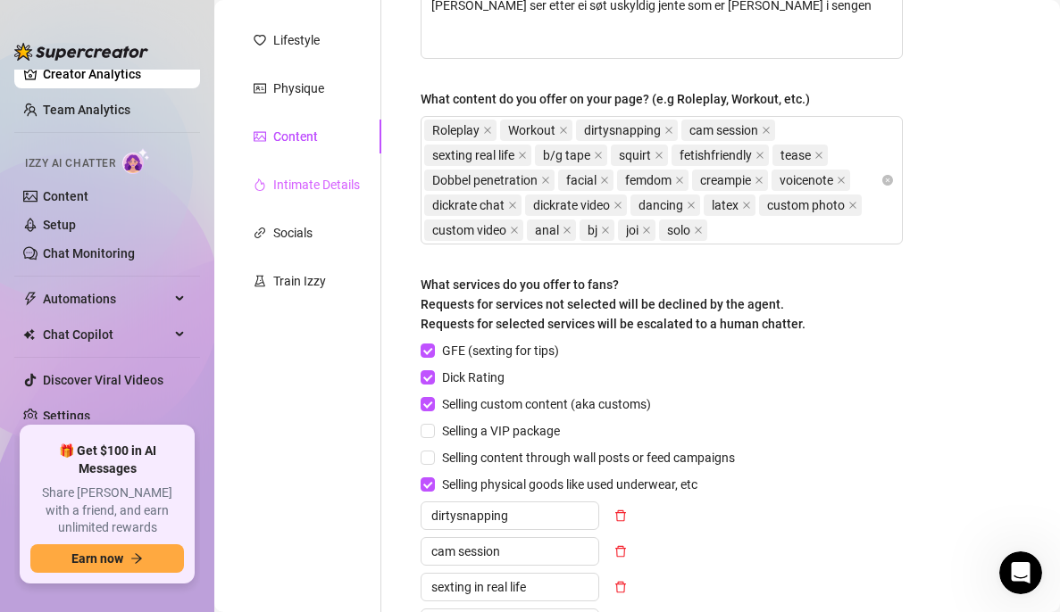
scroll to position [230, 0]
click at [313, 190] on div "Intimate Details" at bounding box center [316, 186] width 87 height 20
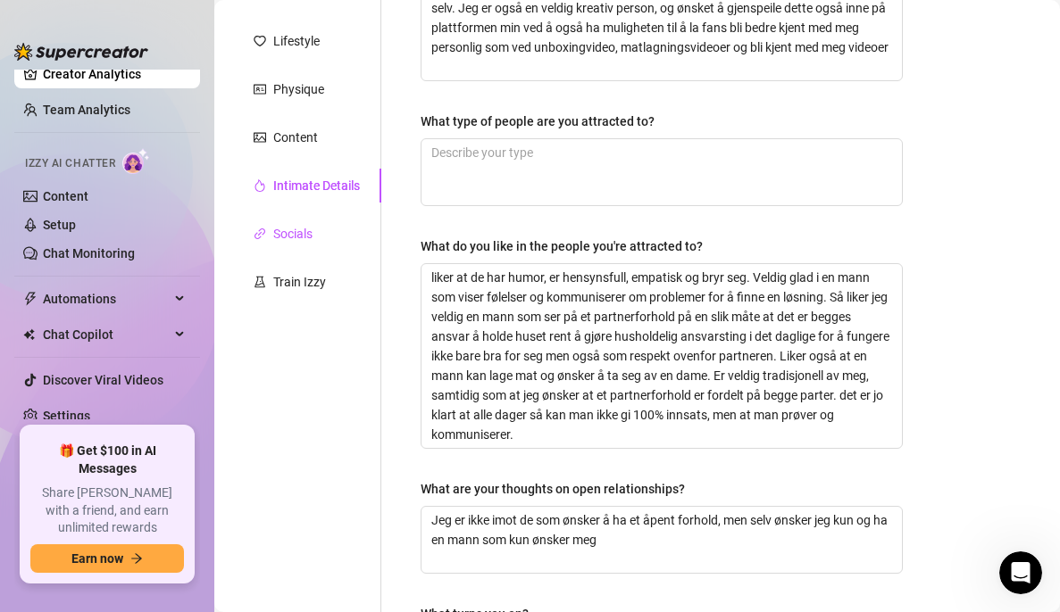
click at [301, 242] on div "Socials" at bounding box center [292, 234] width 39 height 20
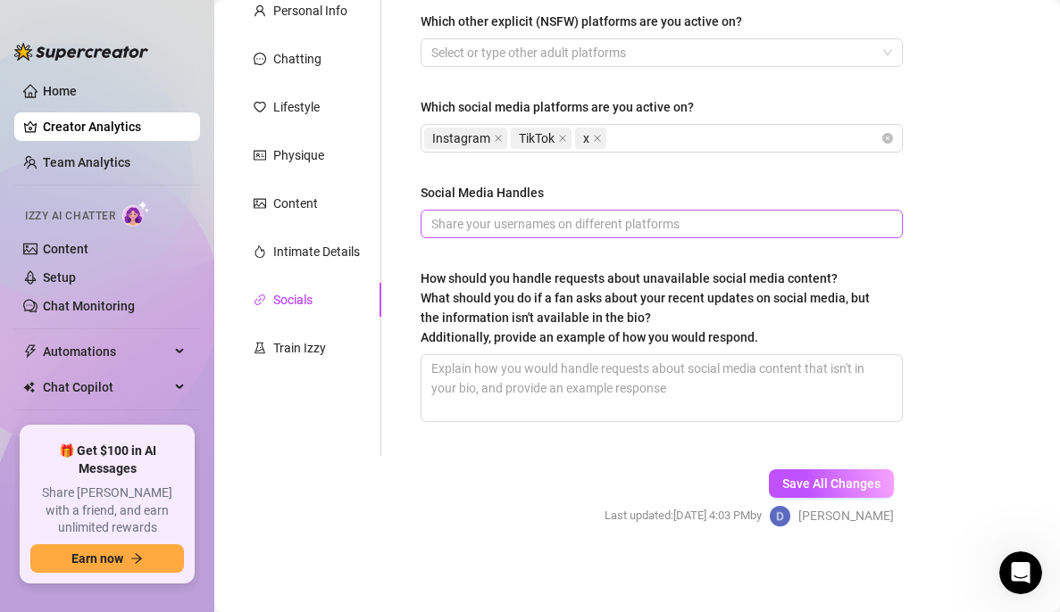
scroll to position [0, 0]
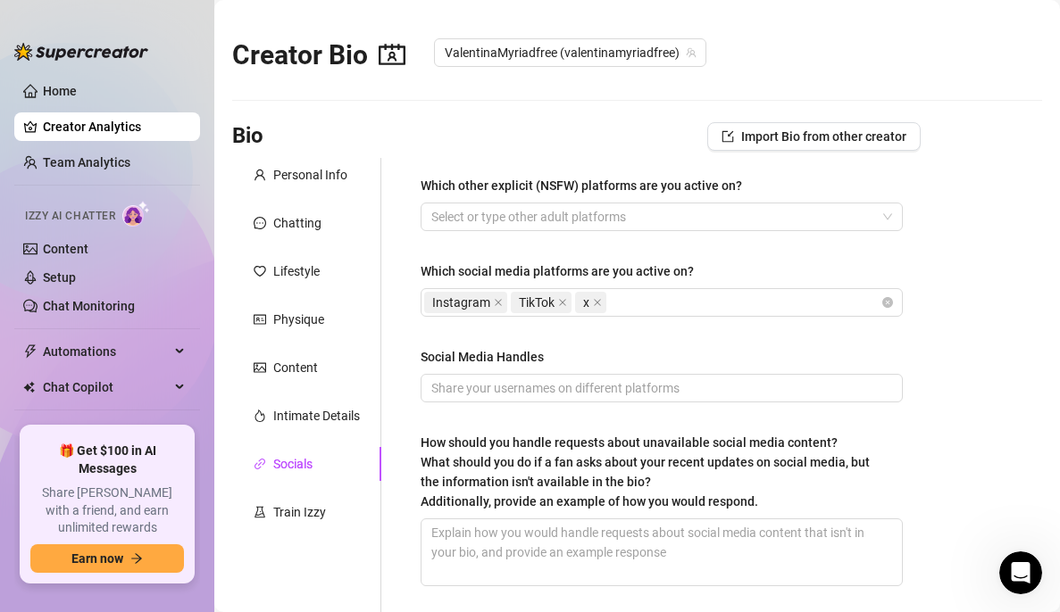
click at [87, 122] on link "Creator Analytics" at bounding box center [114, 126] width 143 height 29
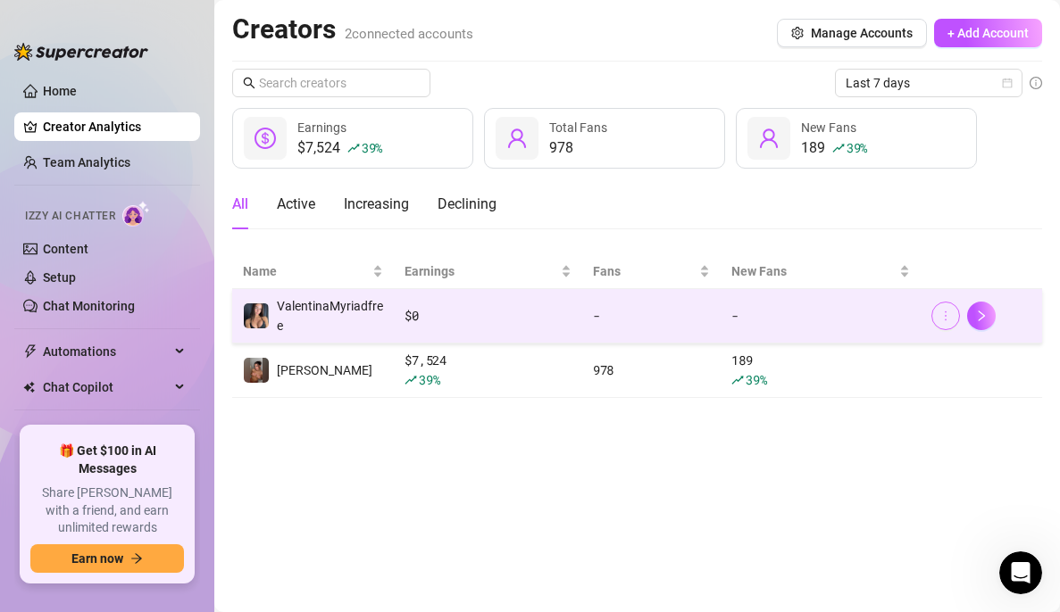
click at [957, 320] on button "button" at bounding box center [945, 316] width 29 height 29
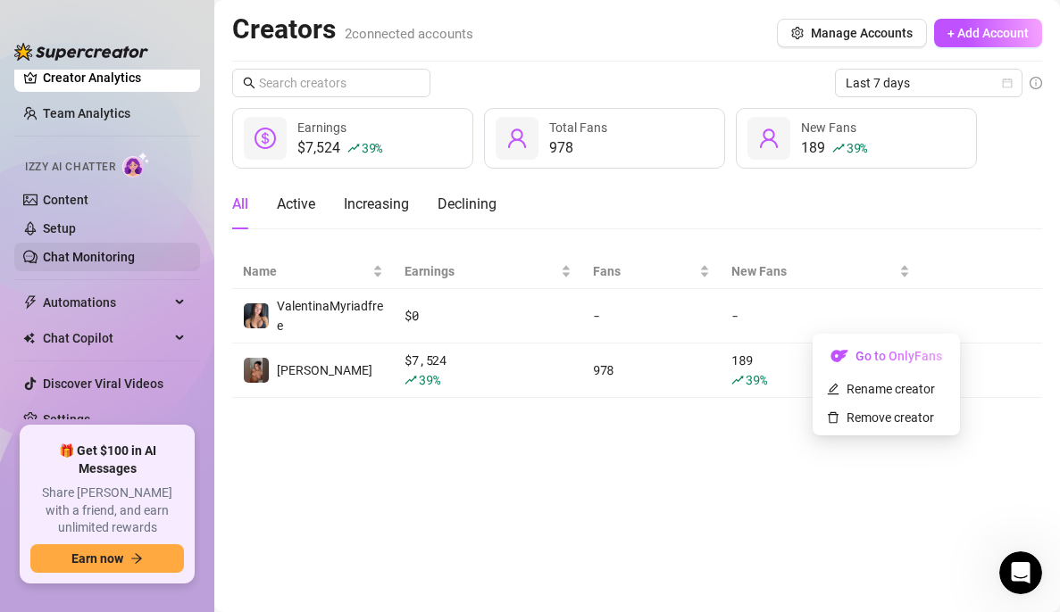
scroll to position [53, 0]
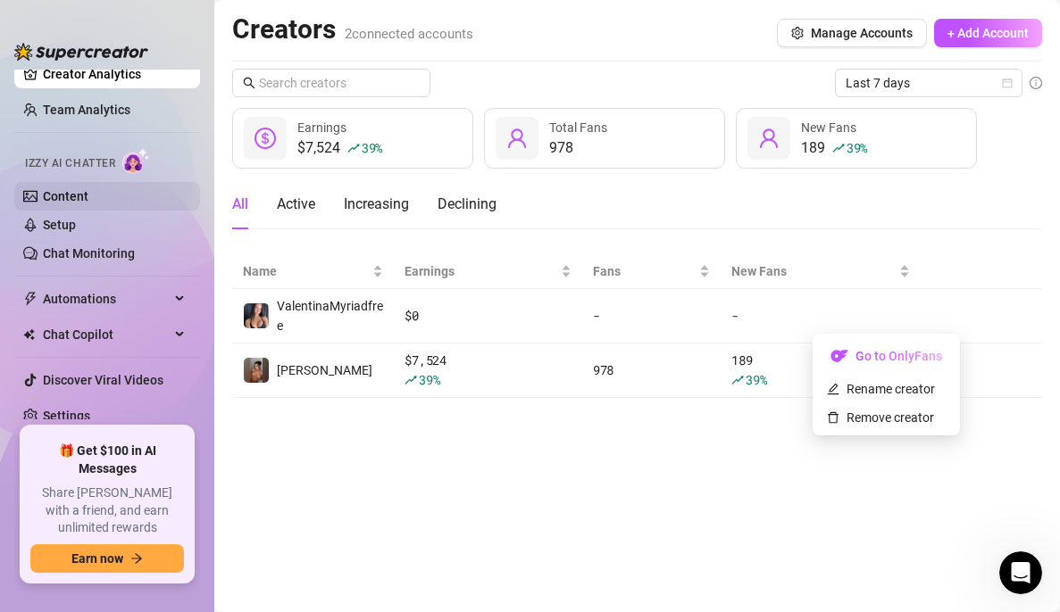
click at [77, 200] on link "Content" at bounding box center [66, 196] width 46 height 14
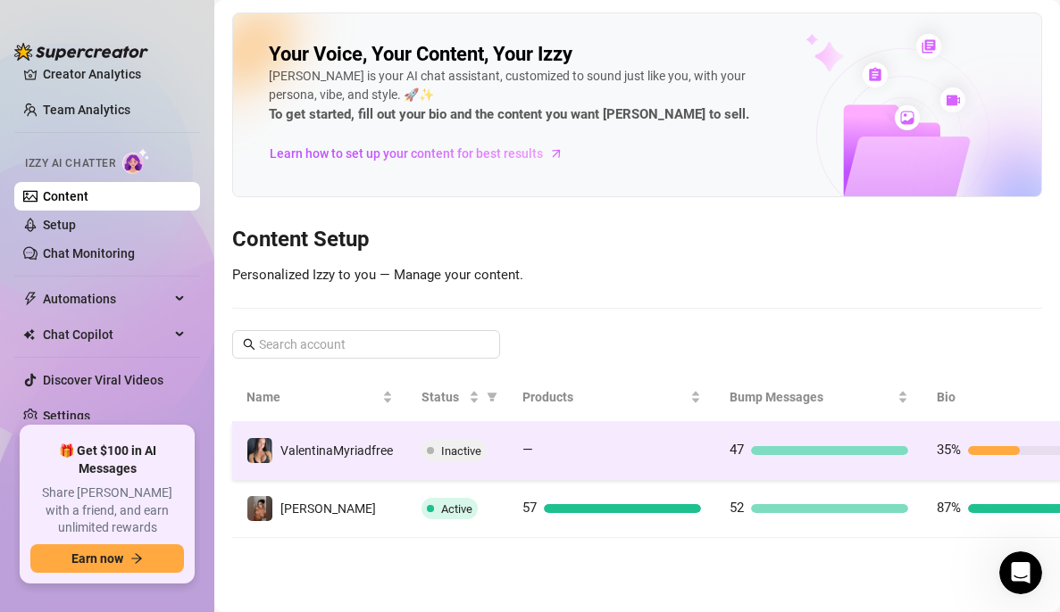
scroll to position [0, 126]
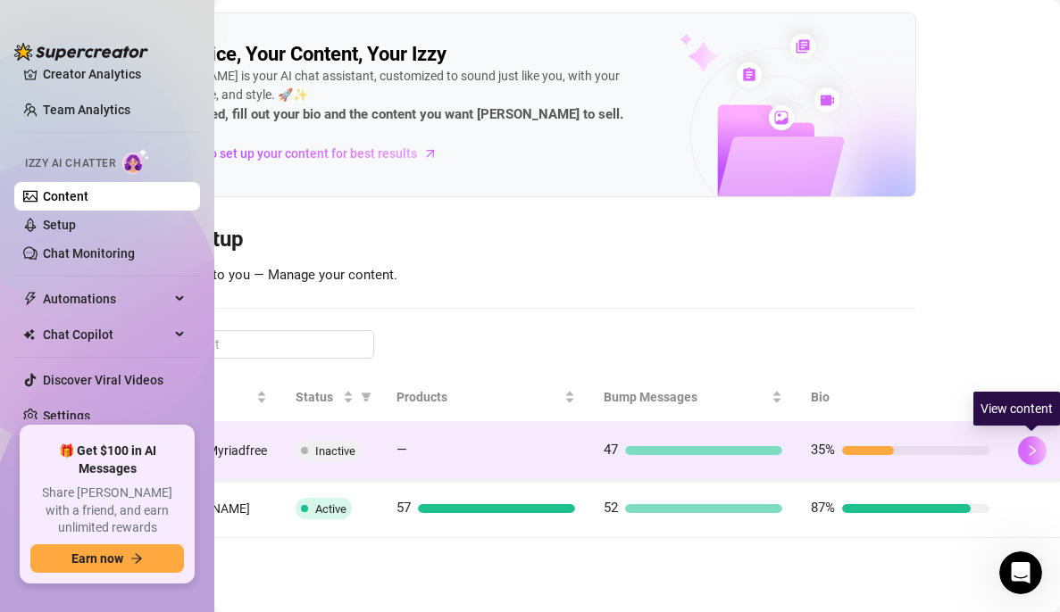
click at [1028, 456] on icon "right" at bounding box center [1032, 451] width 12 height 12
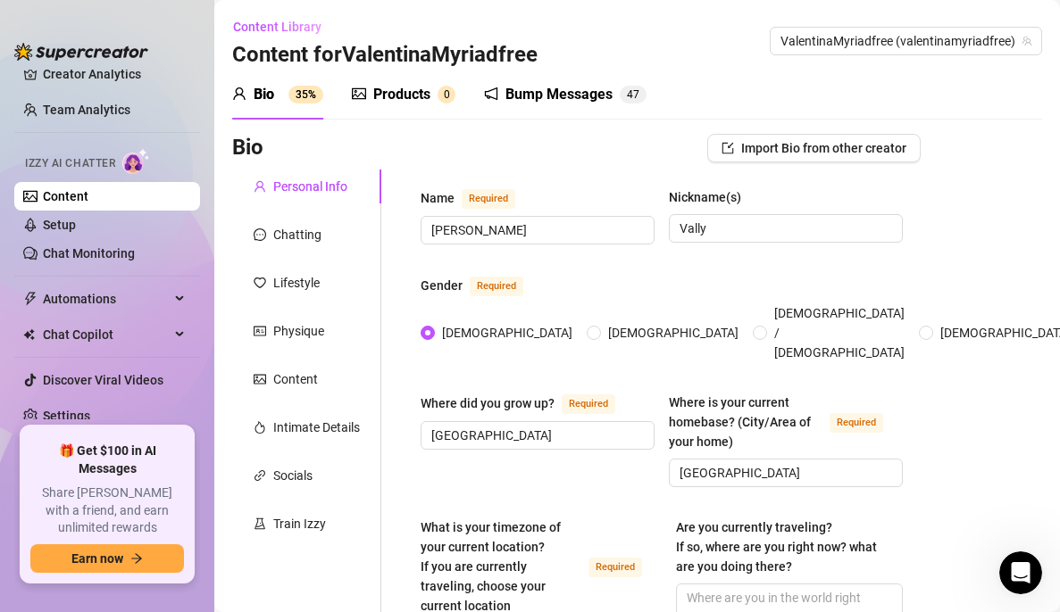
click at [593, 99] on div "Bump Messages" at bounding box center [558, 94] width 107 height 21
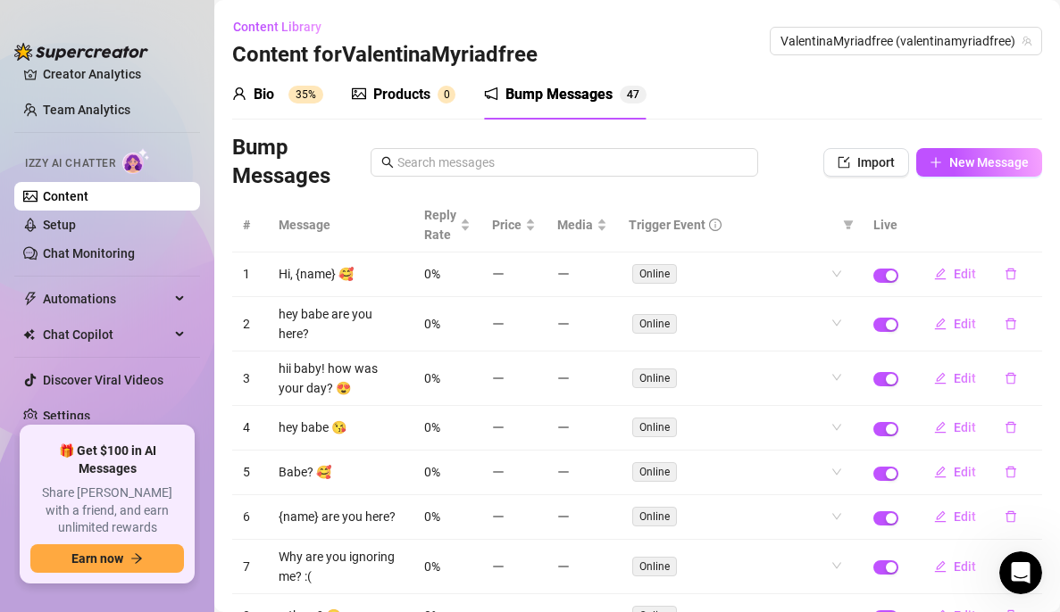
click at [420, 85] on div "Products" at bounding box center [401, 94] width 57 height 21
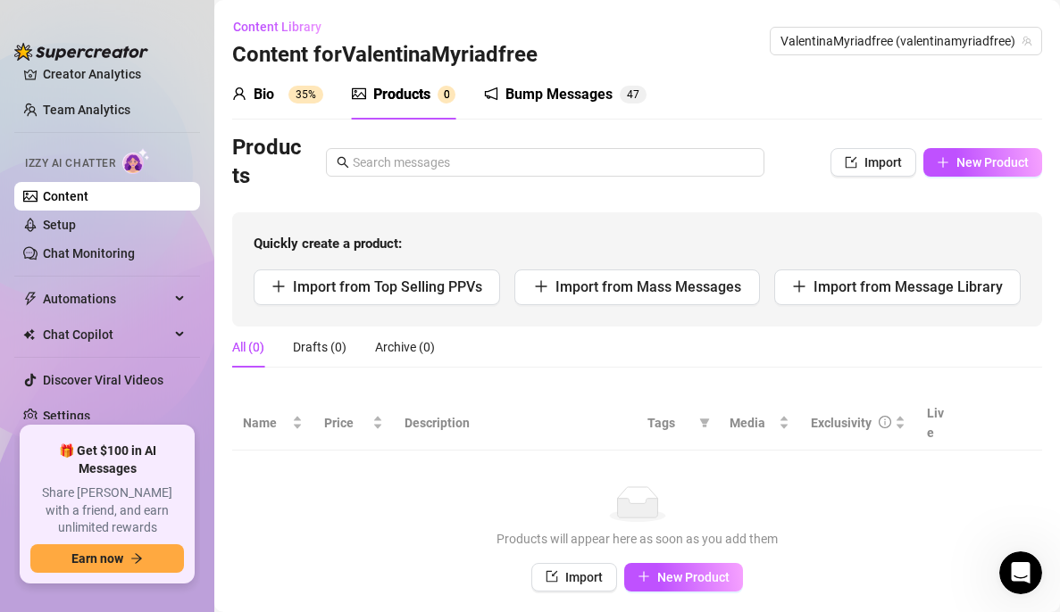
click at [321, 89] on span "35%" at bounding box center [305, 95] width 35 height 18
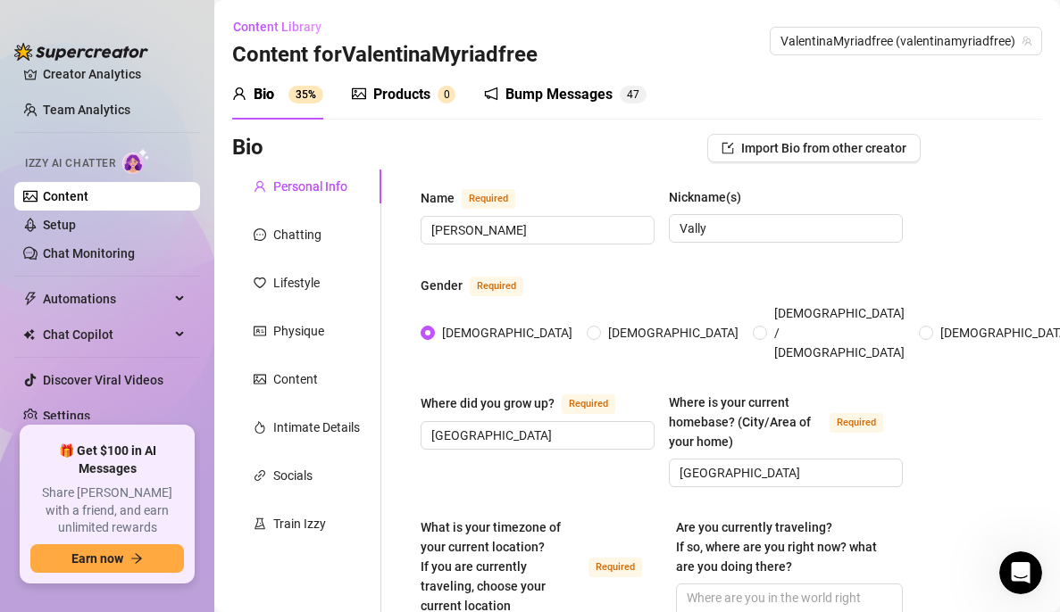
click at [592, 96] on div "Bump Messages" at bounding box center [558, 94] width 107 height 21
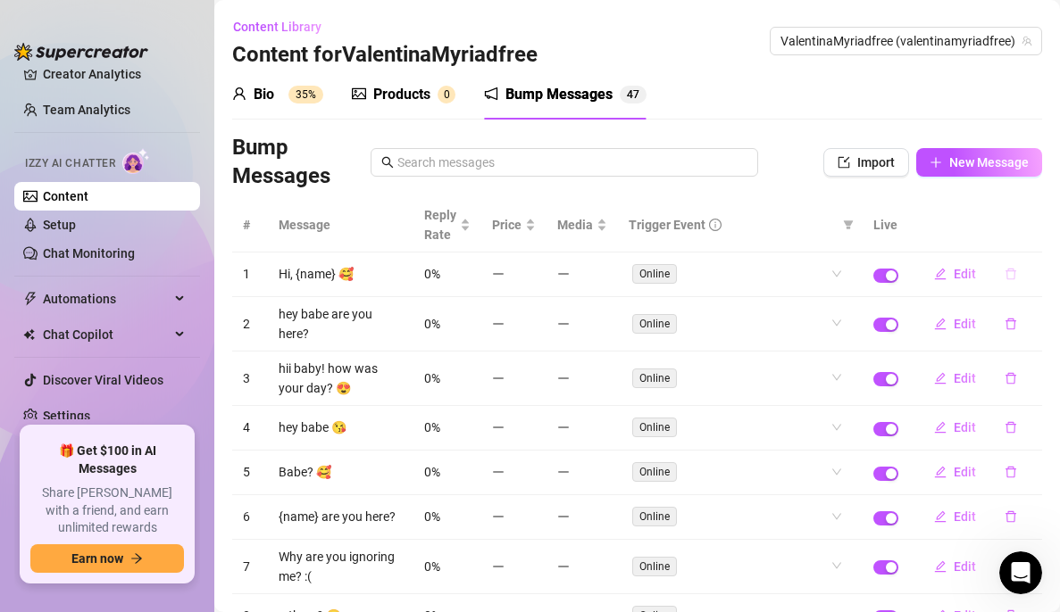
click at [1001, 275] on button "button" at bounding box center [1010, 274] width 41 height 29
click at [844, 112] on div "Bio 35% Products 0 Bump Messages 4 7" at bounding box center [637, 95] width 810 height 50
click at [61, 194] on link "Content" at bounding box center [66, 196] width 46 height 14
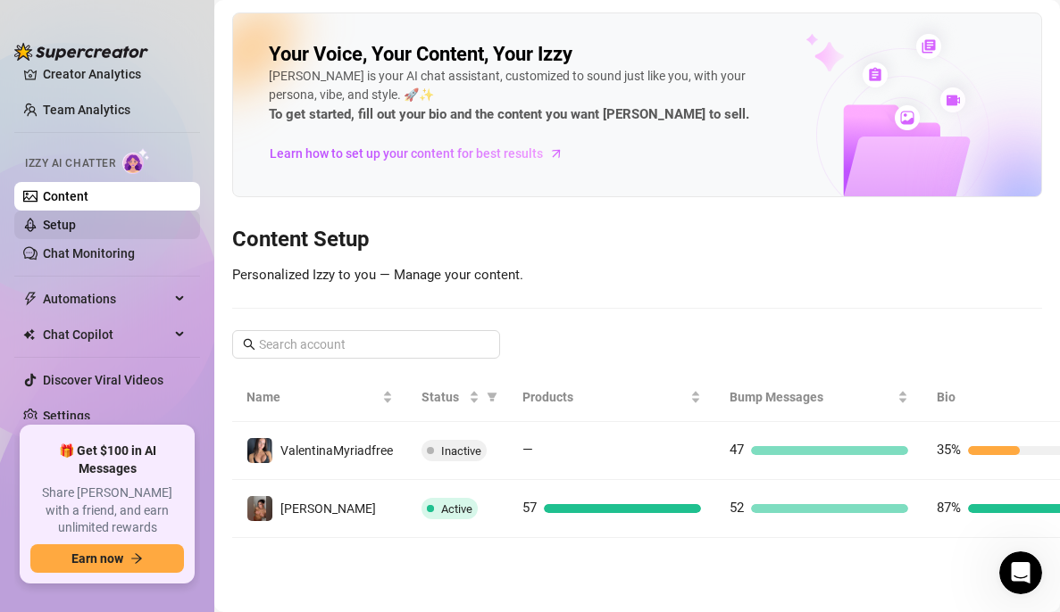
click at [66, 221] on link "Setup" at bounding box center [59, 225] width 33 height 14
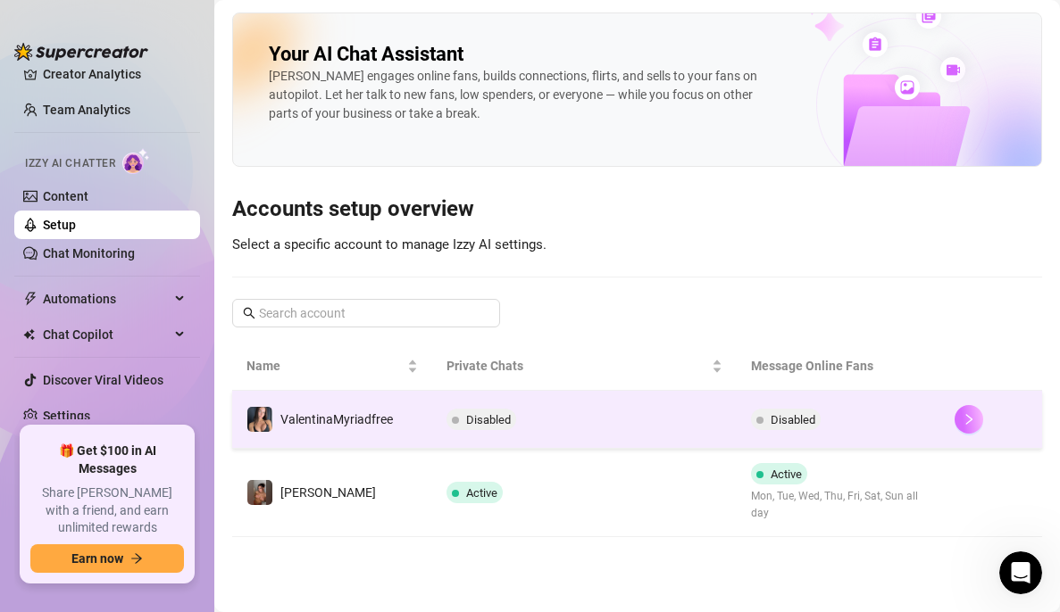
click at [982, 418] on button "button" at bounding box center [968, 419] width 29 height 29
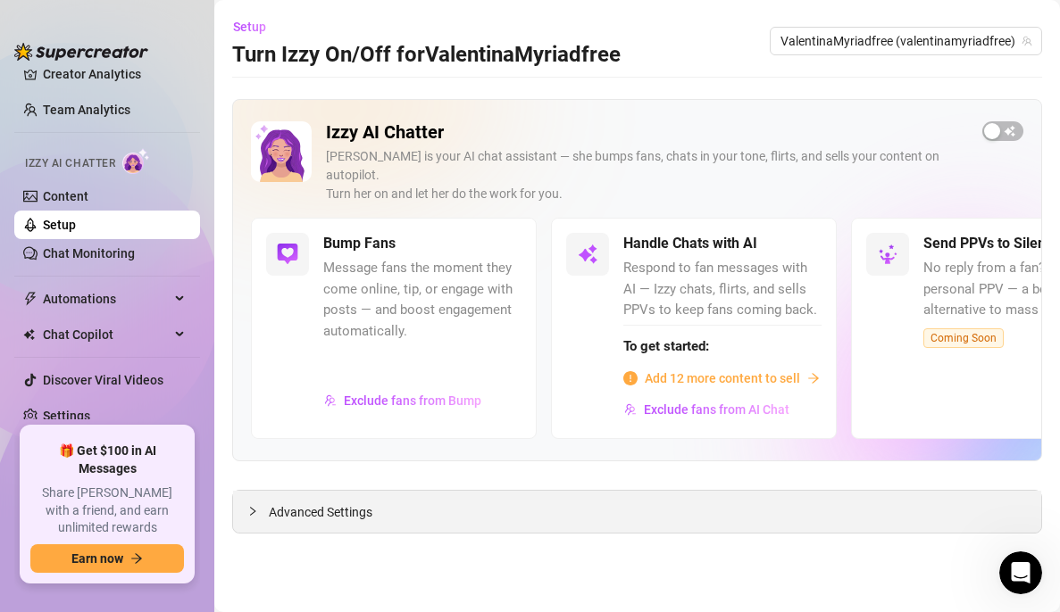
click at [336, 503] on span "Advanced Settings" at bounding box center [321, 513] width 104 height 20
